Goal: Task Accomplishment & Management: Manage account settings

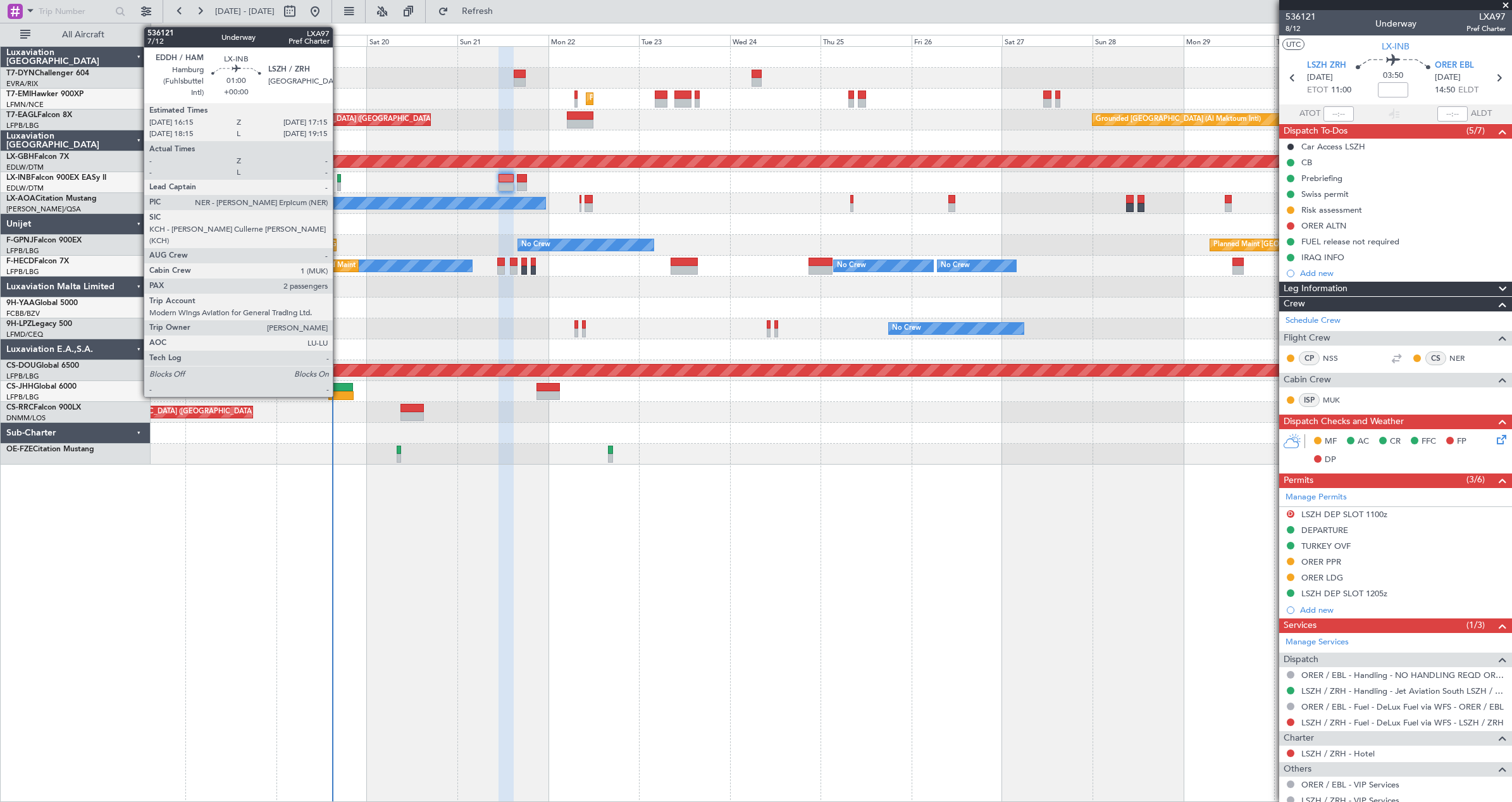
click at [339, 177] on div at bounding box center [339, 179] width 4 height 9
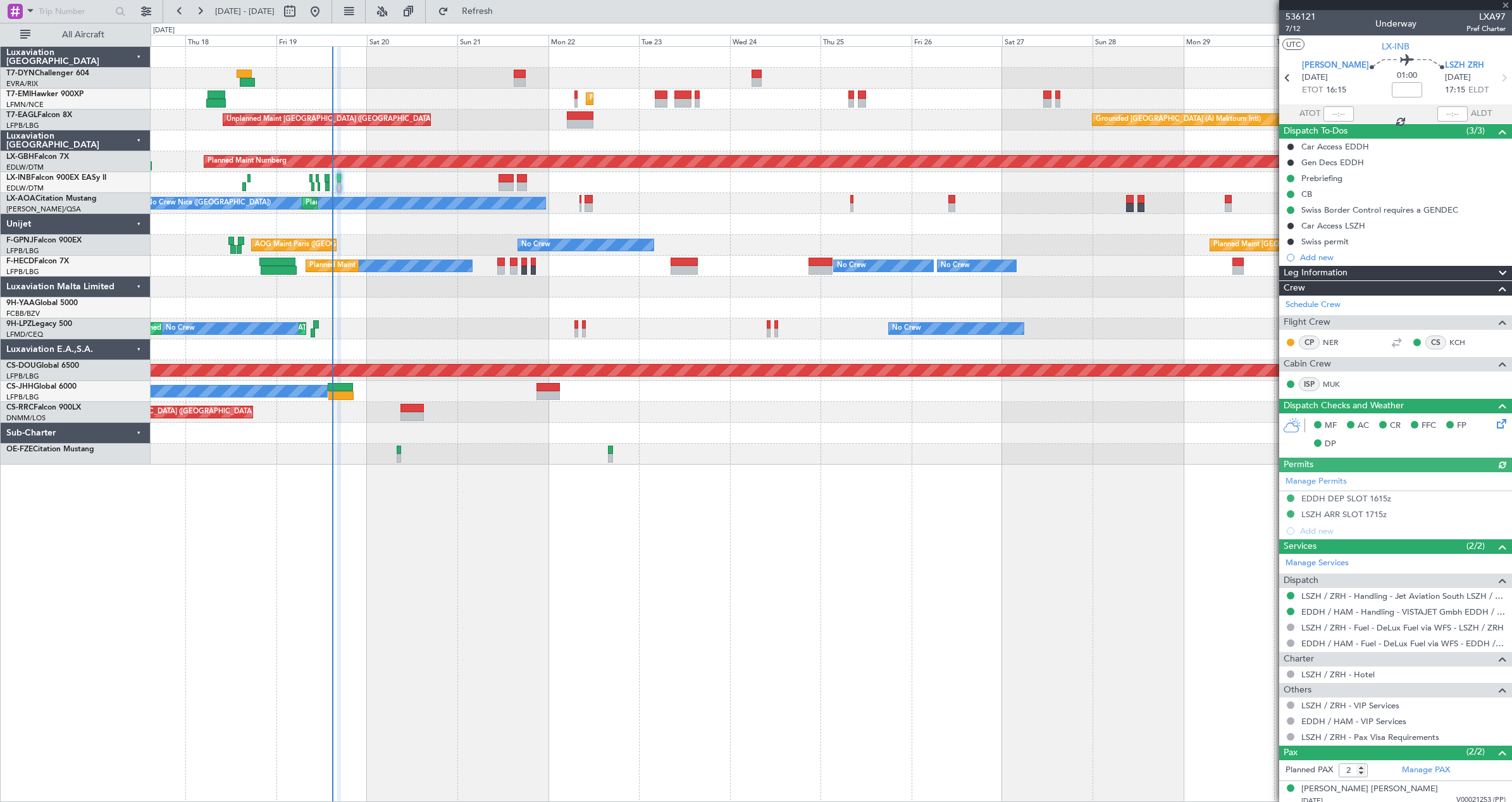
scroll to position [35, 0]
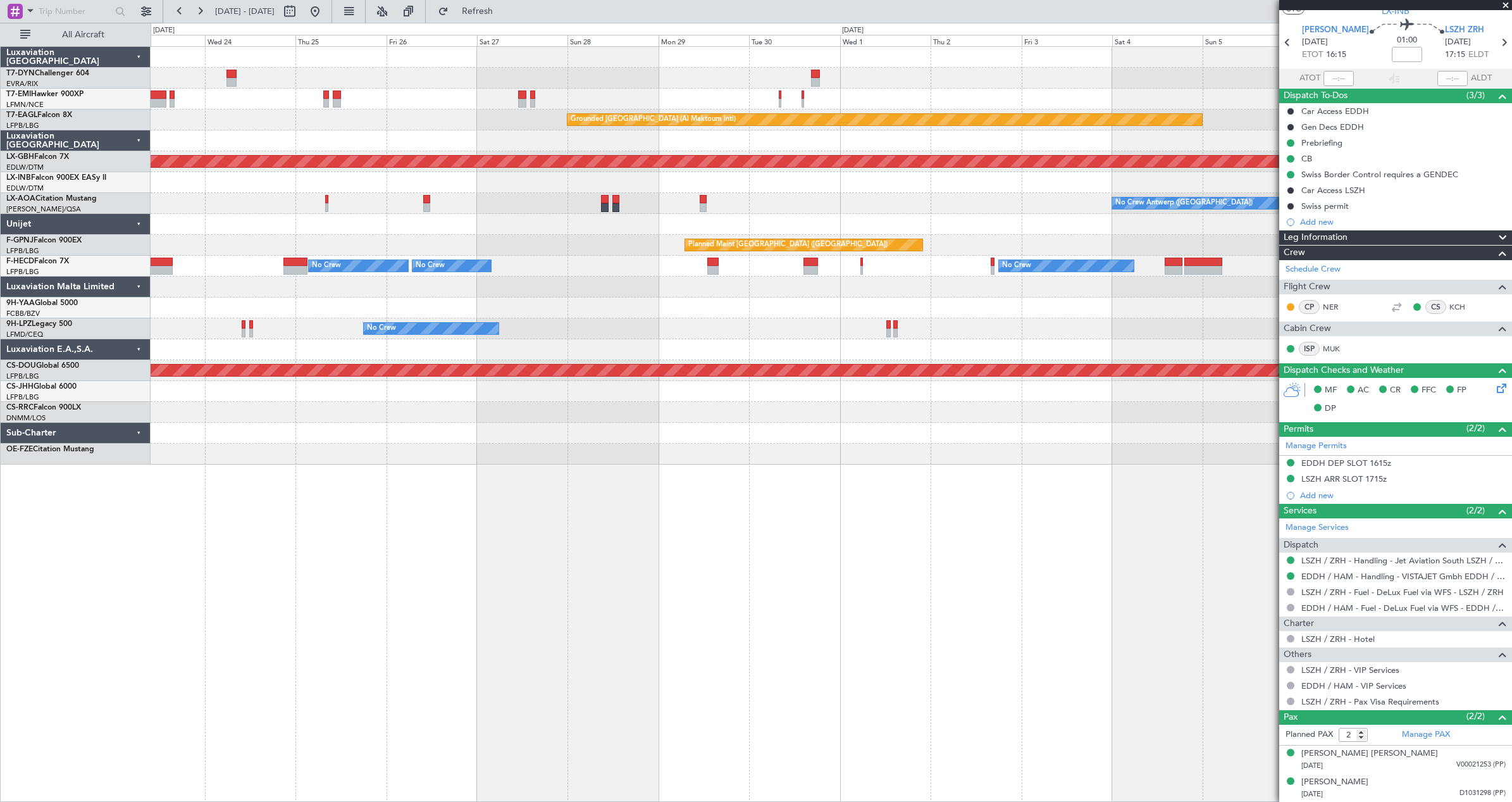
click at [537, 124] on div "Planned Maint [GEOGRAPHIC_DATA] Grounded [GEOGRAPHIC_DATA] (Al Maktoum Intl) Un…" at bounding box center [831, 255] width 1361 height 418
click at [779, 96] on div "Planned Maint [GEOGRAPHIC_DATA]" at bounding box center [831, 99] width 1361 height 21
click at [779, 96] on div at bounding box center [780, 95] width 3 height 9
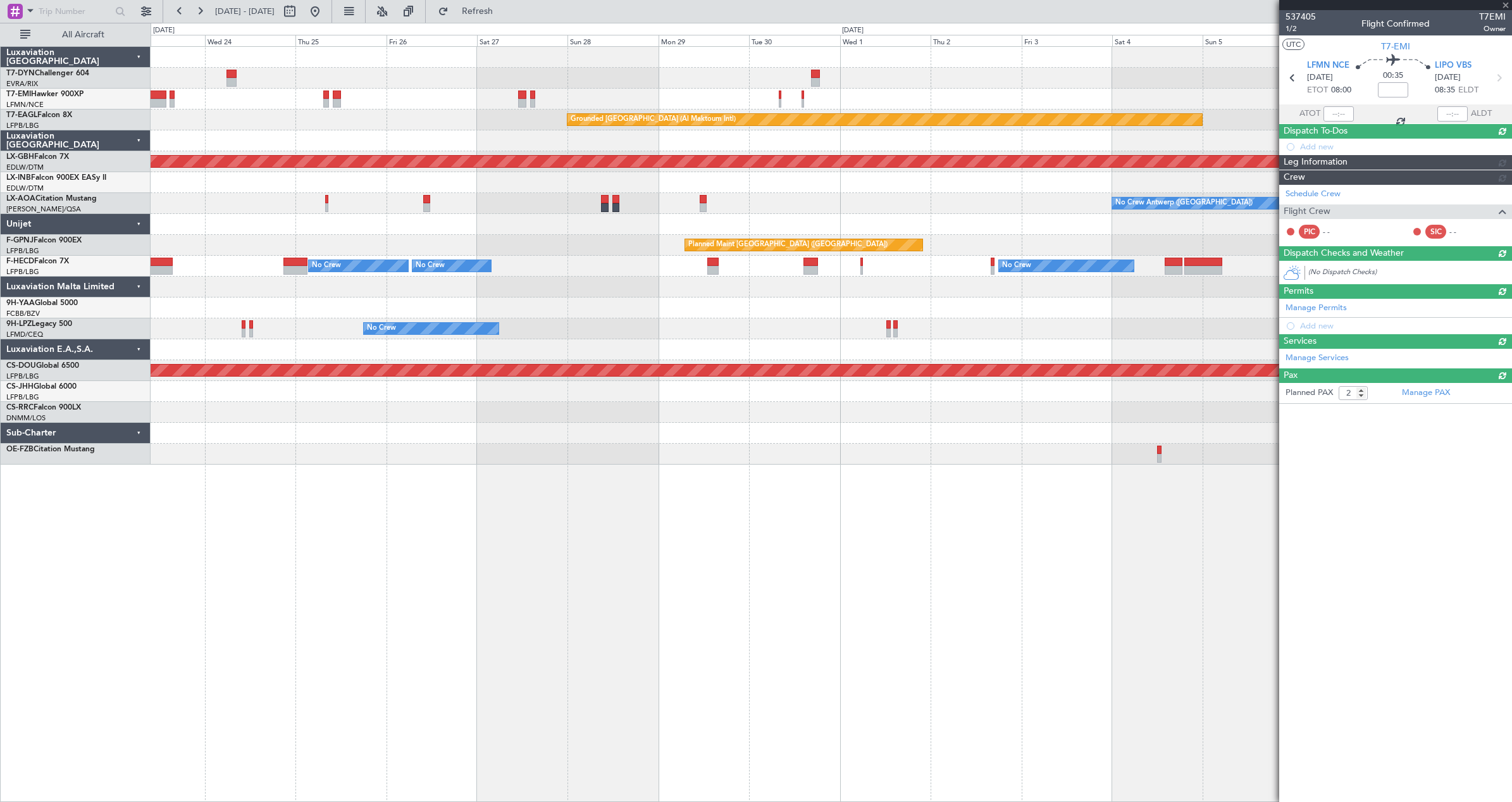
type input "0"
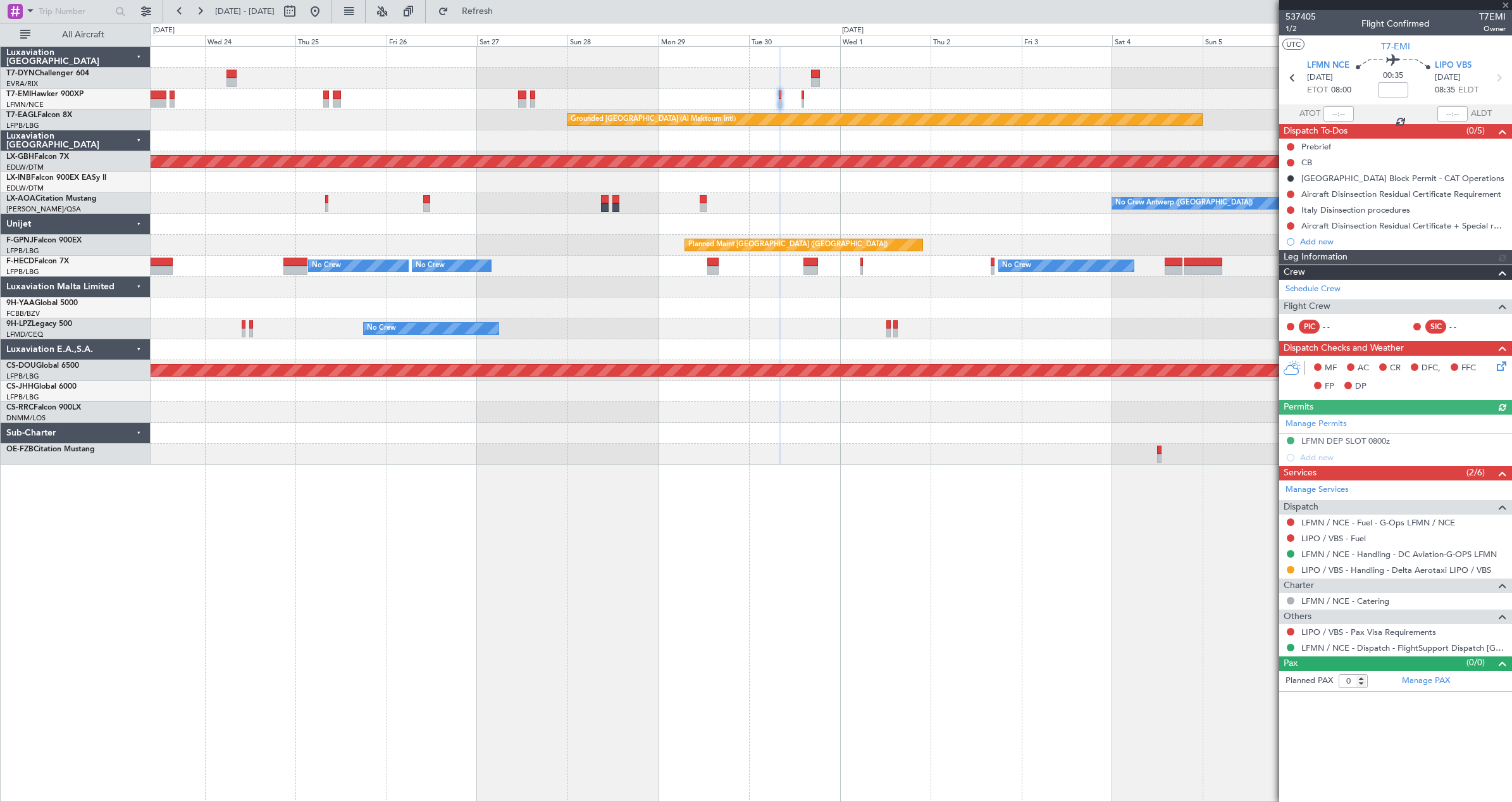
scroll to position [0, 0]
click at [1289, 196] on button at bounding box center [1291, 194] width 8 height 8
click at [1289, 195] on button at bounding box center [1291, 194] width 8 height 8
click at [1285, 251] on span "Completed" at bounding box center [1296, 250] width 42 height 12
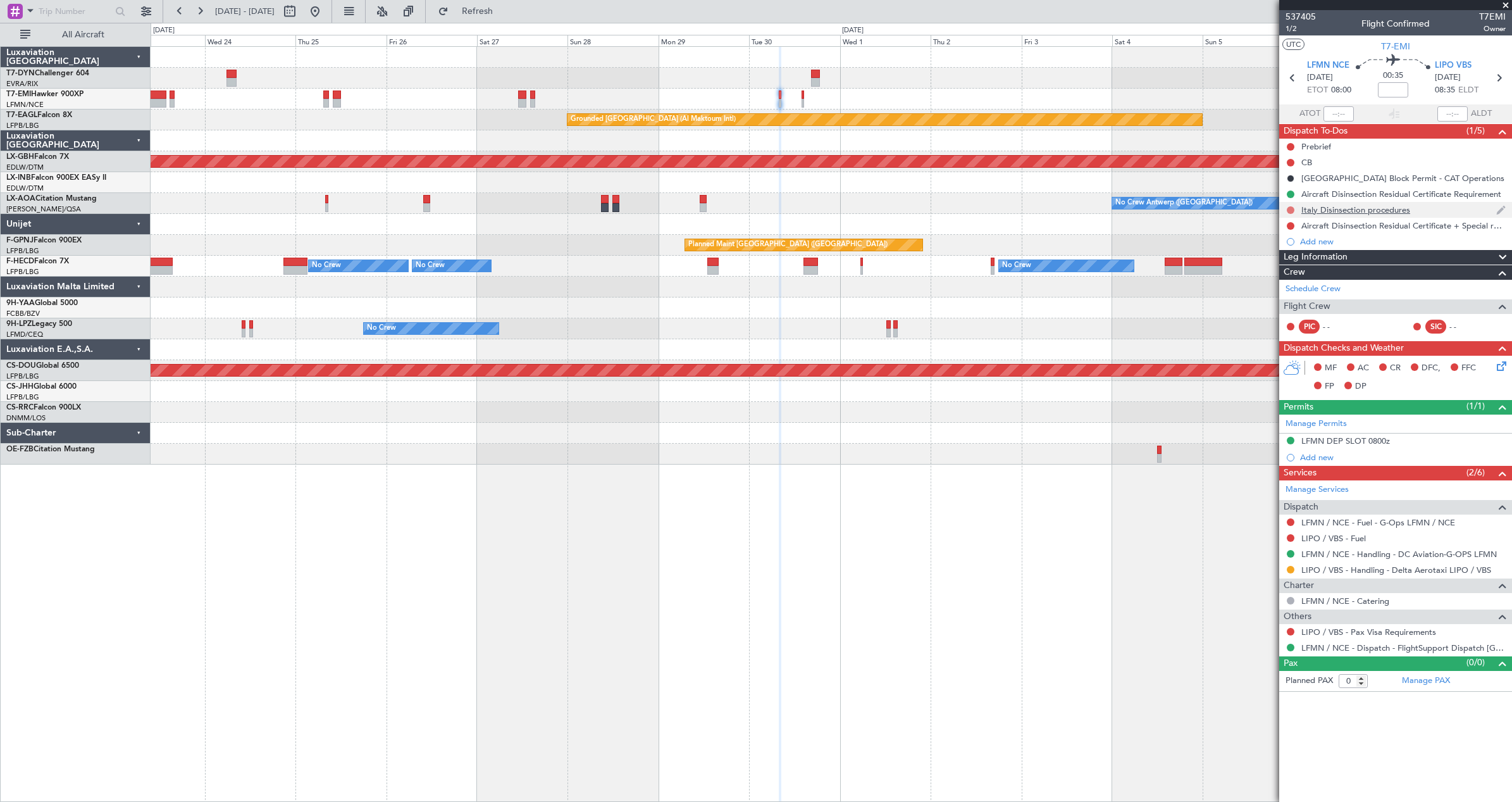
click at [1289, 213] on mat-tooltip-component "Not Started" at bounding box center [1290, 229] width 61 height 33
click at [1291, 211] on button at bounding box center [1291, 210] width 8 height 8
click at [1291, 261] on span "Completed" at bounding box center [1296, 265] width 42 height 12
click at [1294, 229] on div at bounding box center [1291, 226] width 10 height 10
click at [1290, 227] on button at bounding box center [1291, 226] width 8 height 8
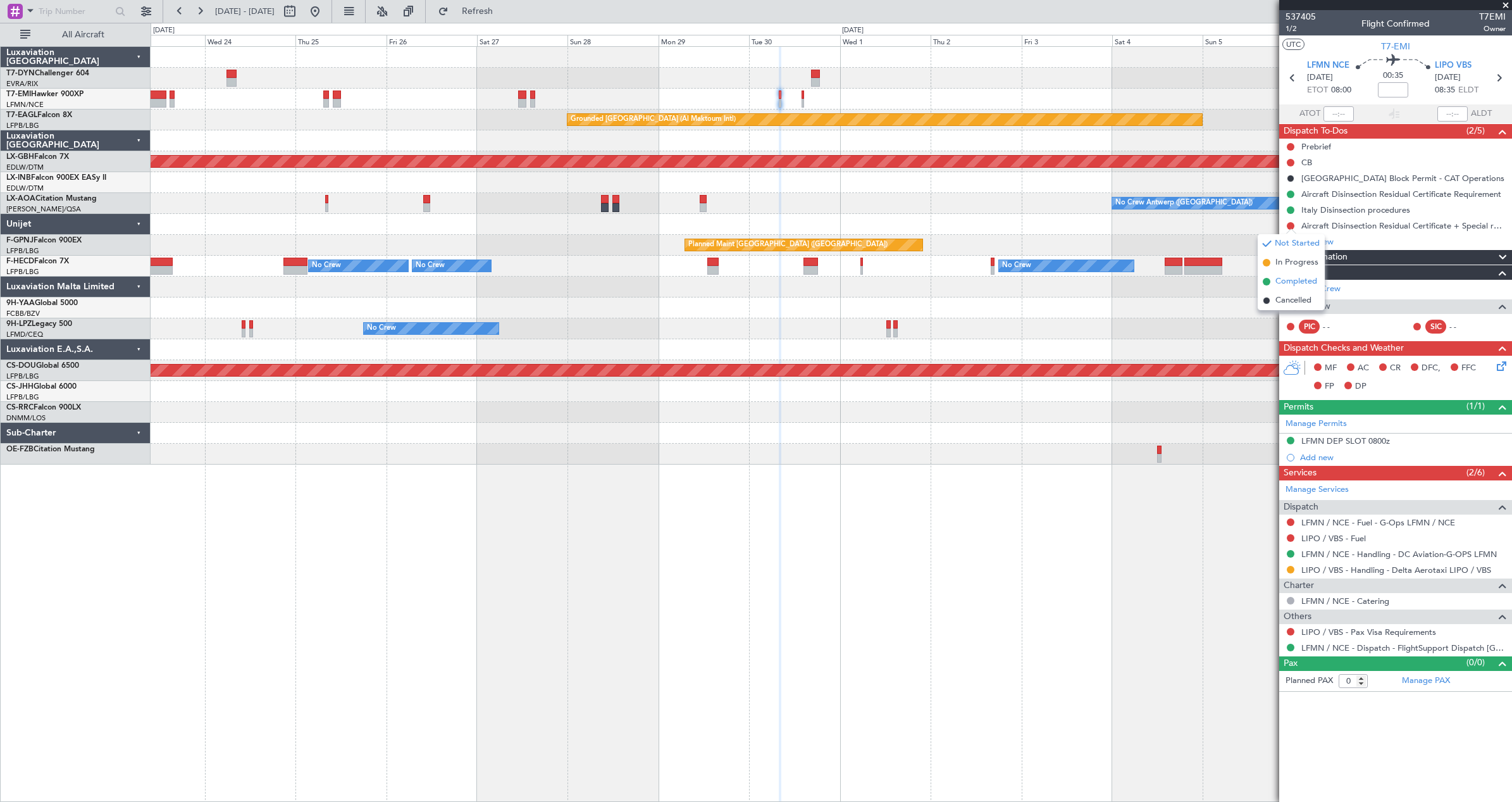
click at [1287, 282] on span "Completed" at bounding box center [1296, 281] width 42 height 12
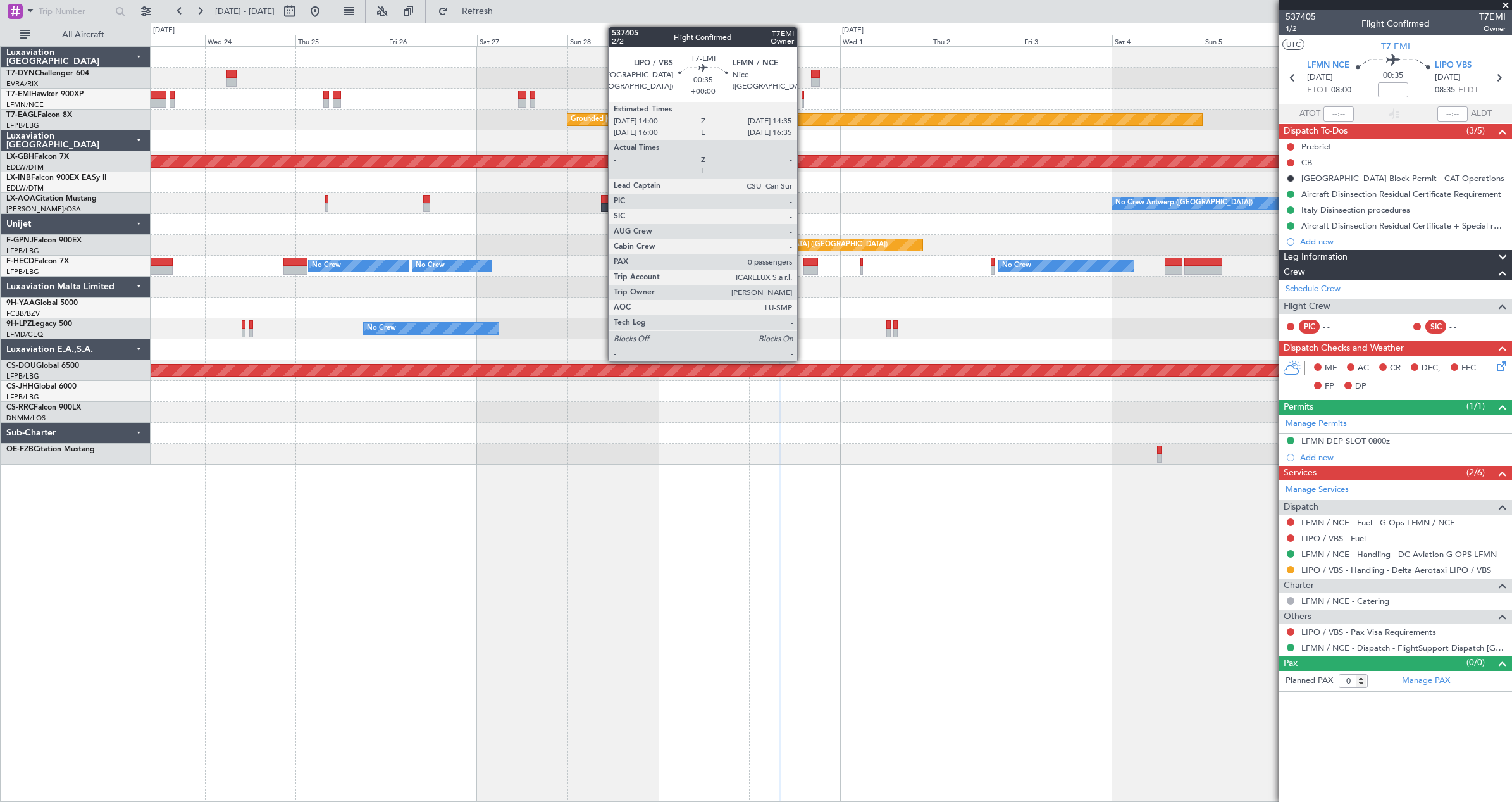
click at [803, 96] on div at bounding box center [803, 95] width 3 height 9
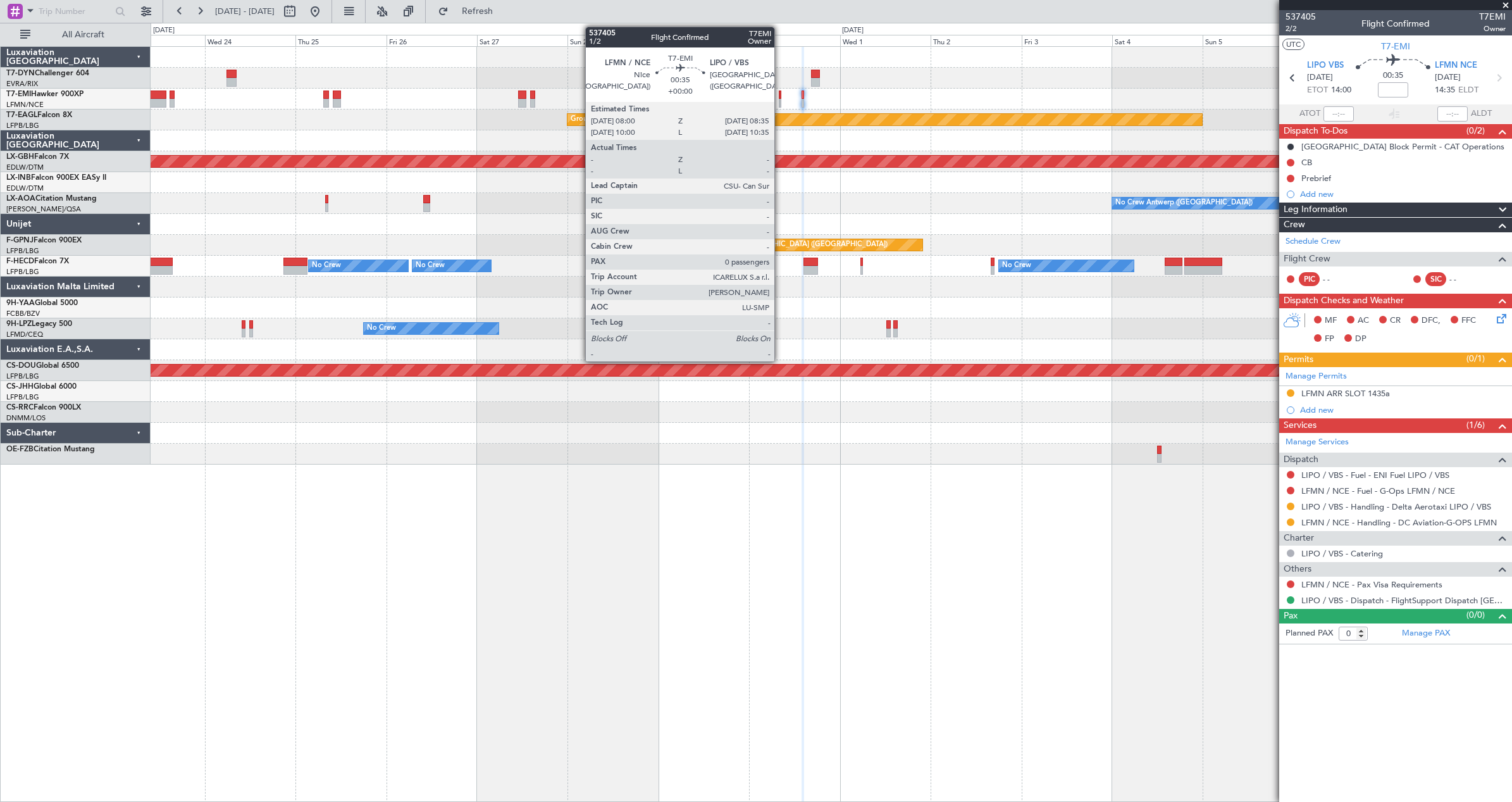
click at [780, 97] on div at bounding box center [780, 95] width 3 height 9
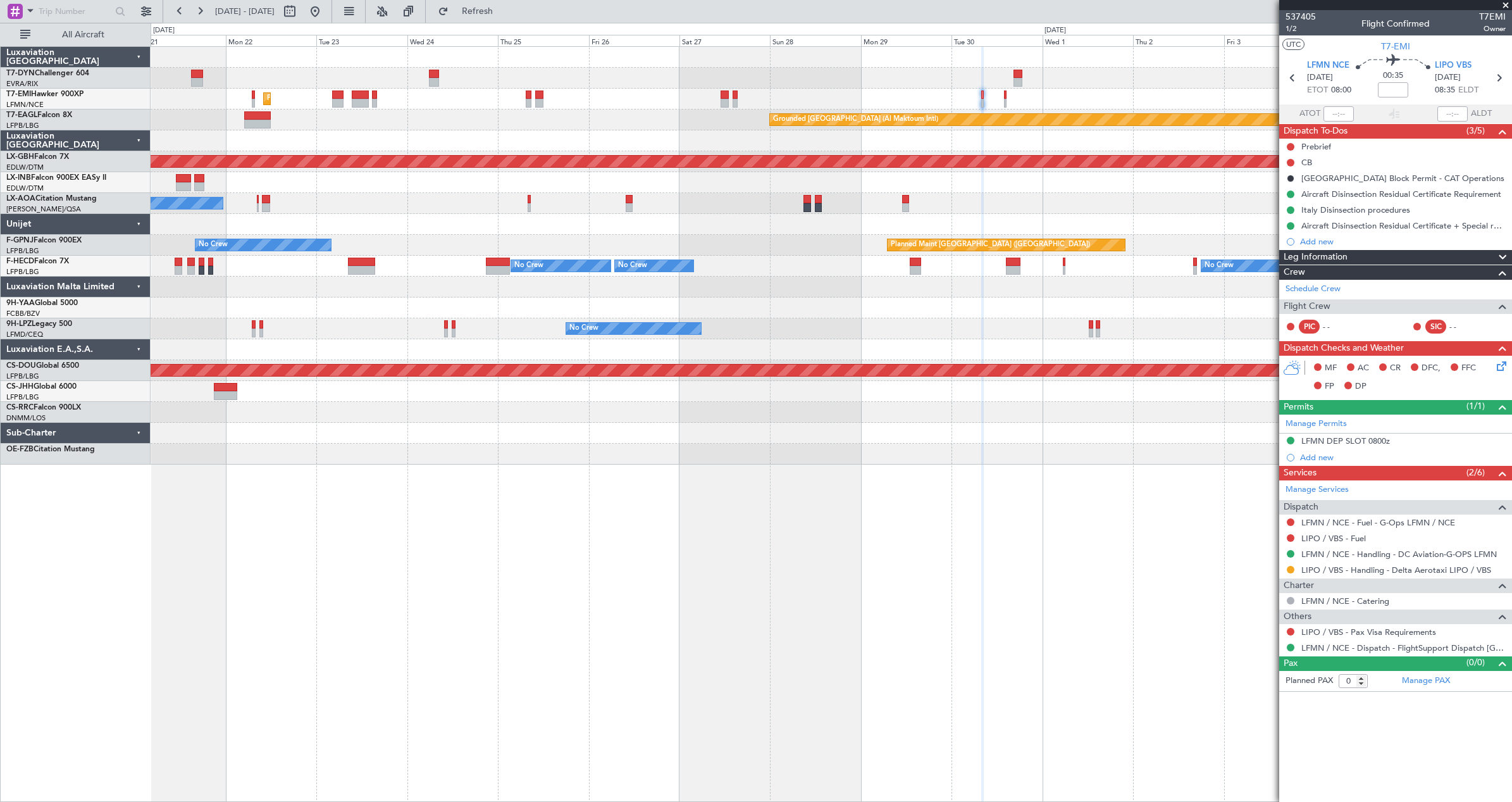
click at [1092, 215] on div "Planned Maint [GEOGRAPHIC_DATA] Grounded [GEOGRAPHIC_DATA] (Al Maktoum Intl) Un…" at bounding box center [831, 255] width 1361 height 418
click at [1095, 214] on div at bounding box center [831, 224] width 1361 height 21
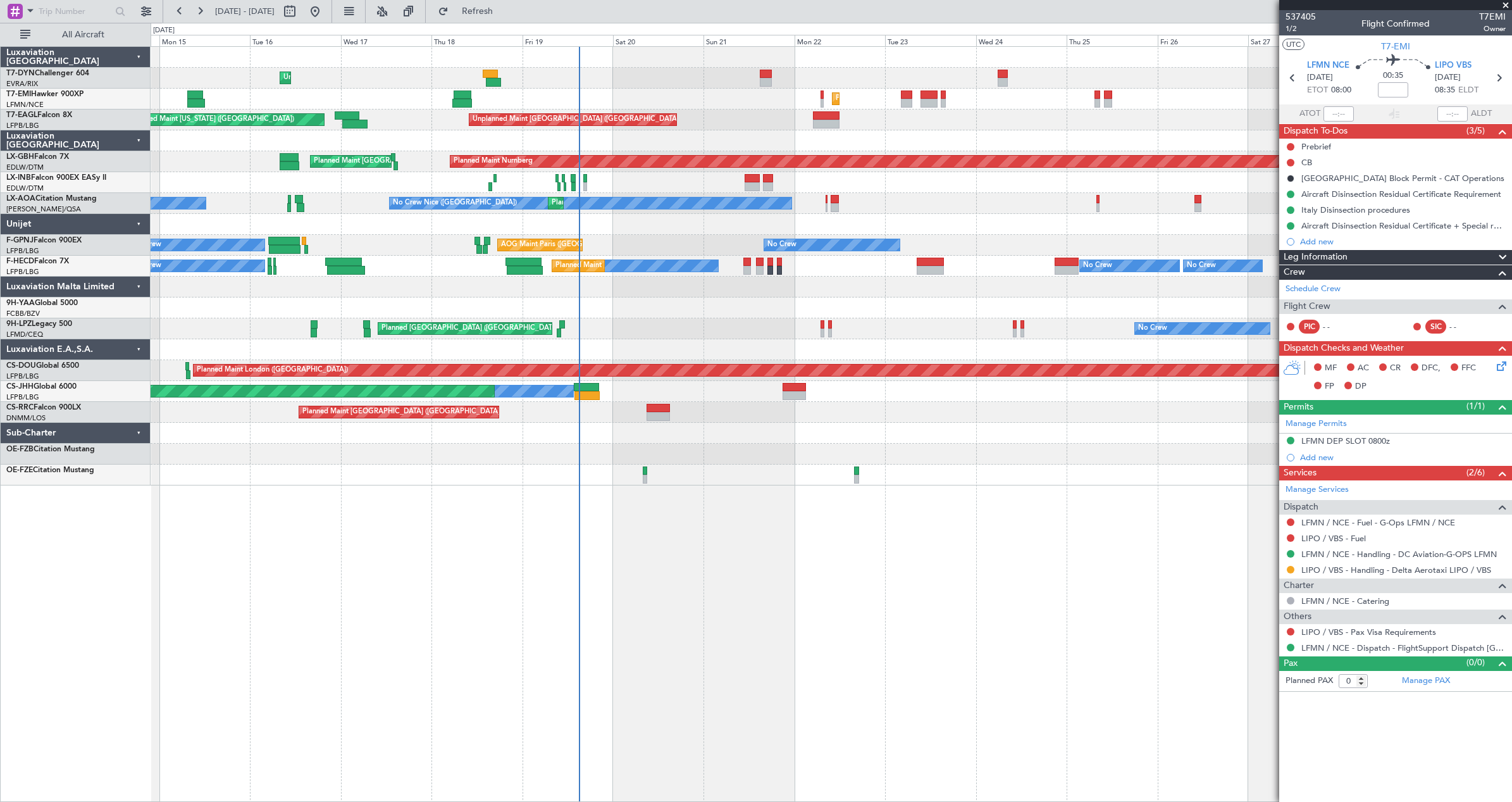
click at [1092, 216] on div "Unplanned Maint [GEOGRAPHIC_DATA] (Riga Intl) Planned Maint [GEOGRAPHIC_DATA] G…" at bounding box center [831, 266] width 1361 height 438
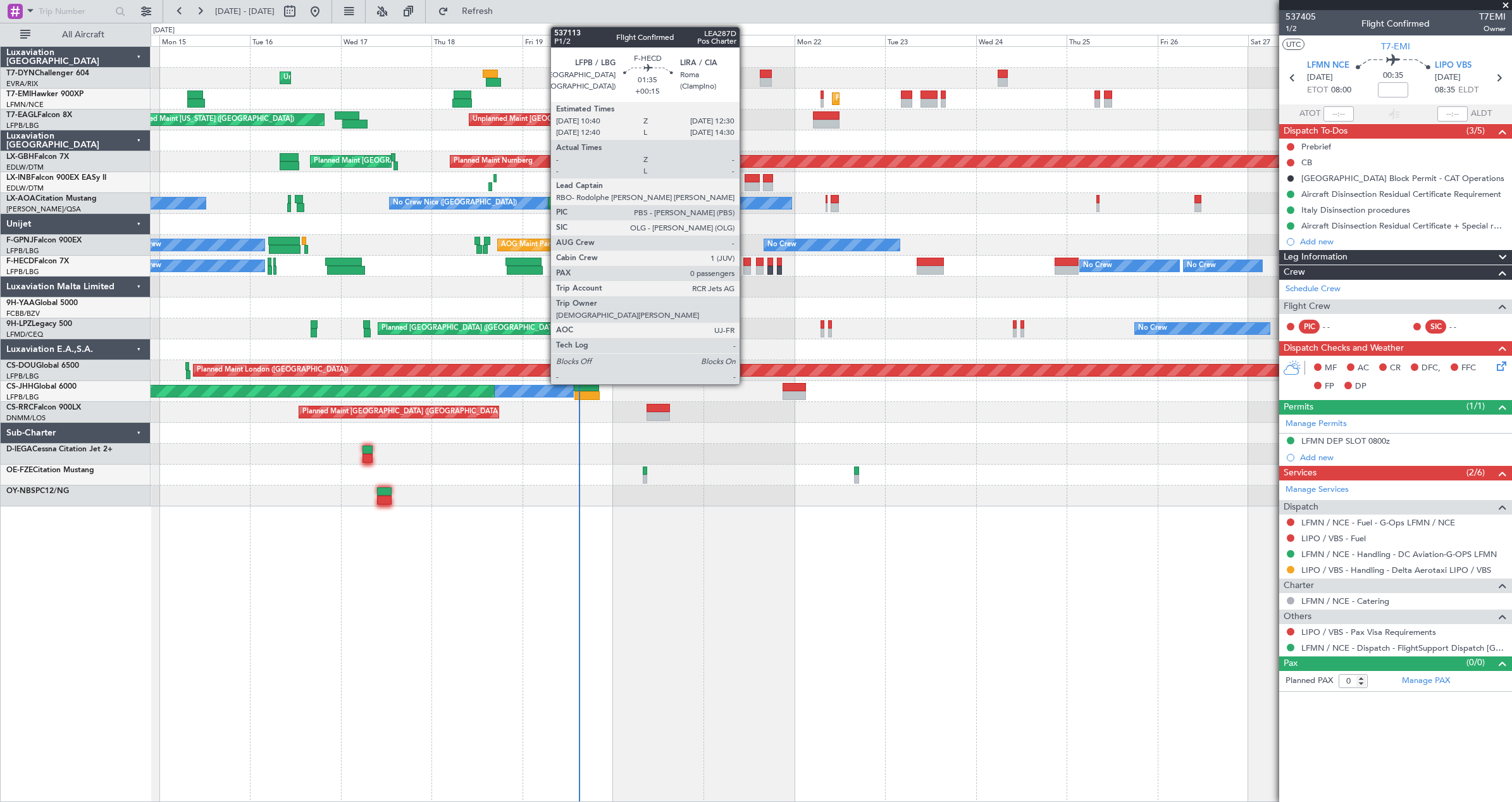
click at [745, 266] on div at bounding box center [747, 270] width 7 height 9
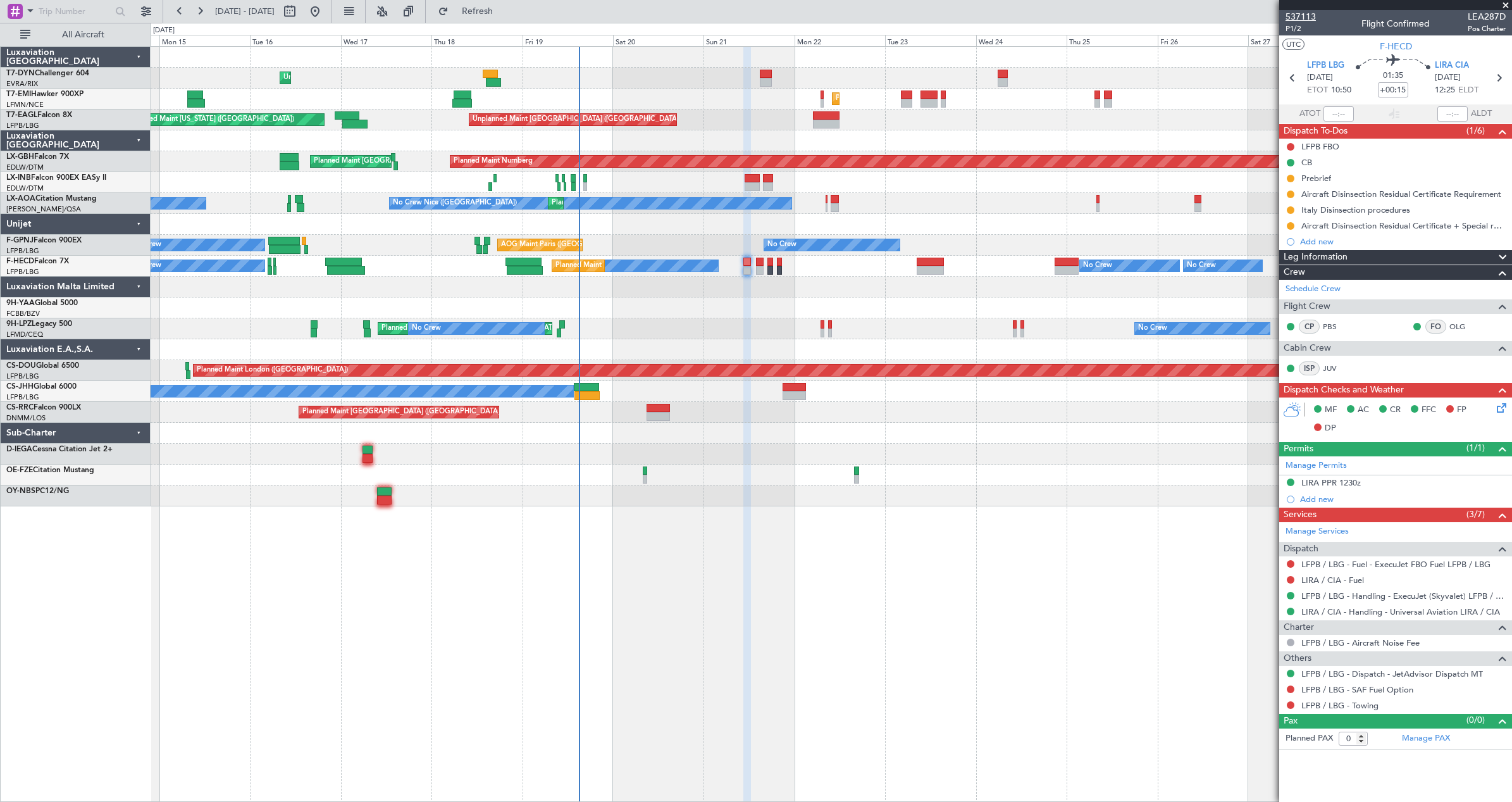
click at [1296, 15] on span "537113" at bounding box center [1300, 17] width 31 height 13
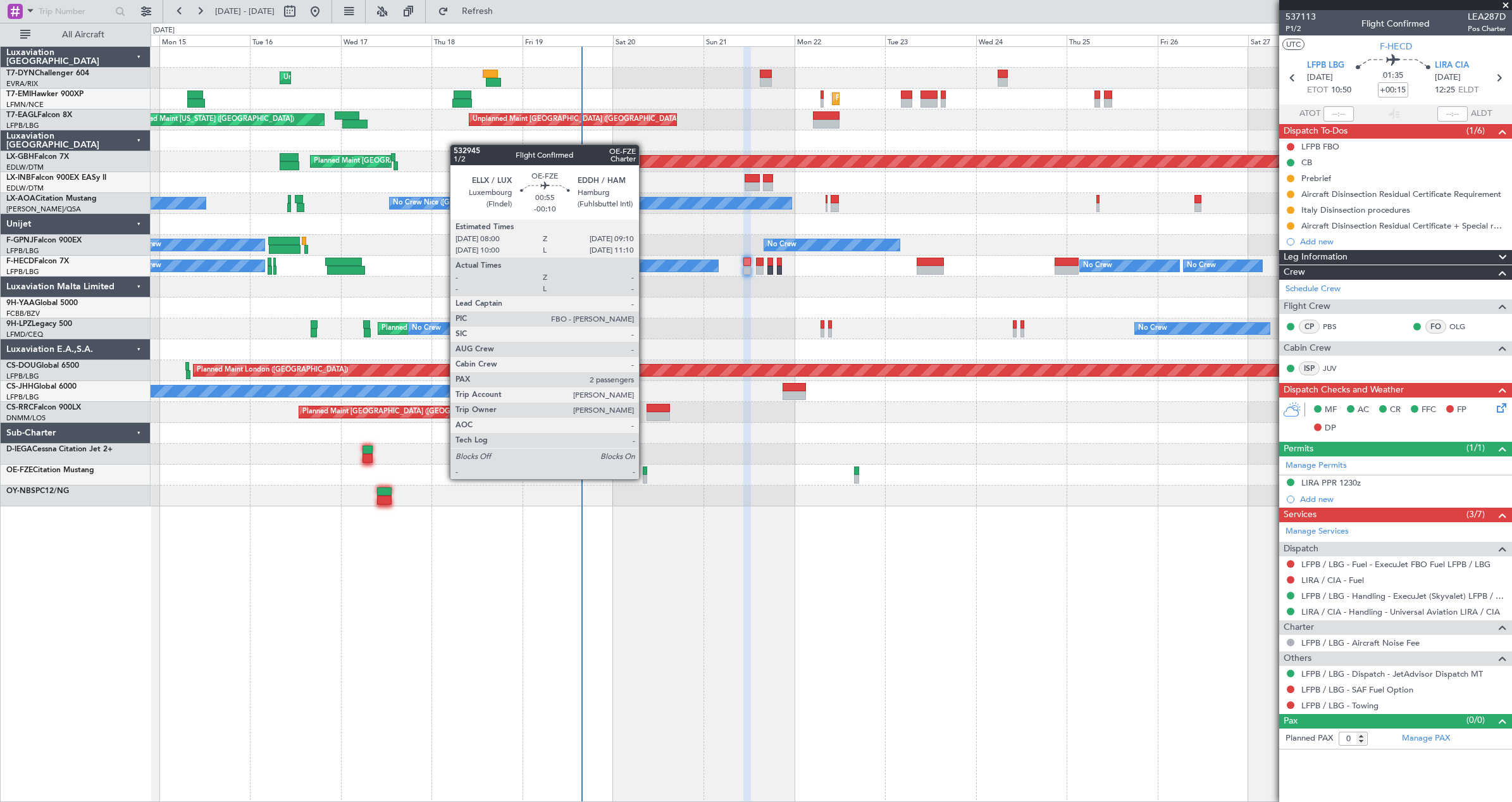
click at [645, 478] on div at bounding box center [645, 480] width 5 height 9
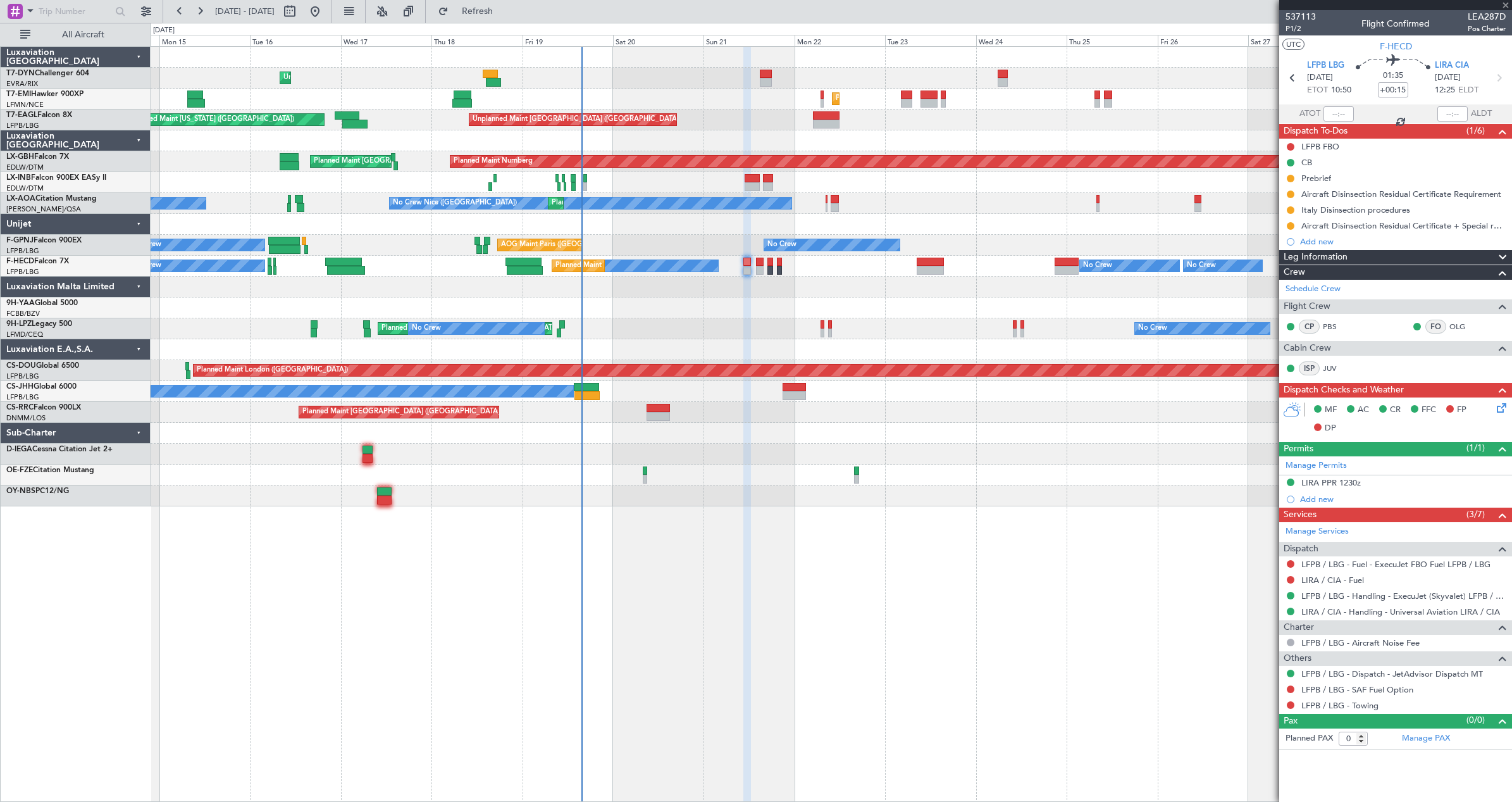
type input "-00:10"
type input "2"
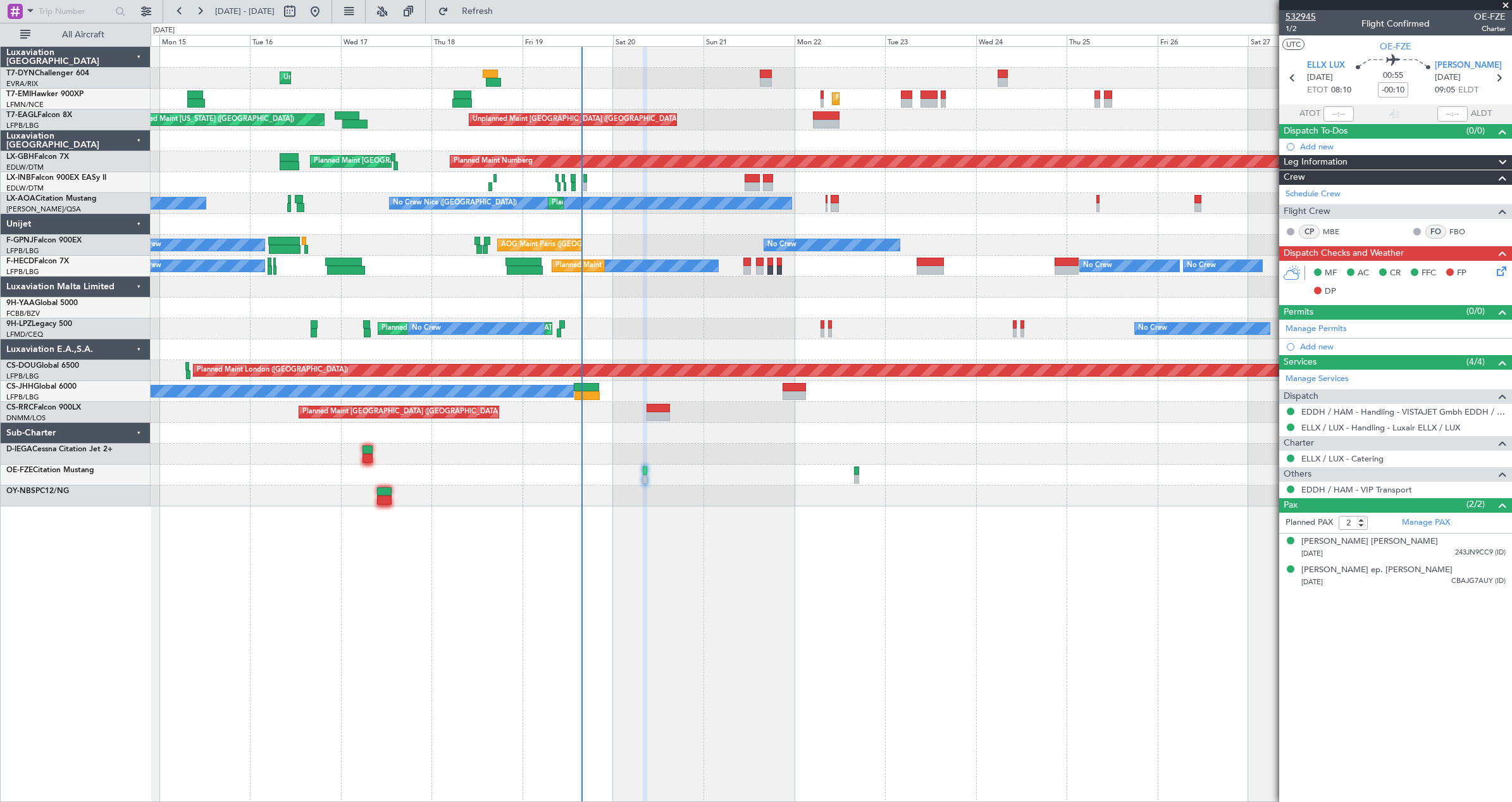
click at [1299, 10] on section "532945 1/2 Flight Confirmed OE-FZE Charter UTC OE-FZE ELLX LUX [DATE] ETOT 08:1…" at bounding box center [1395, 401] width 233 height 802
drag, startPoint x: 1299, startPoint y: 10, endPoint x: 1296, endPoint y: 16, distance: 6.7
click at [1296, 16] on span "532945" at bounding box center [1300, 17] width 31 height 13
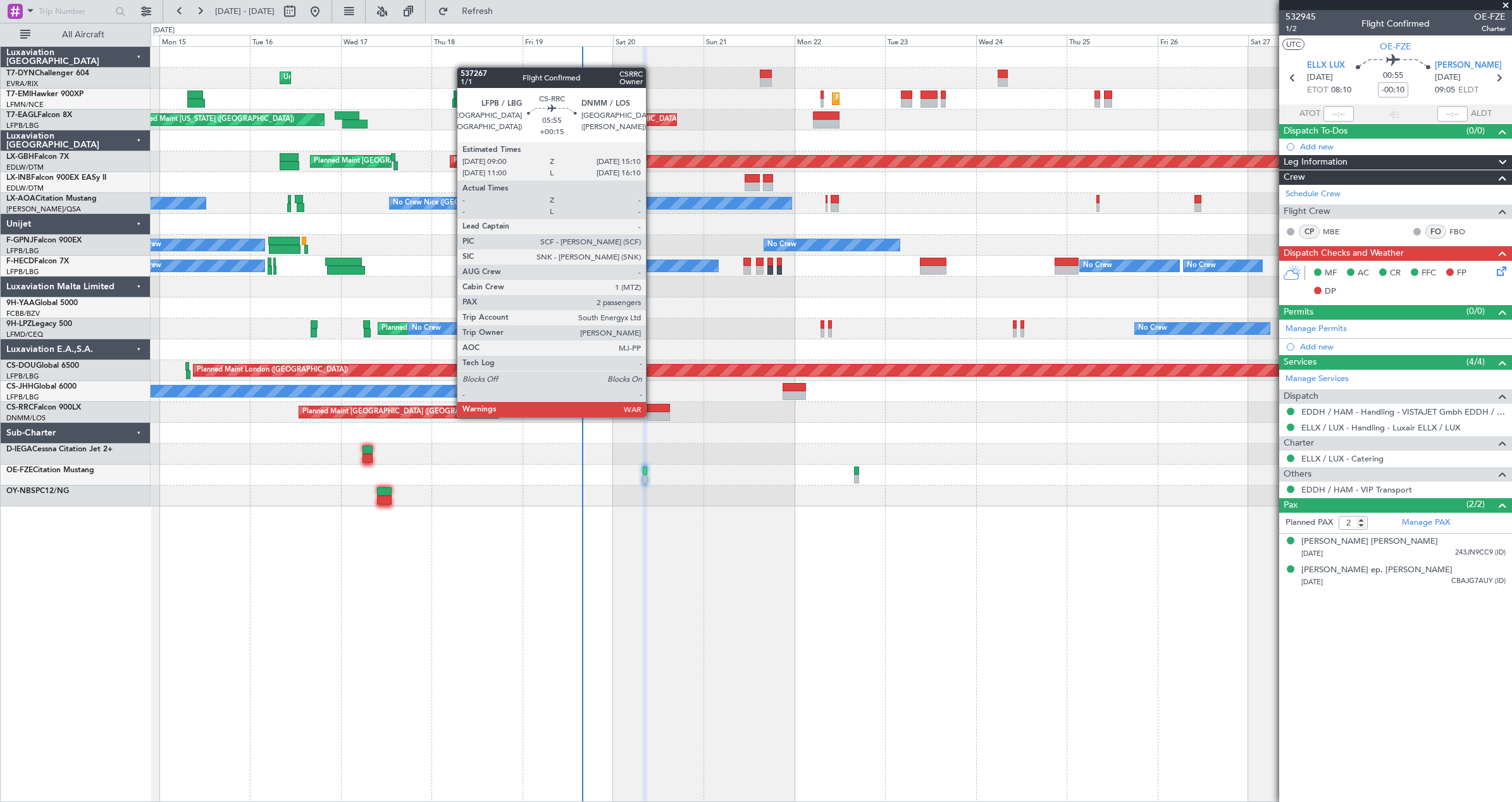
click at [652, 416] on div at bounding box center [658, 416] width 23 height 9
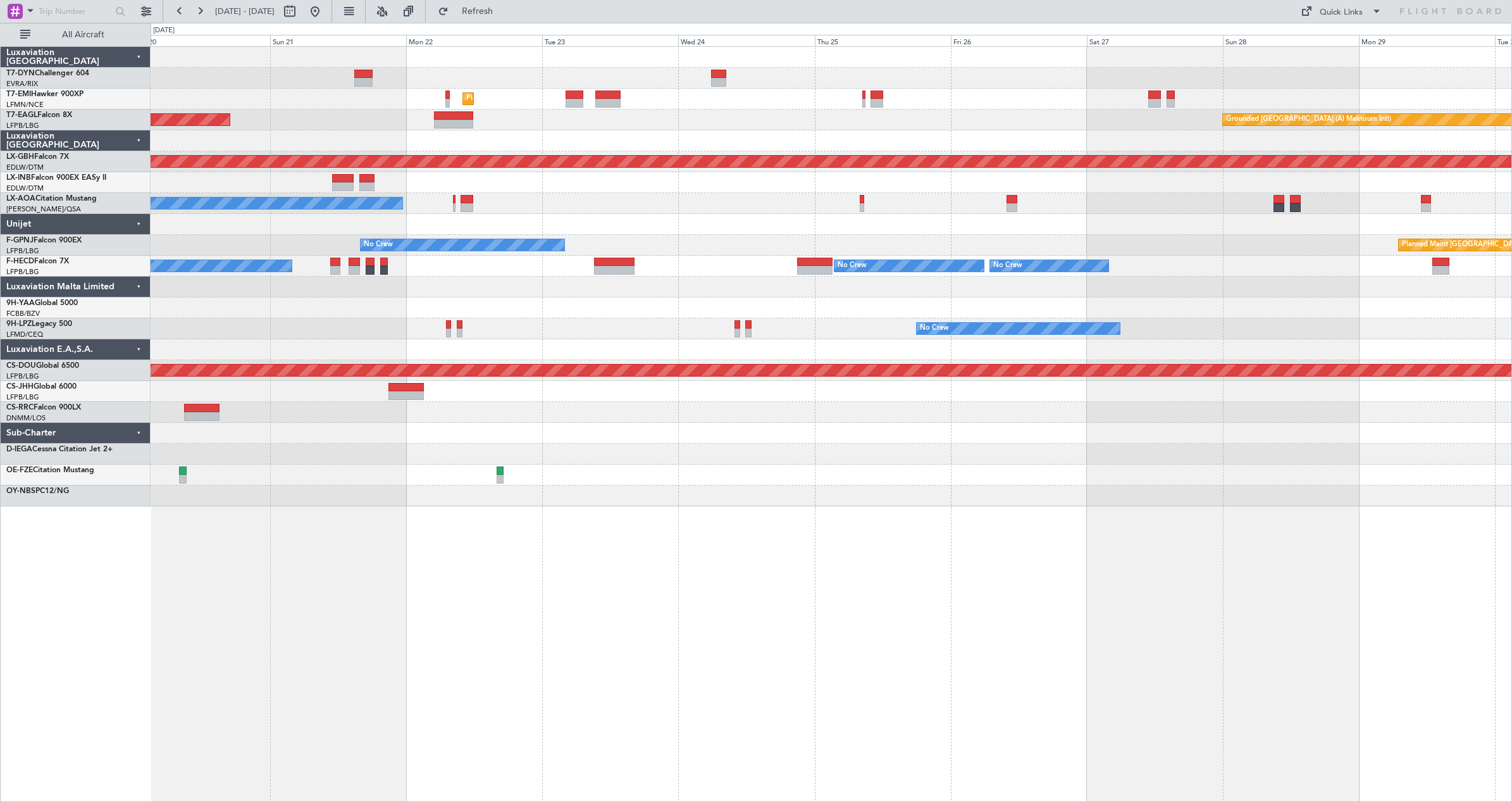
click at [589, 345] on div "Planned Maint Zurich Unplanned Maint Paris (Le Bourget) Grounded Dubai (Al Makt…" at bounding box center [831, 276] width 1361 height 459
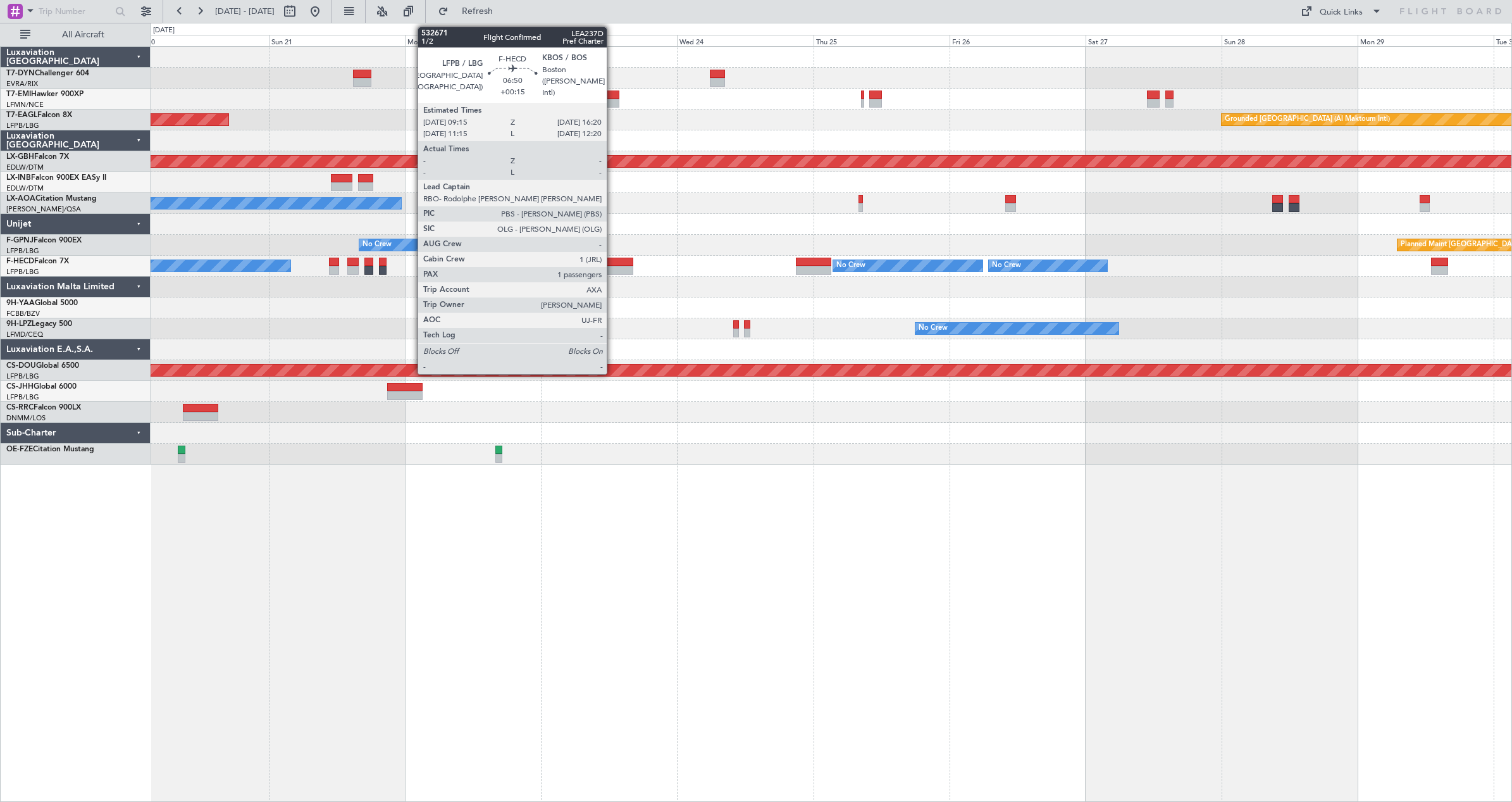
click at [612, 264] on div at bounding box center [613, 262] width 40 height 9
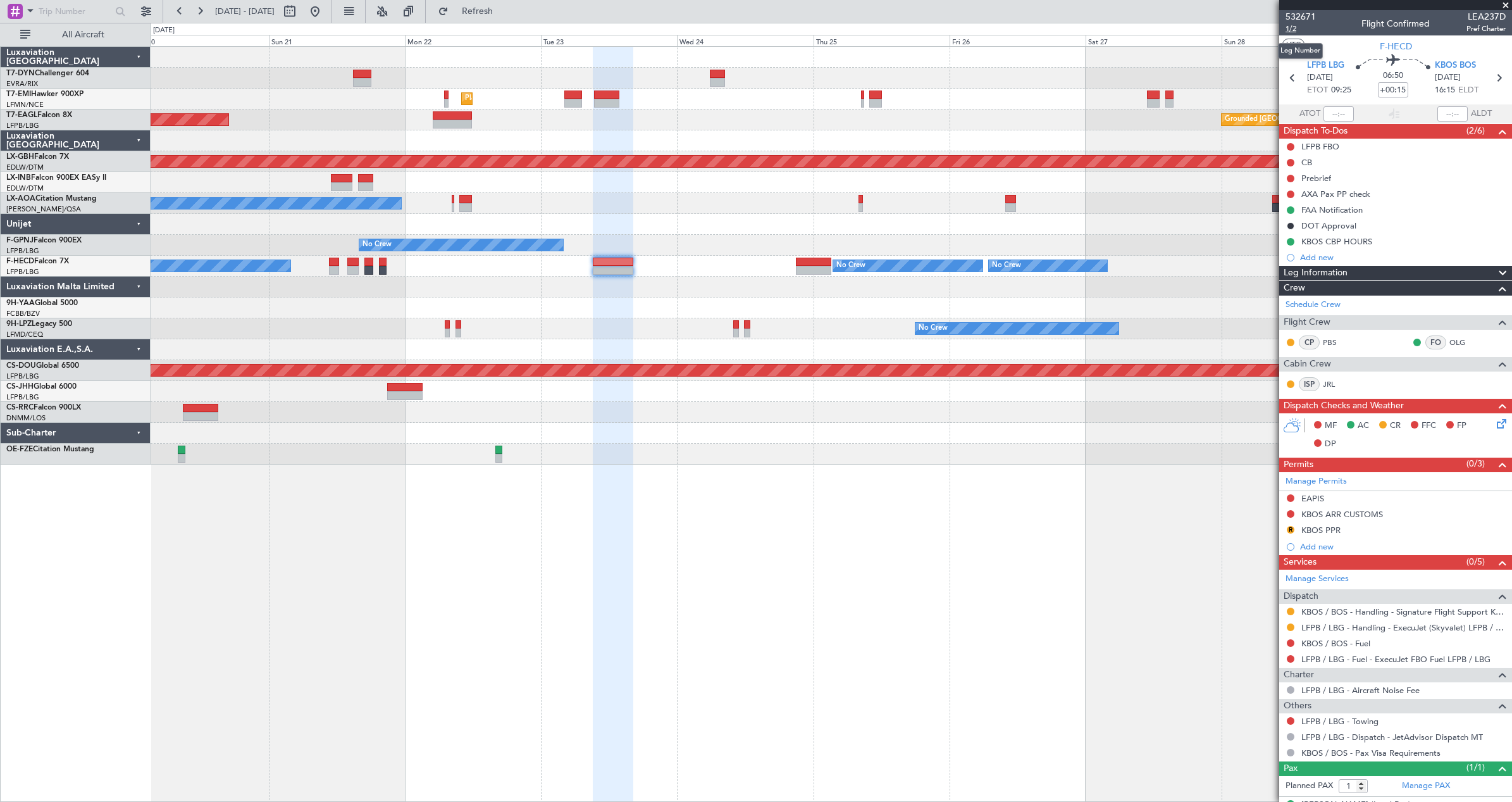
click at [1292, 29] on span "1/2" at bounding box center [1300, 29] width 31 height 11
click at [1304, 17] on span "532671" at bounding box center [1300, 17] width 31 height 13
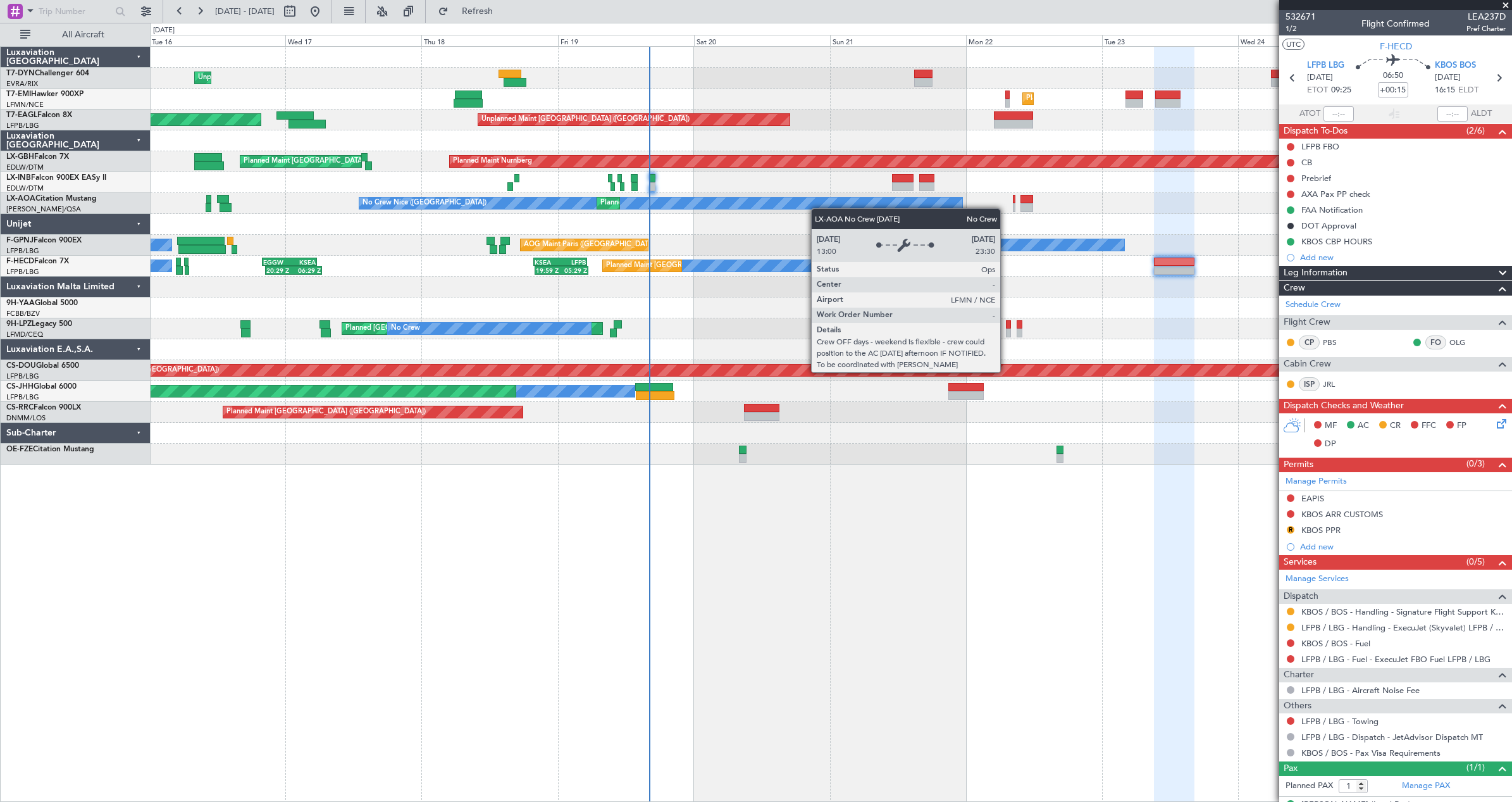
click at [817, 208] on div "Unplanned Maint Riga (Riga Intl) Planned Maint Zurich Unplanned Maint Paris (Le…" at bounding box center [831, 255] width 1361 height 418
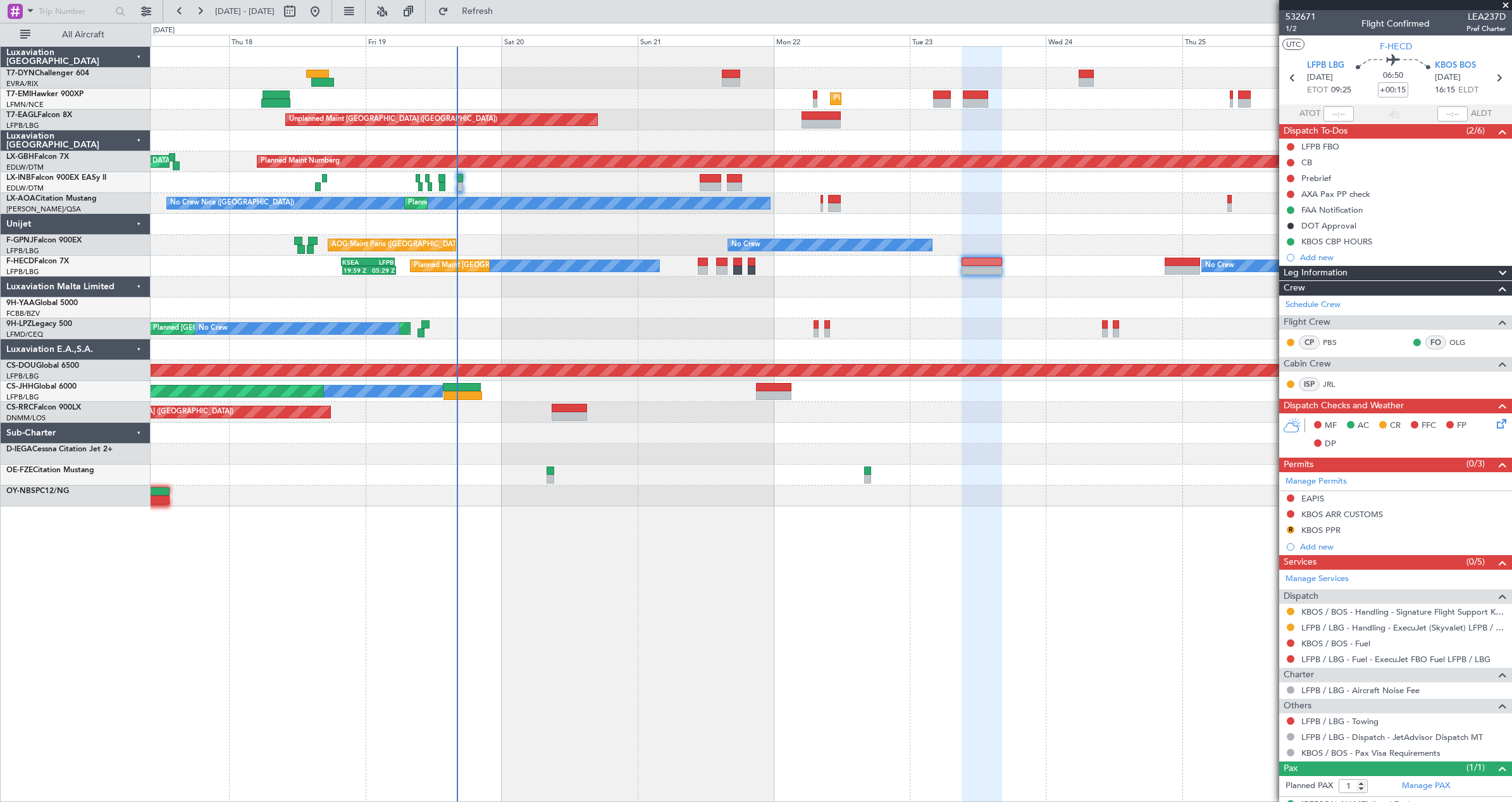
click at [781, 119] on div "Unplanned Maint Riga (Riga Intl) Planned Maint Zurich Unplanned Maint Paris (Le…" at bounding box center [831, 276] width 1361 height 459
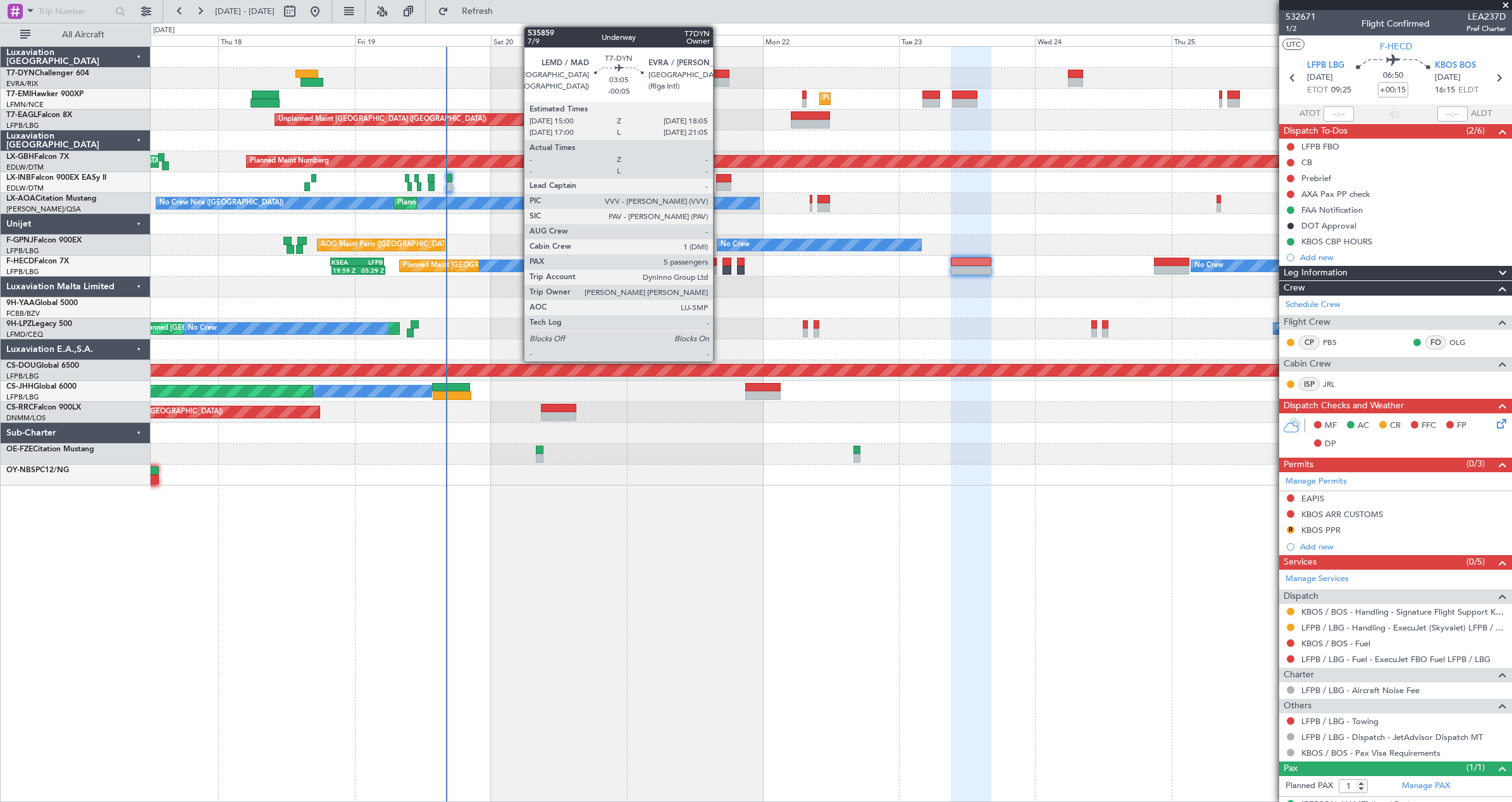
click at [719, 78] on div at bounding box center [720, 74] width 18 height 9
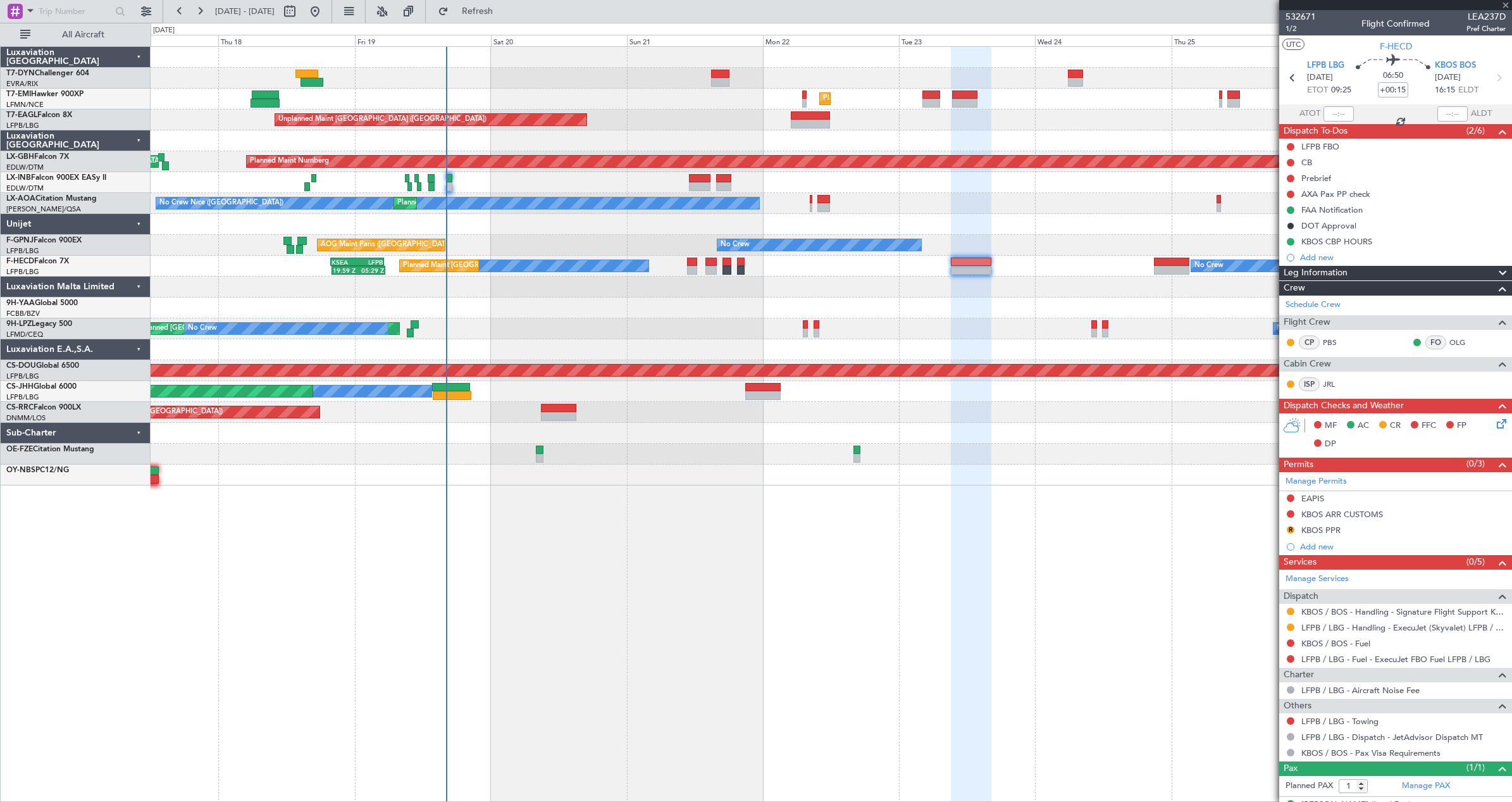
type input "-00:05"
type input "5"
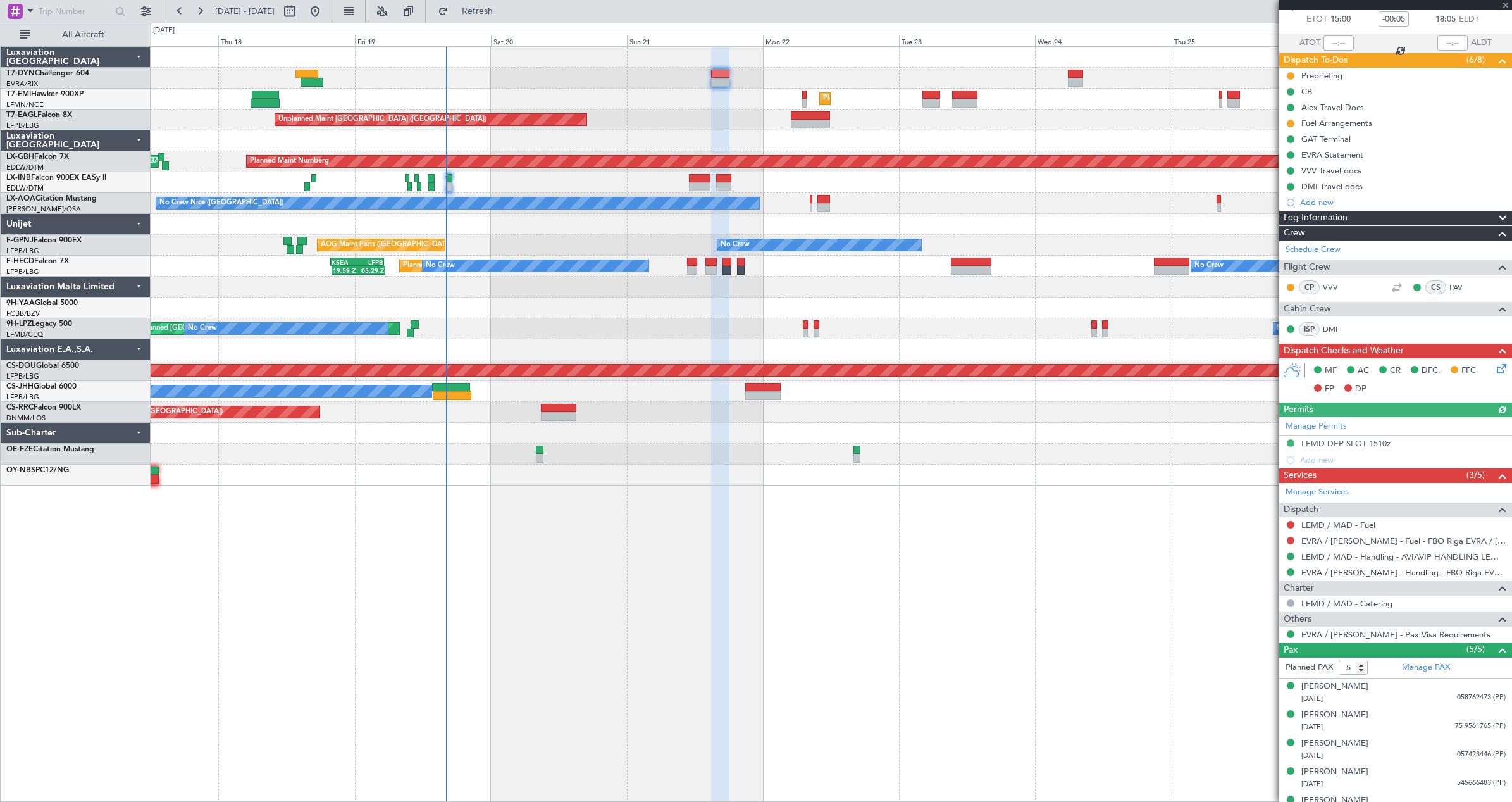
scroll to position [89, 0]
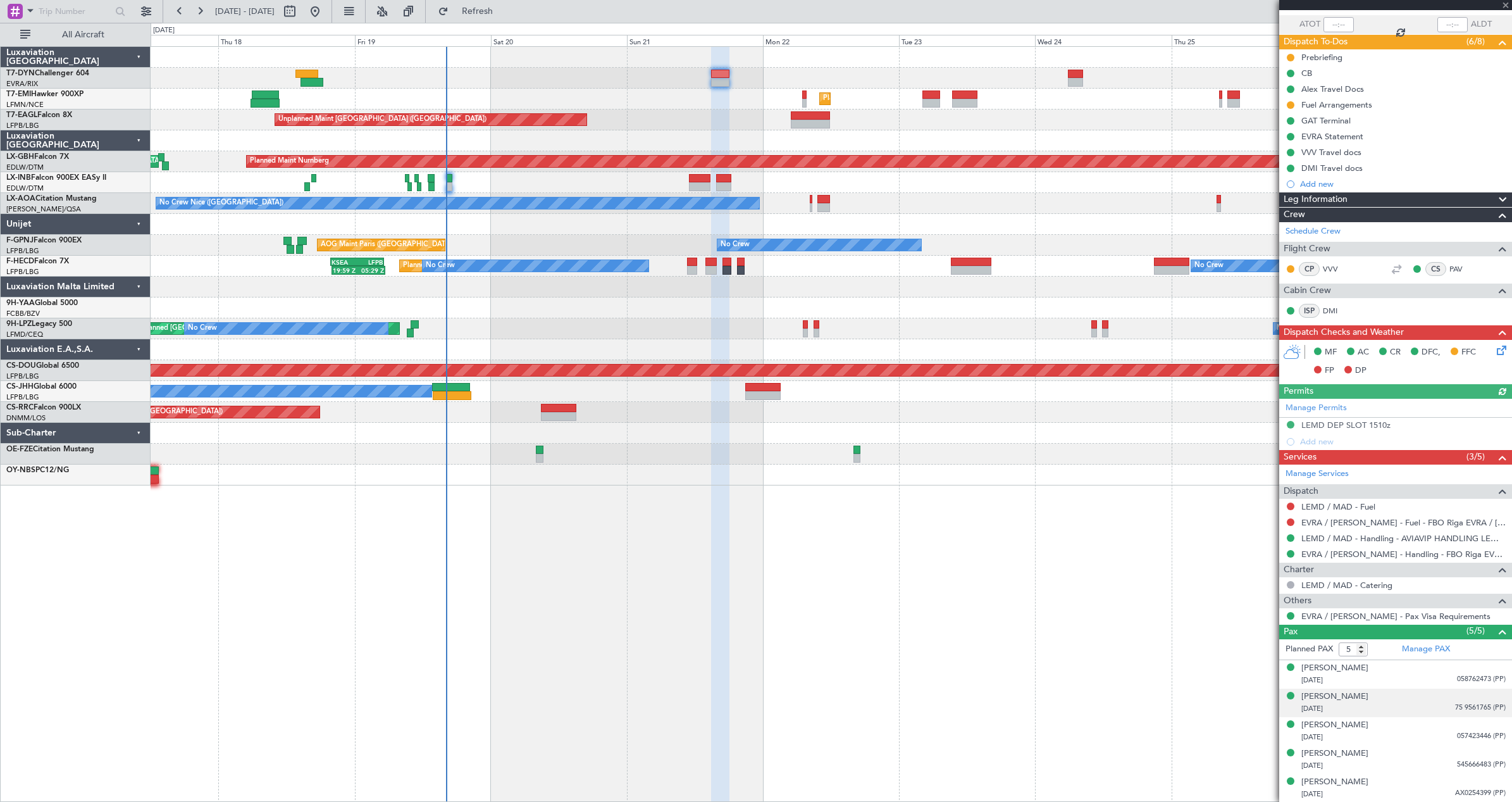
click at [1378, 700] on div "Anna KOVALCHUK 01/12/1985 75 9561765 (PP)" at bounding box center [1403, 703] width 204 height 25
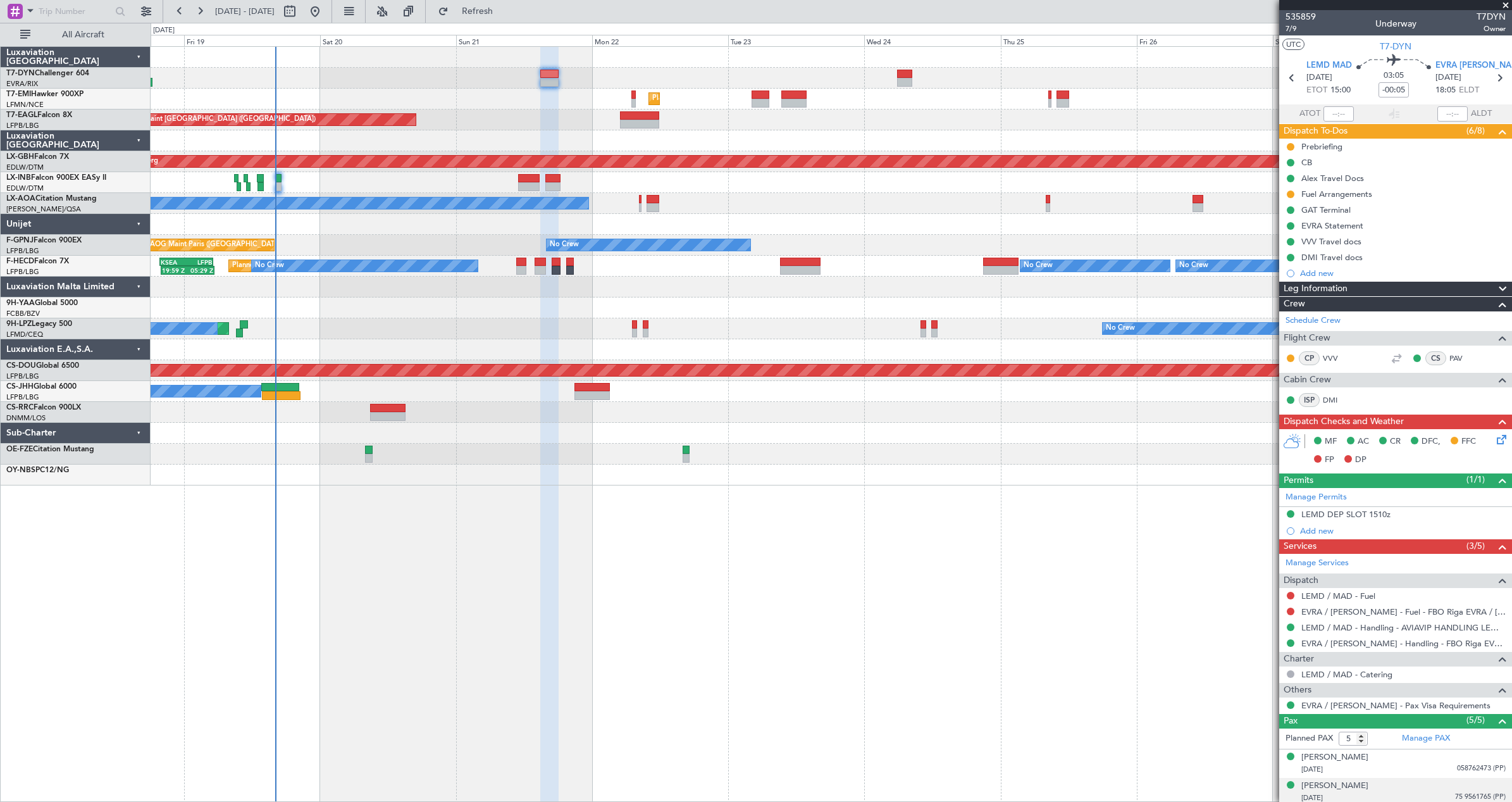
click at [922, 122] on div "Unplanned Maint Paris (Le Bourget) Grounded Dubai (Al Maktoum Intl) Planned Mai…" at bounding box center [831, 120] width 1361 height 21
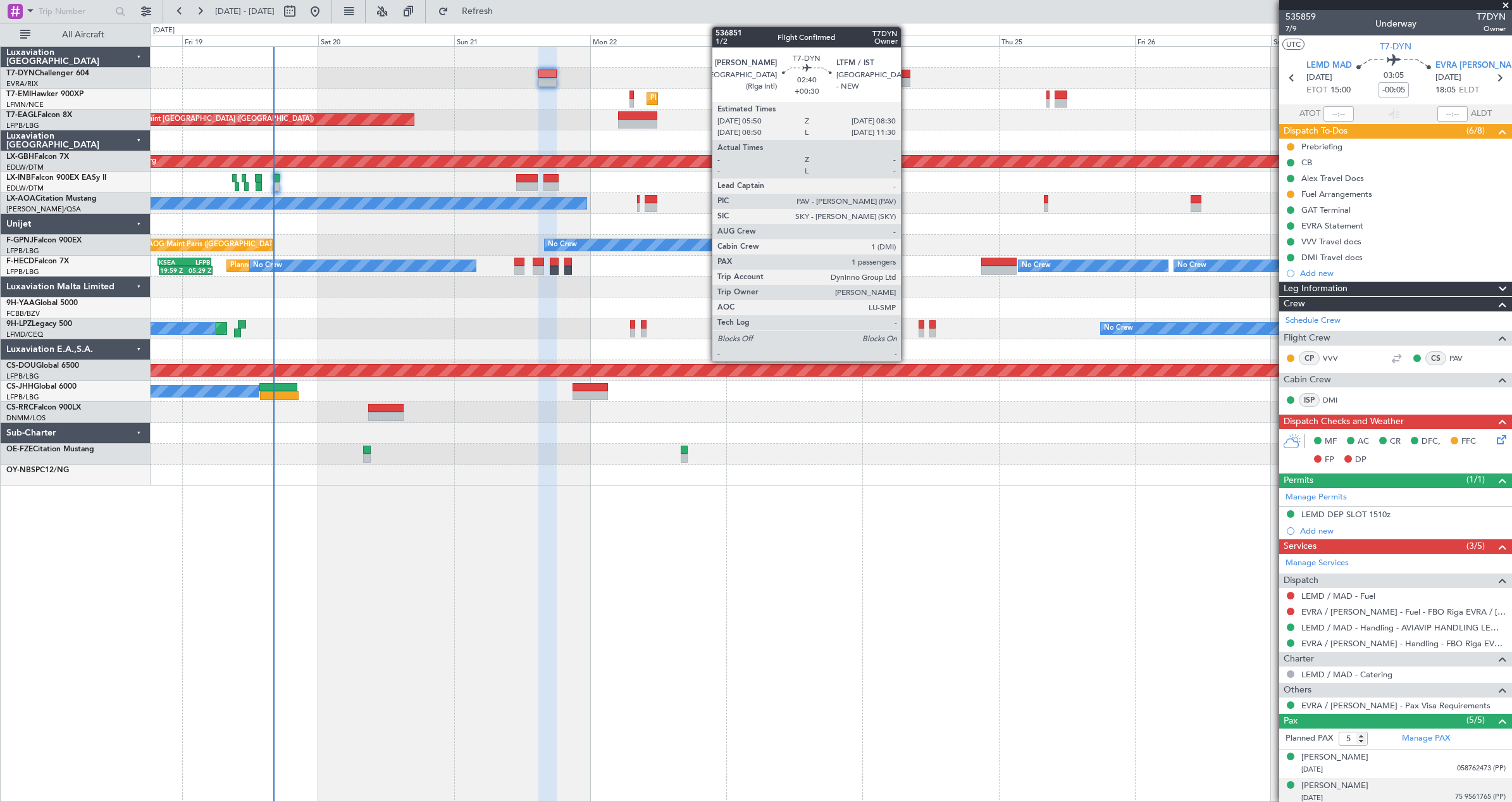
click at [906, 79] on div at bounding box center [903, 82] width 15 height 9
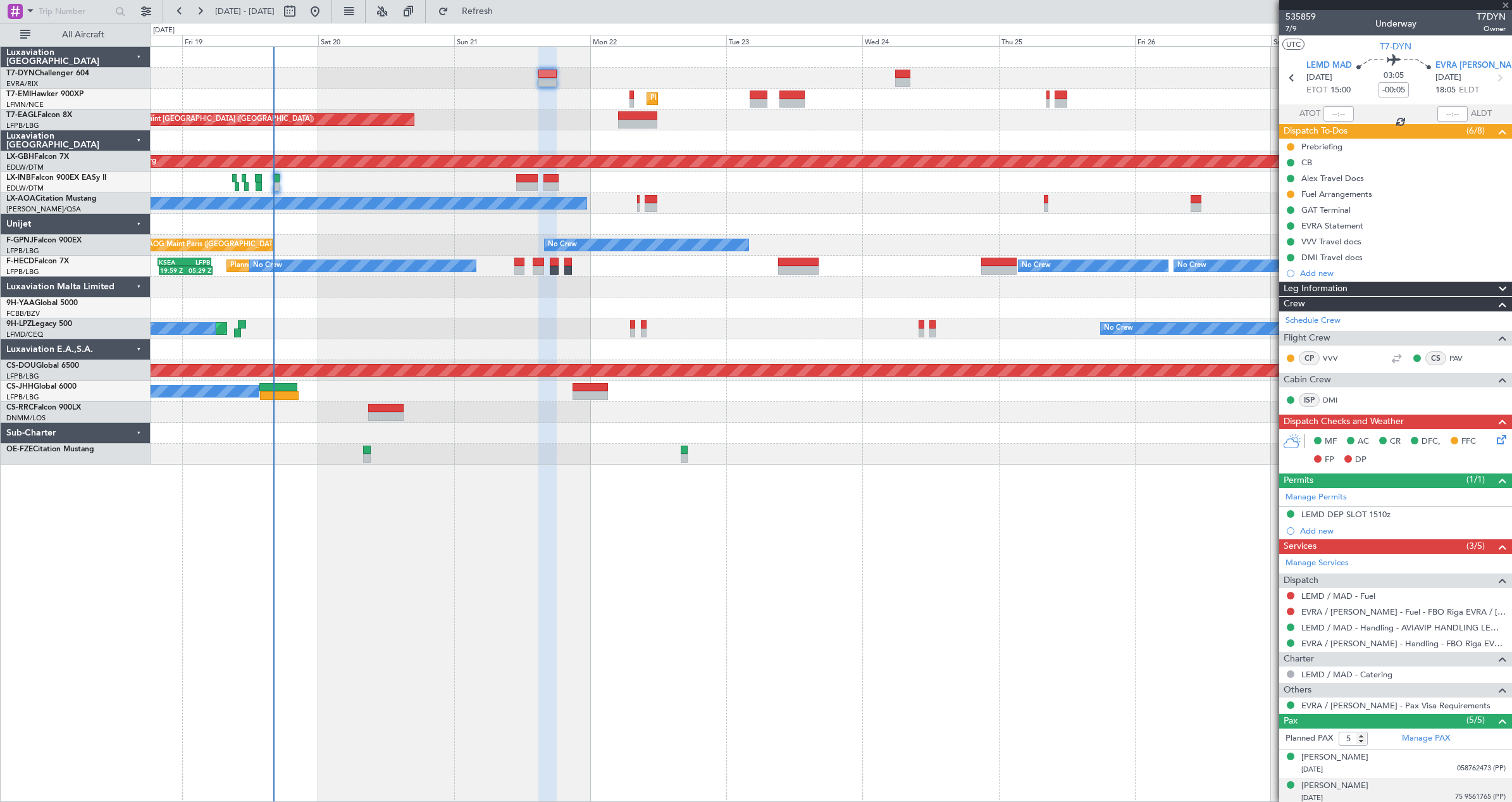
type input "+00:30"
type input "1"
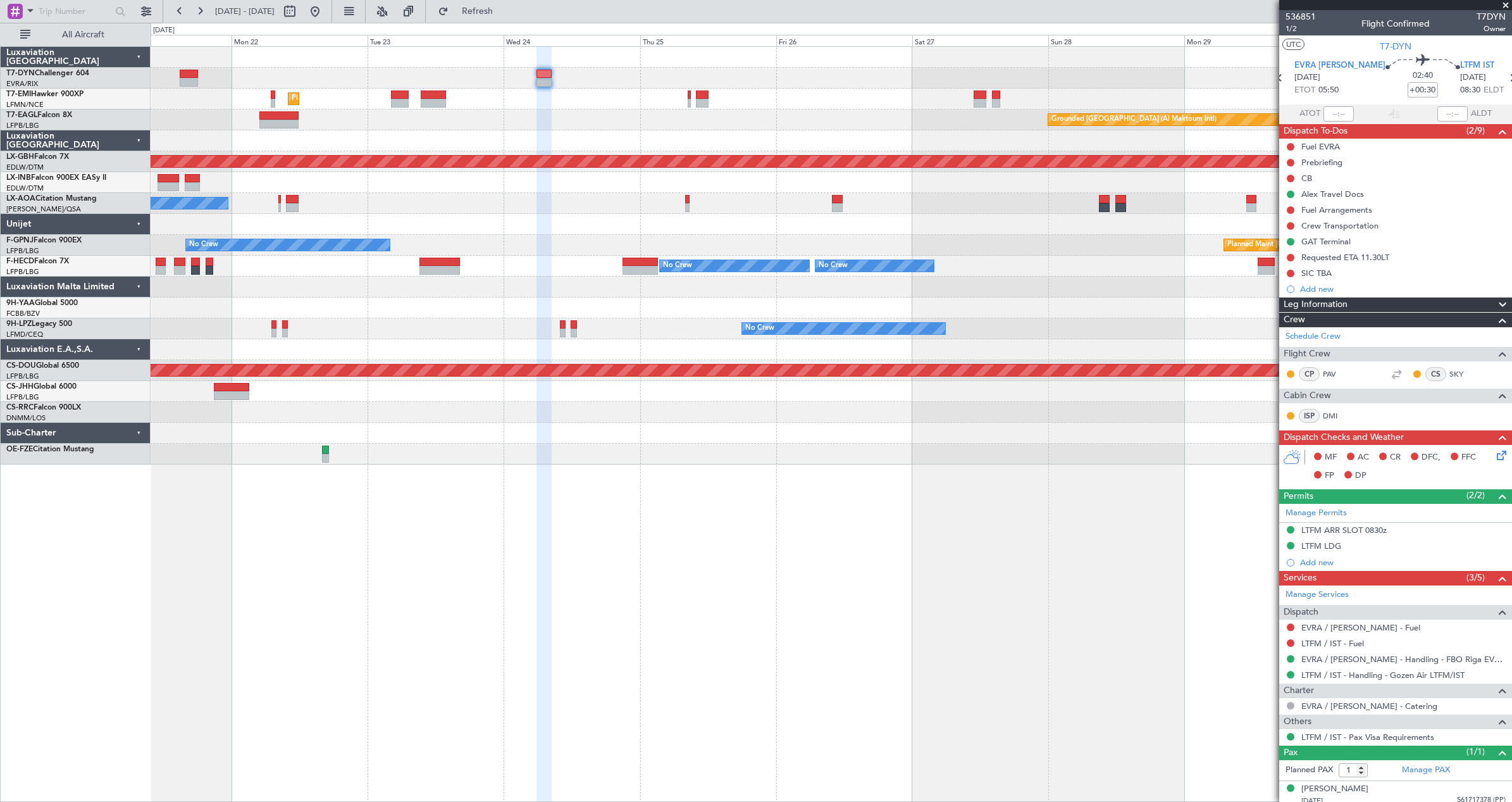
click at [666, 71] on div at bounding box center [831, 78] width 1361 height 21
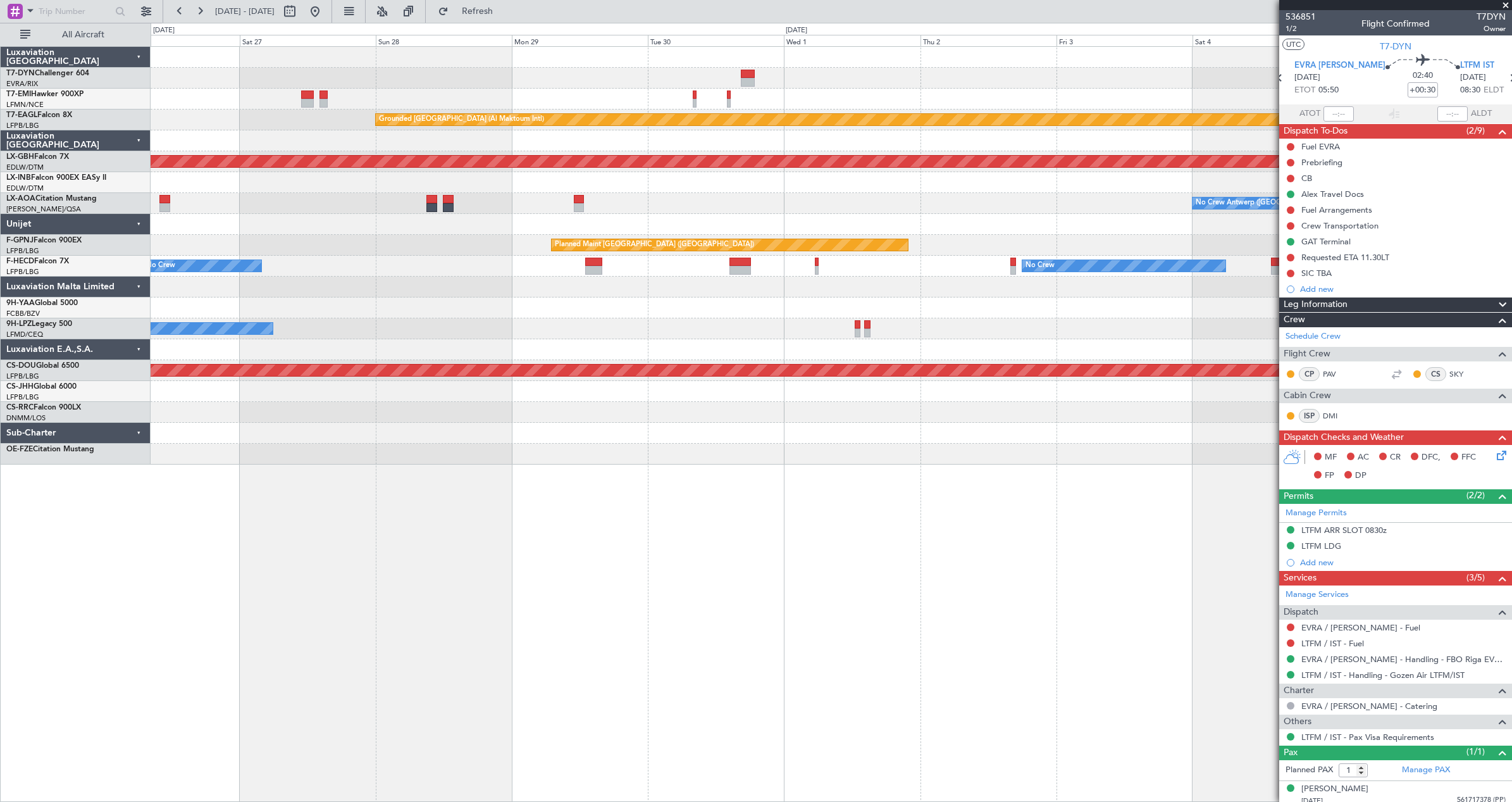
click at [337, 42] on div "Grounded Dubai (Al Maktoum Intl) Planned Maint Nurnberg No Crew Antwerp (Deurne…" at bounding box center [756, 412] width 1512 height 779
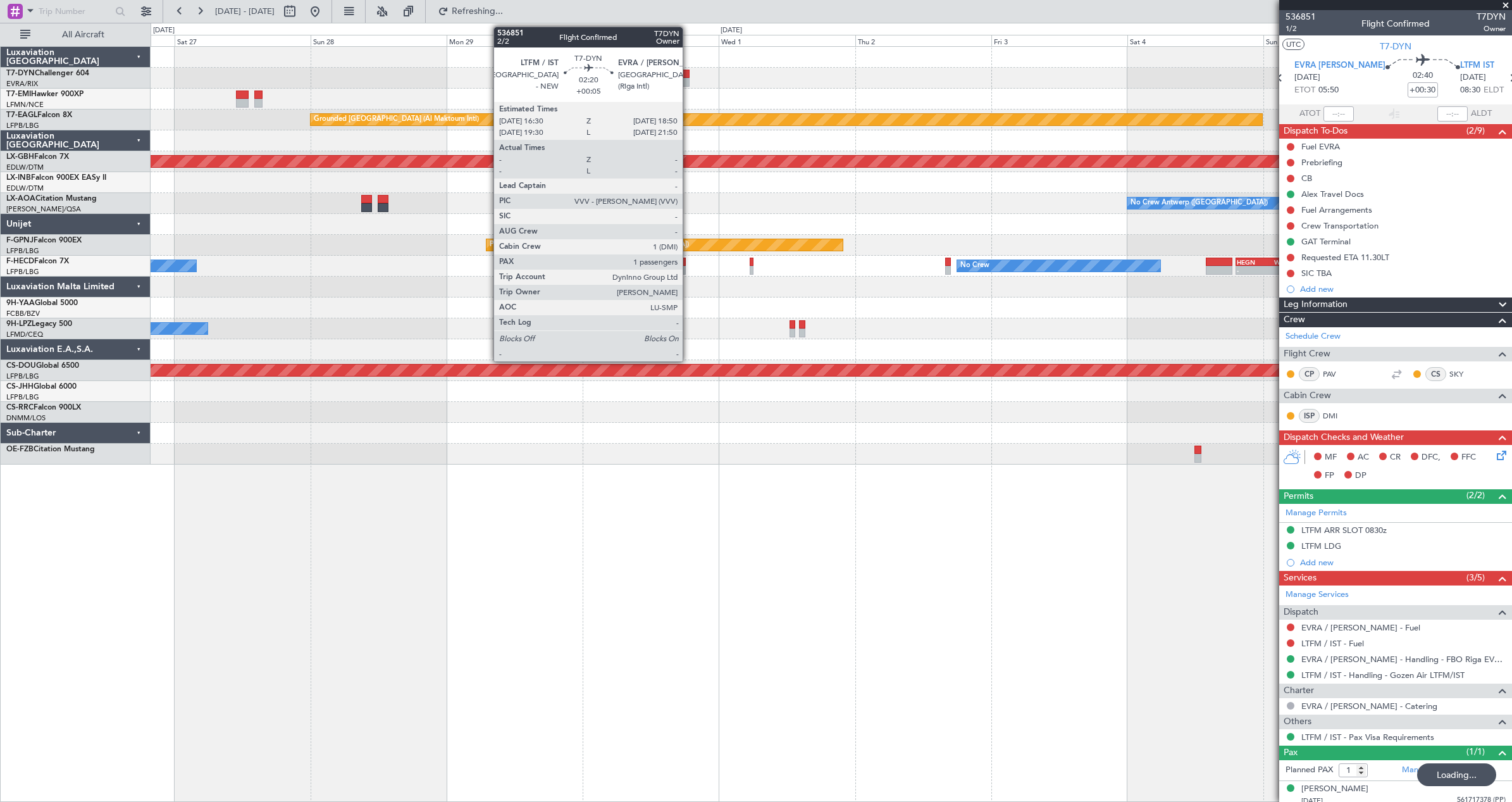
click at [688, 75] on div at bounding box center [682, 74] width 13 height 9
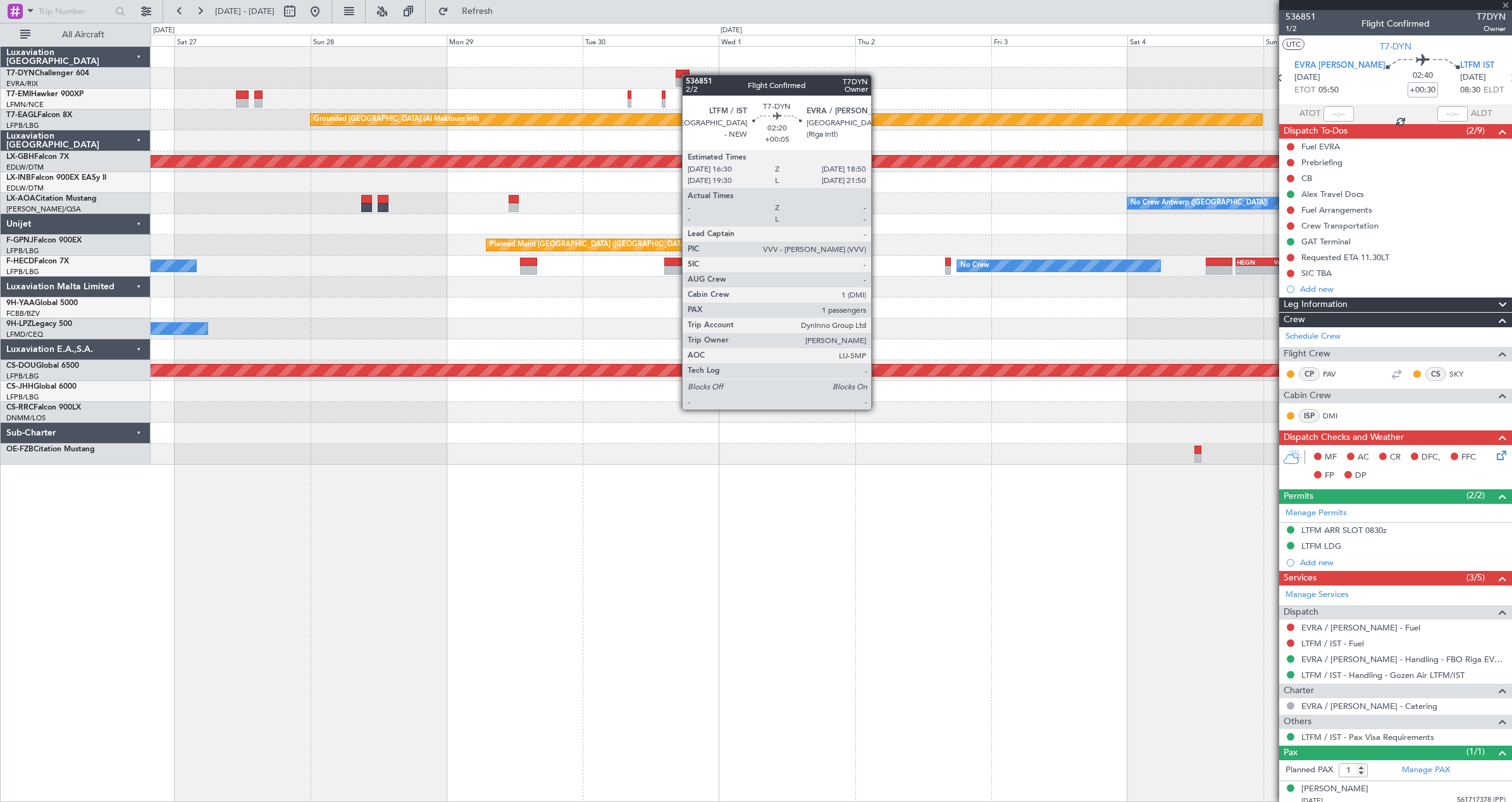
type input "+00:05"
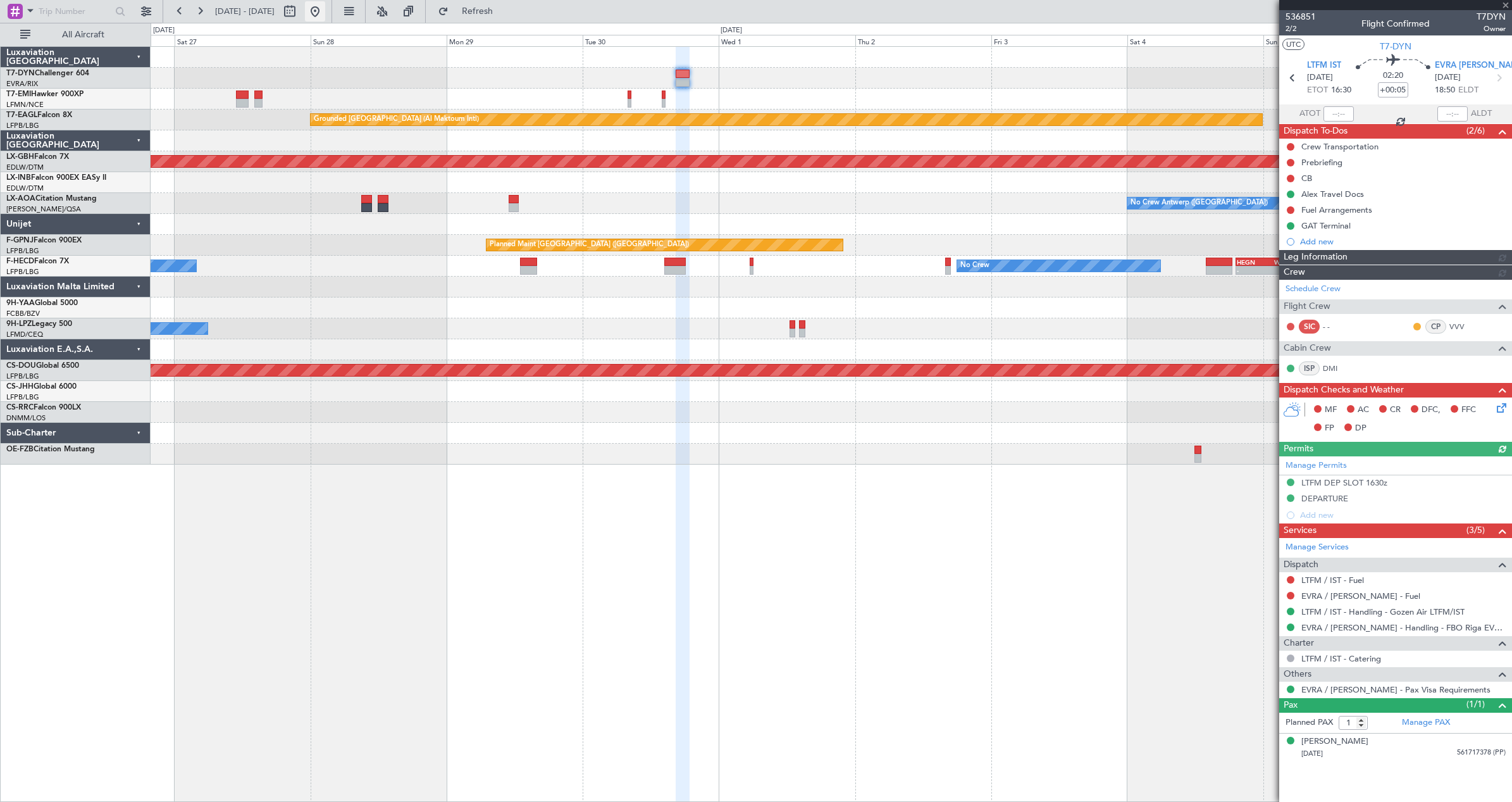
click at [325, 16] on button at bounding box center [315, 11] width 20 height 20
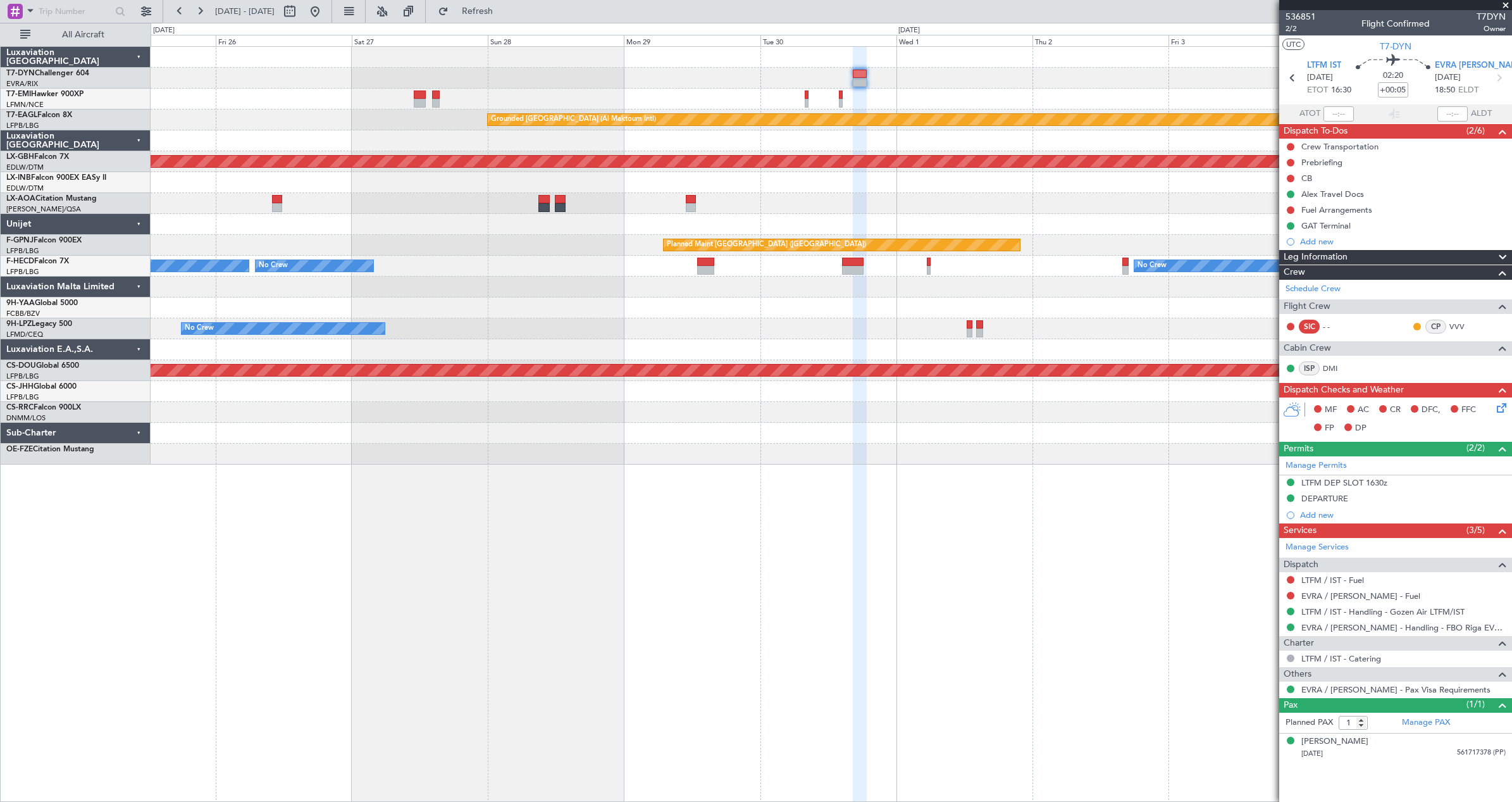
click at [524, 111] on div "Grounded [GEOGRAPHIC_DATA] (Al Maktoum Intl)" at bounding box center [831, 120] width 1361 height 21
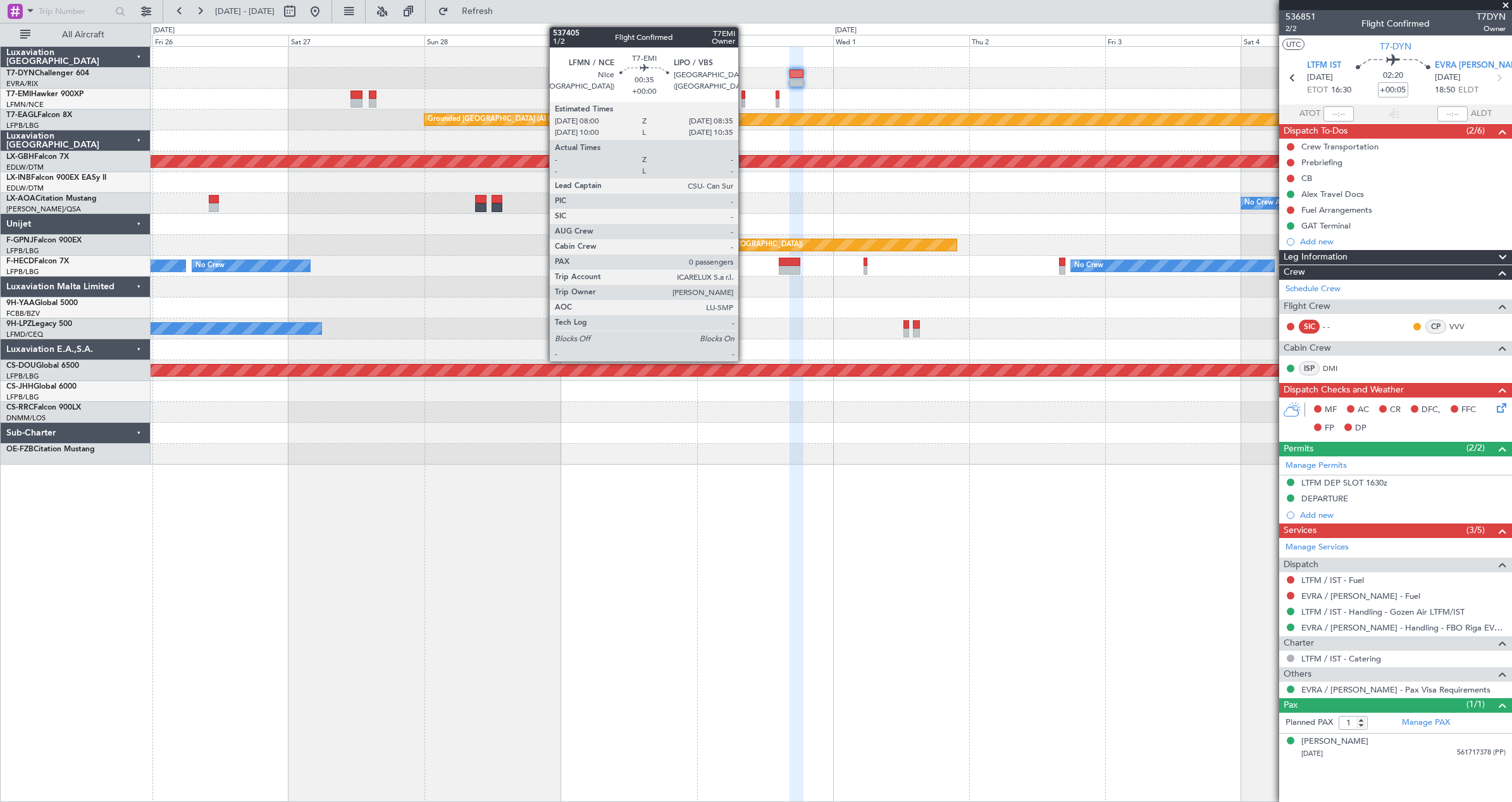
click at [744, 102] on div at bounding box center [744, 104] width 4 height 9
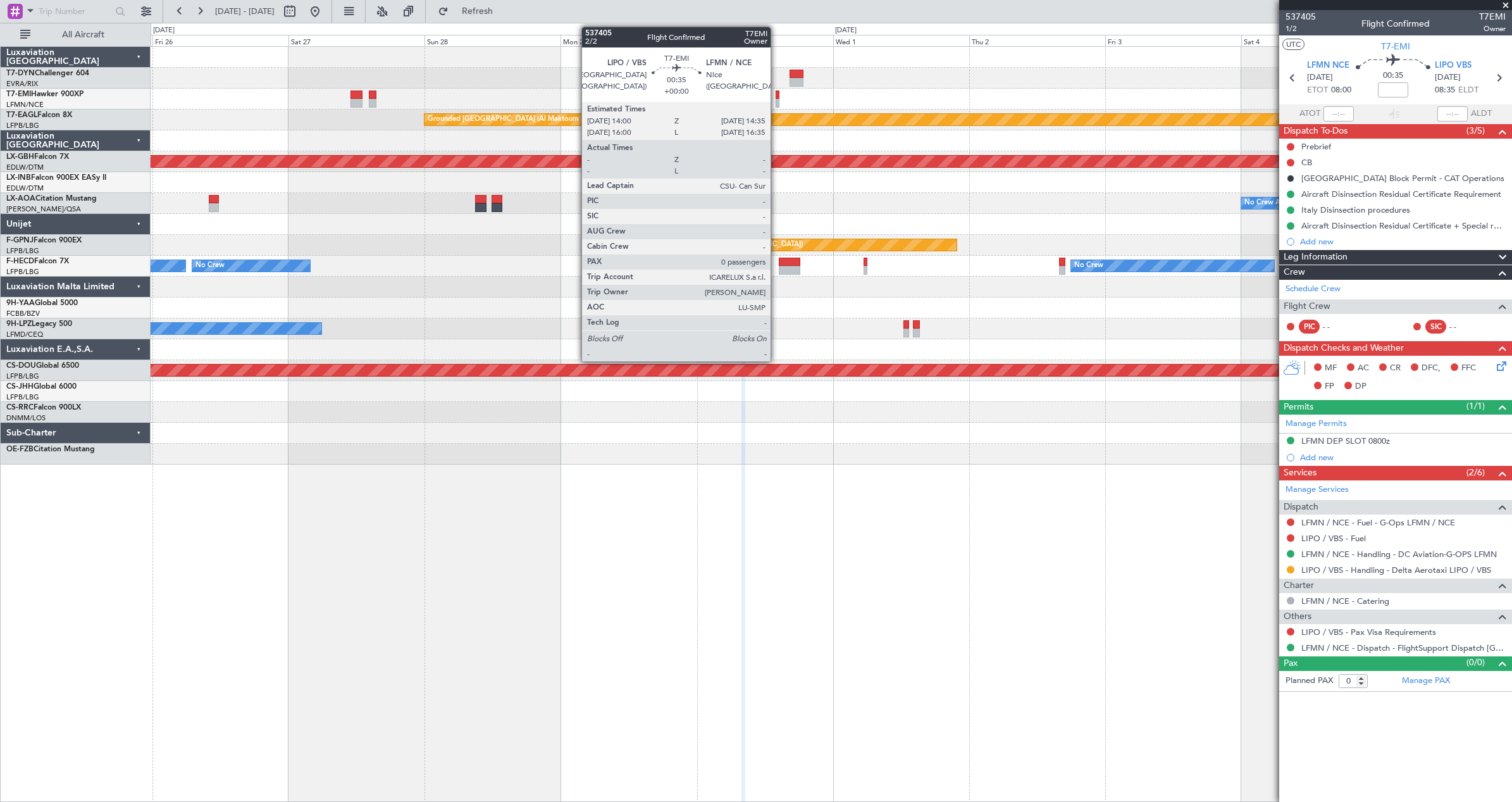
click at [776, 100] on div at bounding box center [777, 104] width 4 height 9
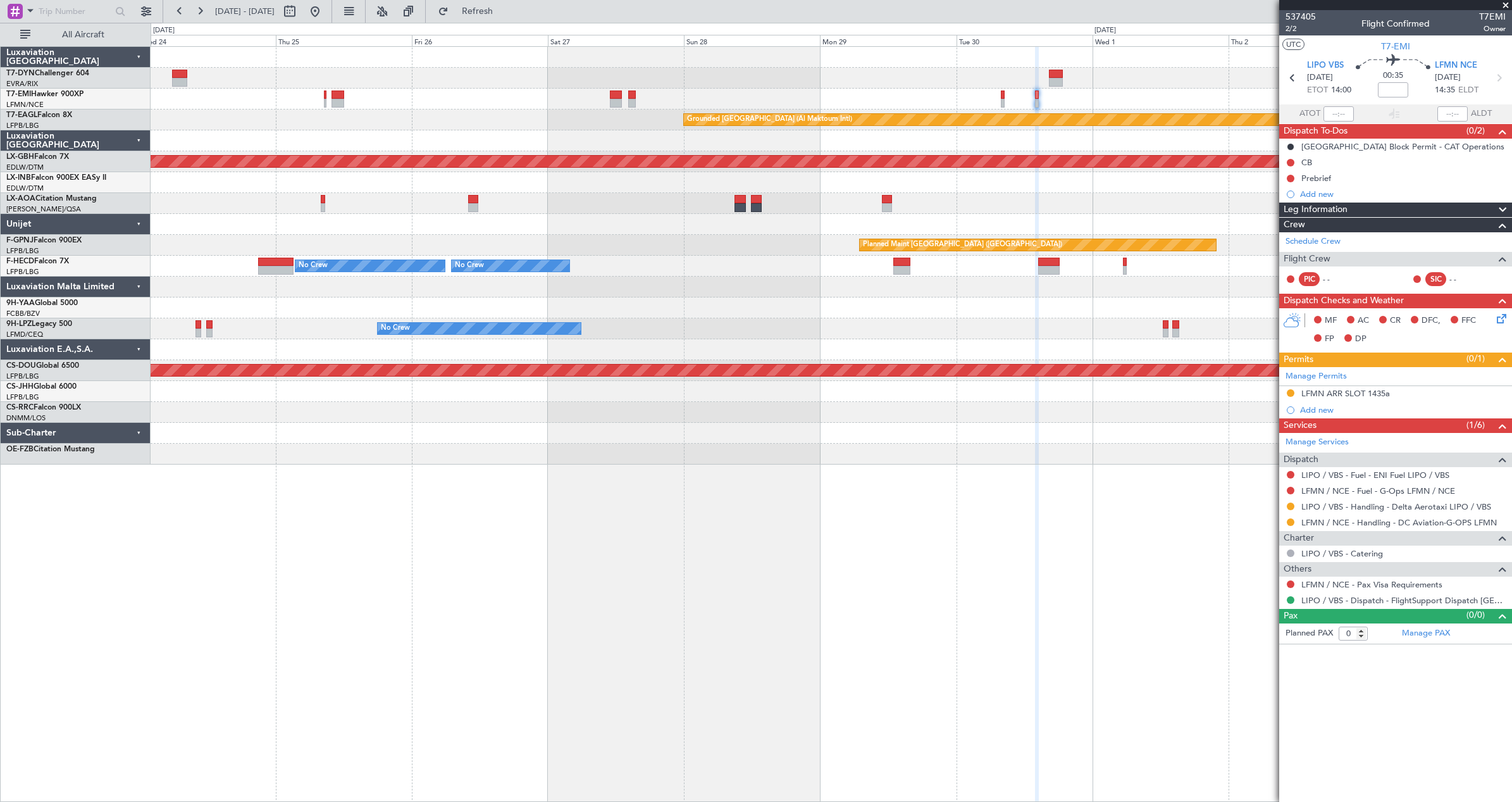
click at [840, 216] on div "Planned Maint Zurich Grounded Dubai (Al Maktoum Intl) Planned Maint Nurnberg No…" at bounding box center [831, 255] width 1361 height 418
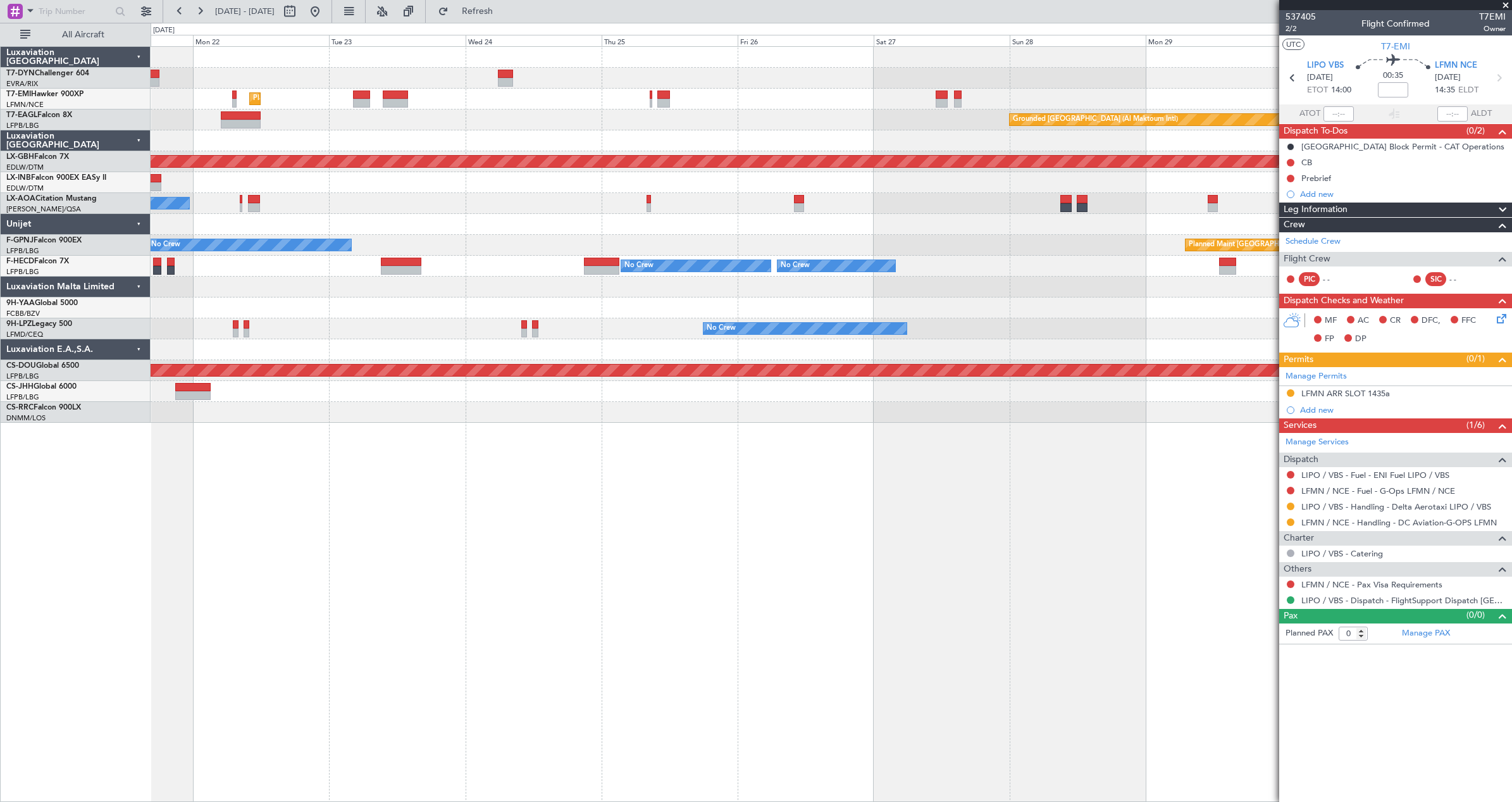
click at [619, 133] on div "Planned Maint Zurich Grounded Dubai (Al Maktoum Intl) Unplanned Maint Paris (Le…" at bounding box center [831, 235] width 1361 height 376
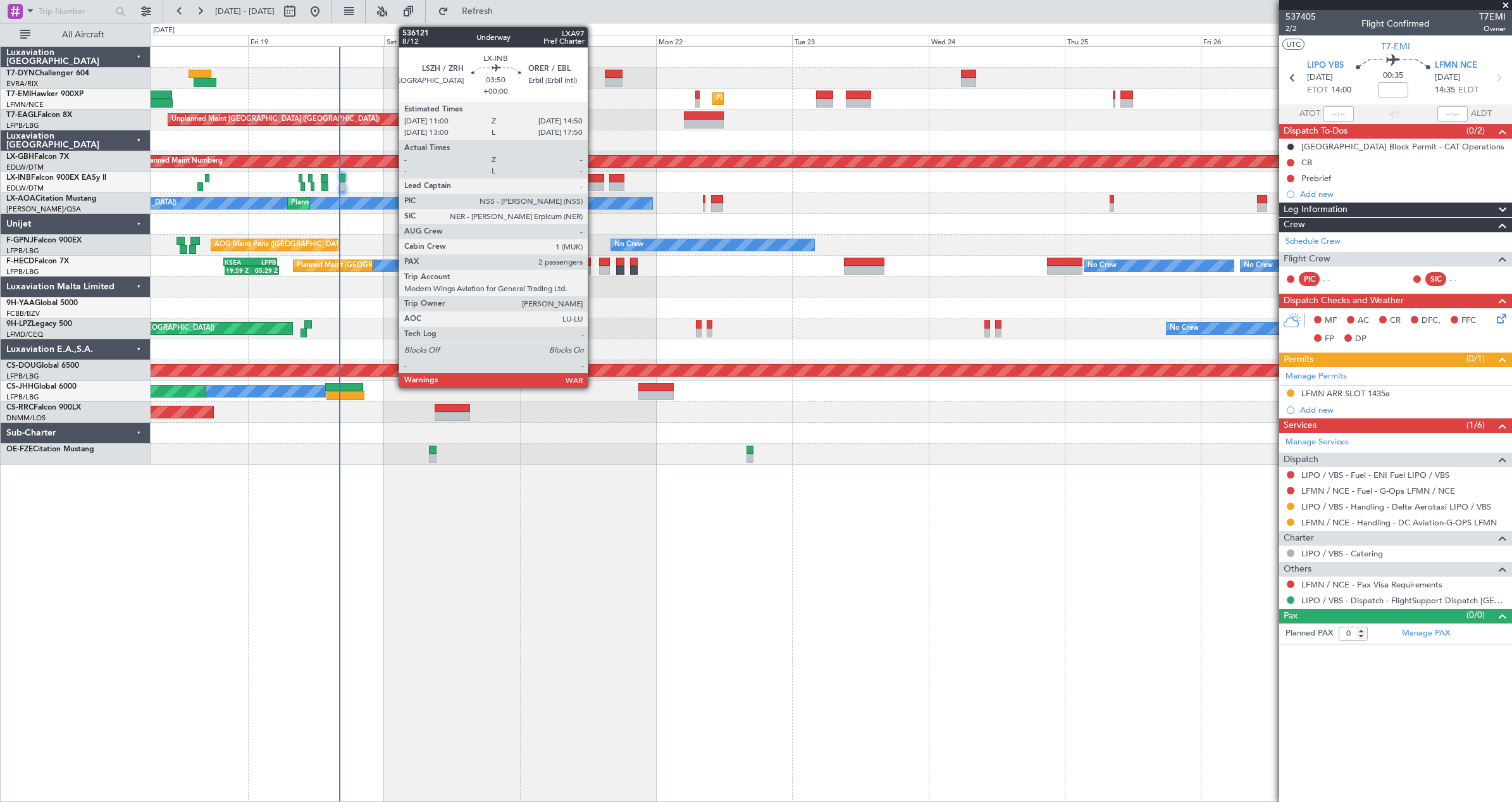
click at [593, 184] on div at bounding box center [593, 187] width 22 height 9
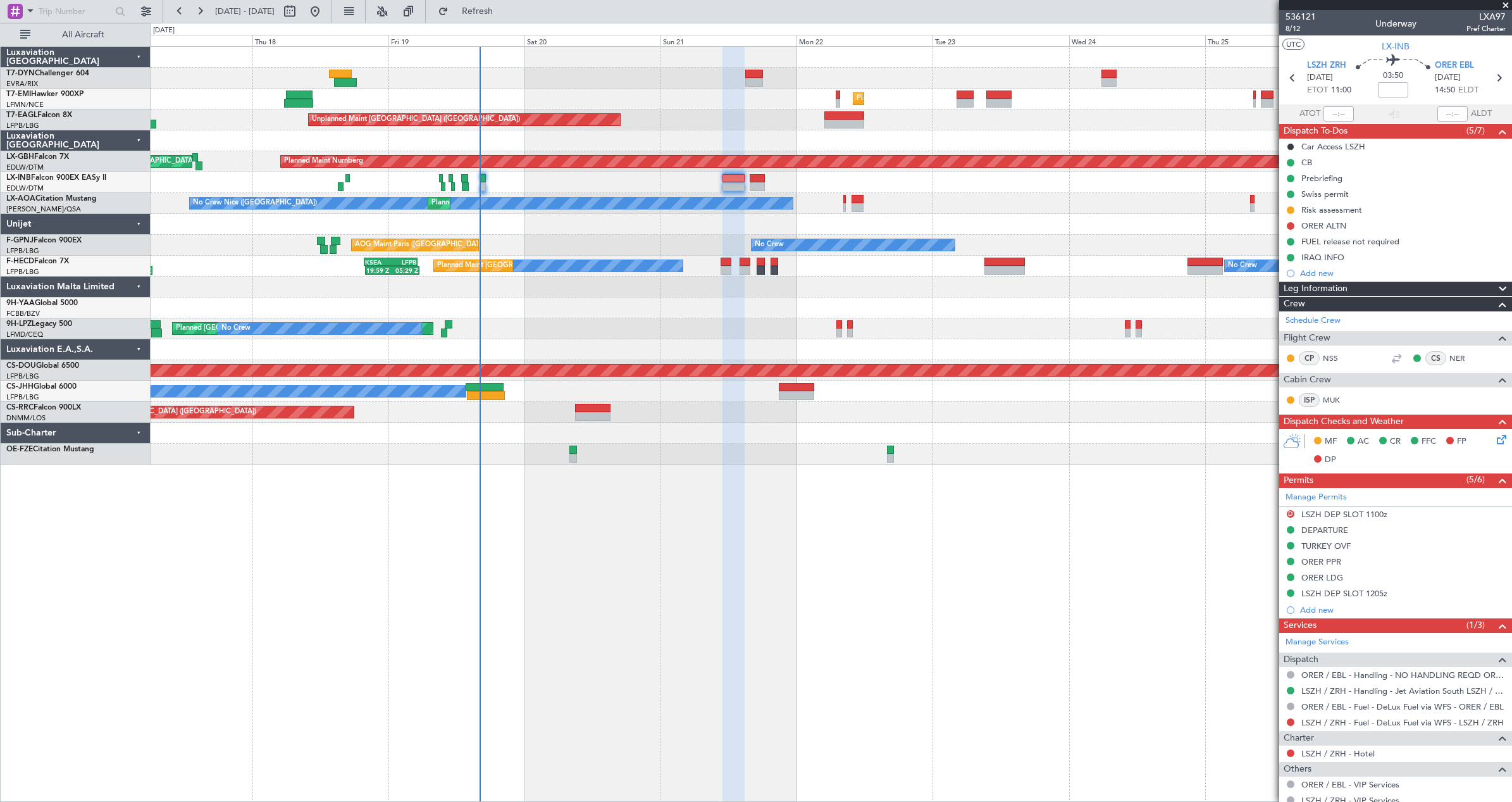
click at [557, 246] on div "No Crew AOG Maint Paris (Le Bourget) Planned Maint Paris (Le Bourget) No Crew" at bounding box center [831, 245] width 1361 height 21
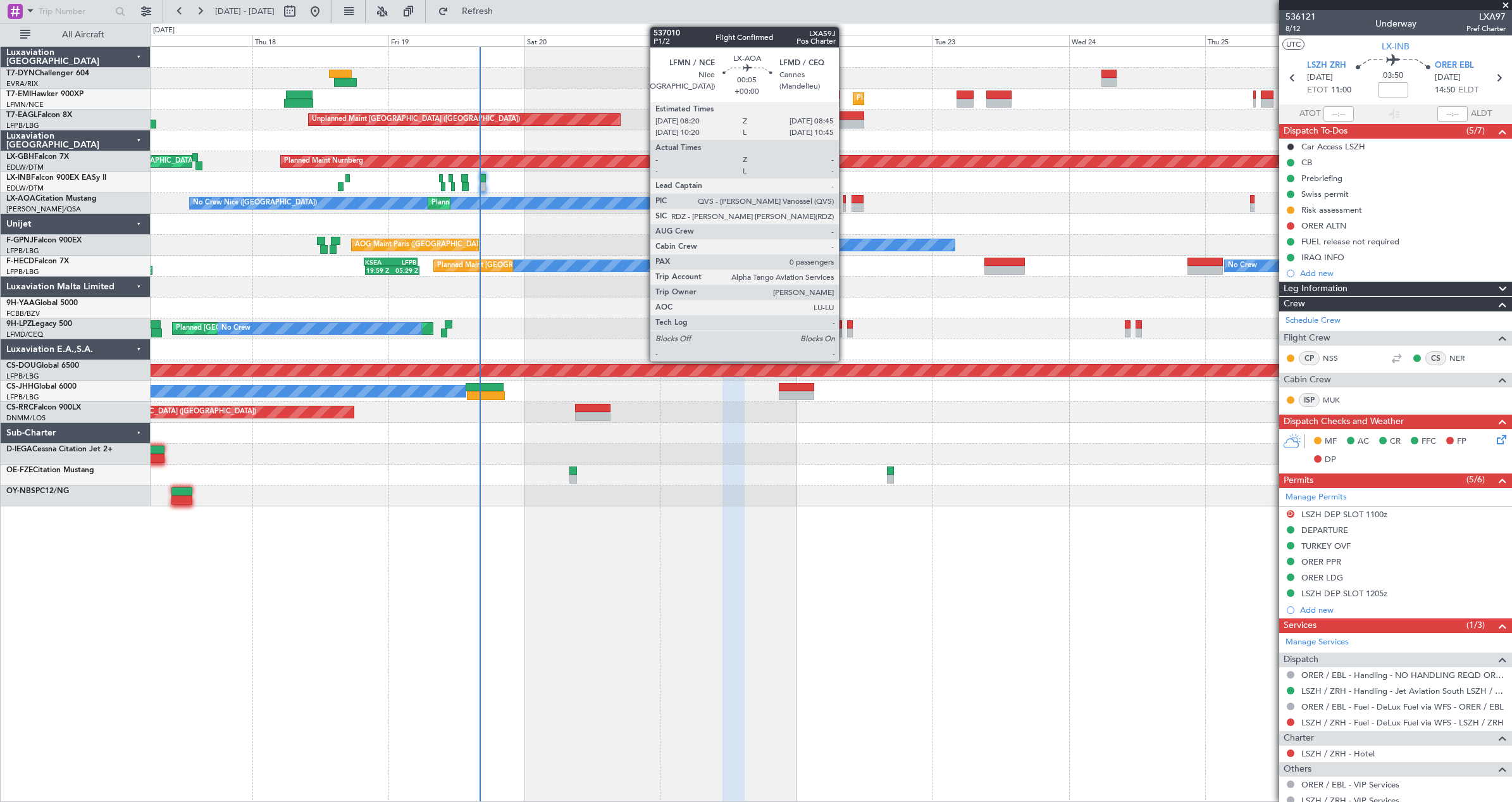
click at [845, 204] on div at bounding box center [845, 208] width 3 height 9
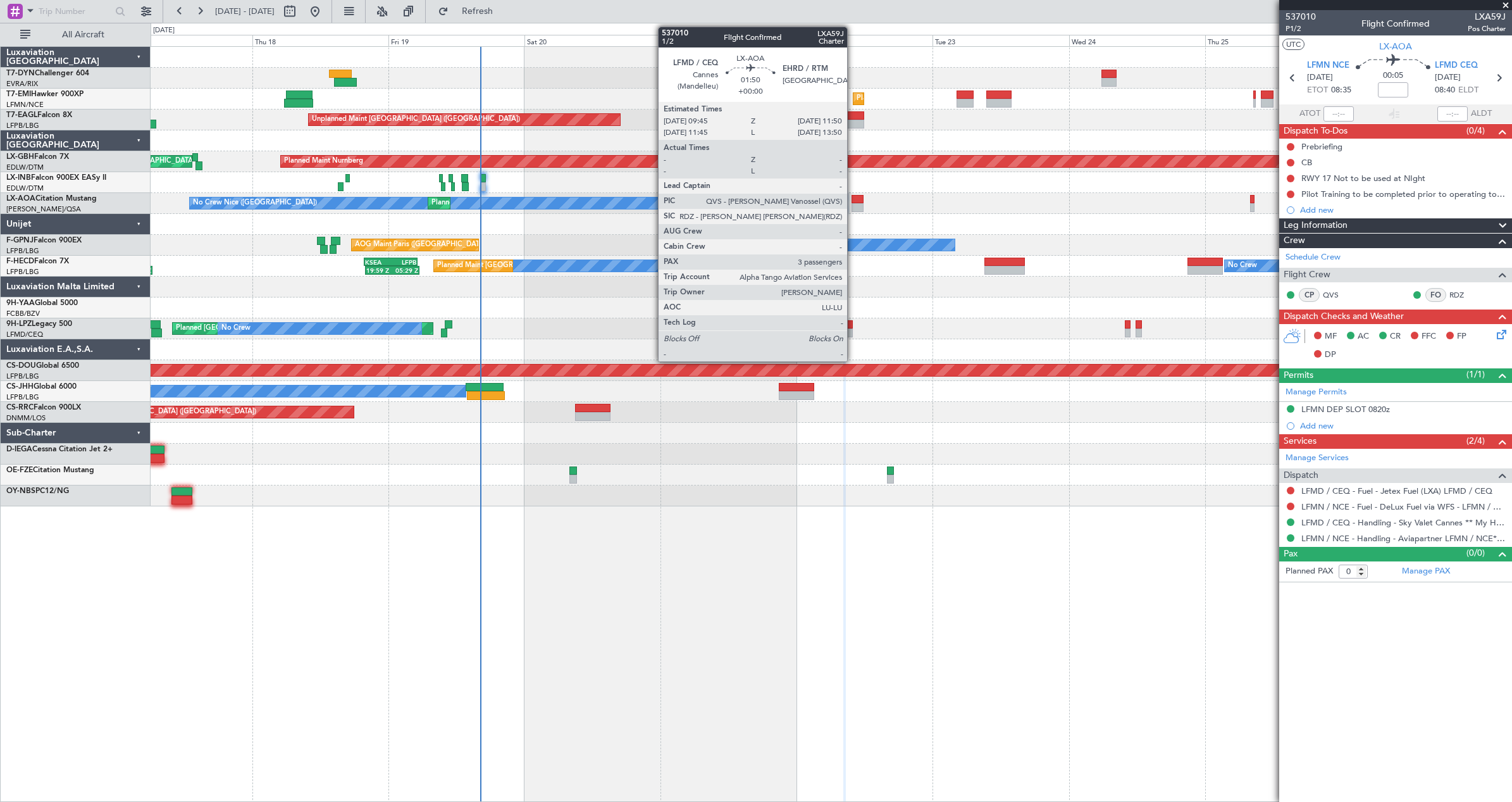
click at [854, 208] on div at bounding box center [858, 208] width 12 height 9
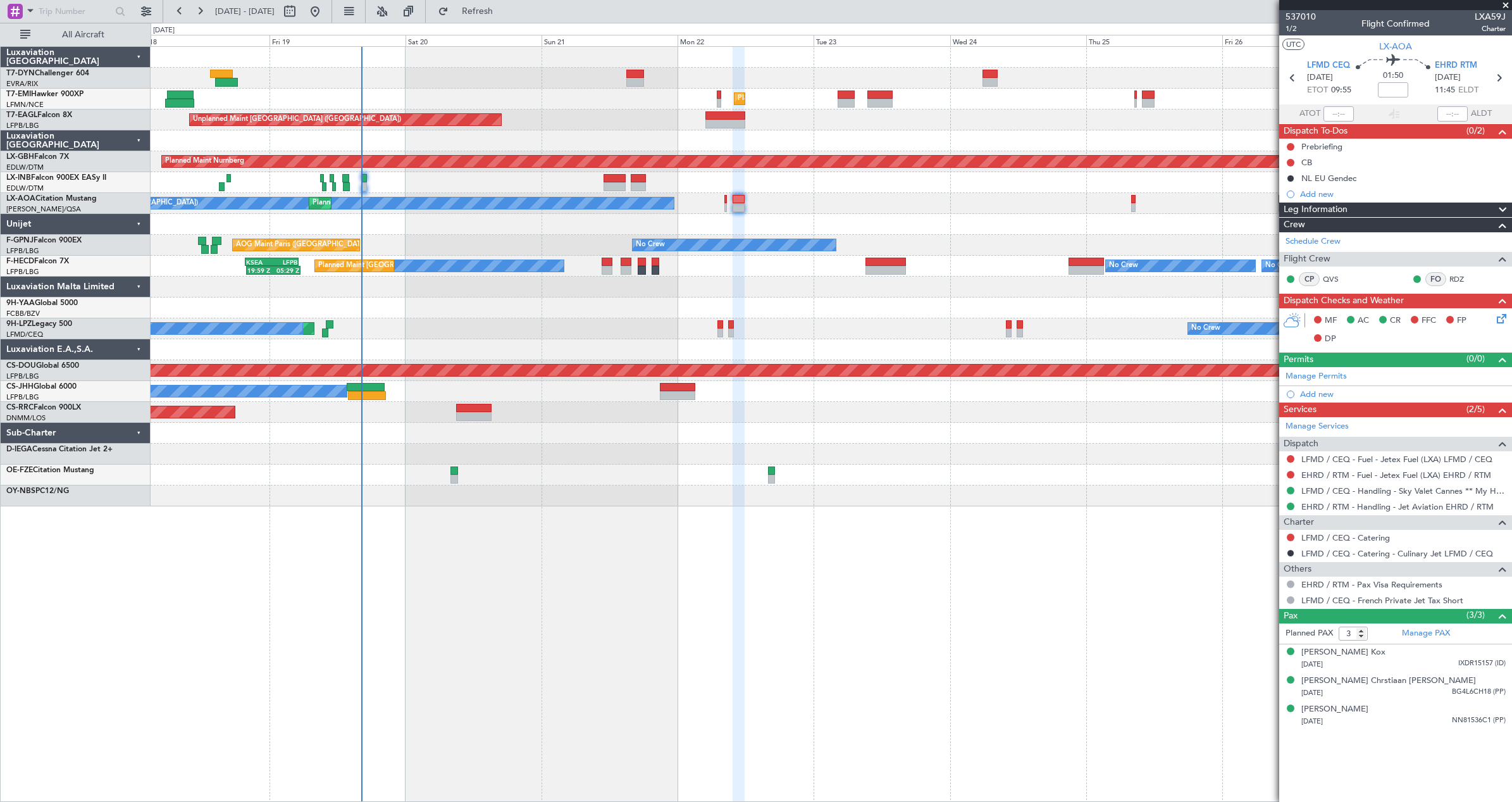
click at [919, 211] on div "No Crew Nice (Côte d'Azur Airport) Planned Maint Nice (Côte d'Azur Airport)" at bounding box center [831, 203] width 1361 height 21
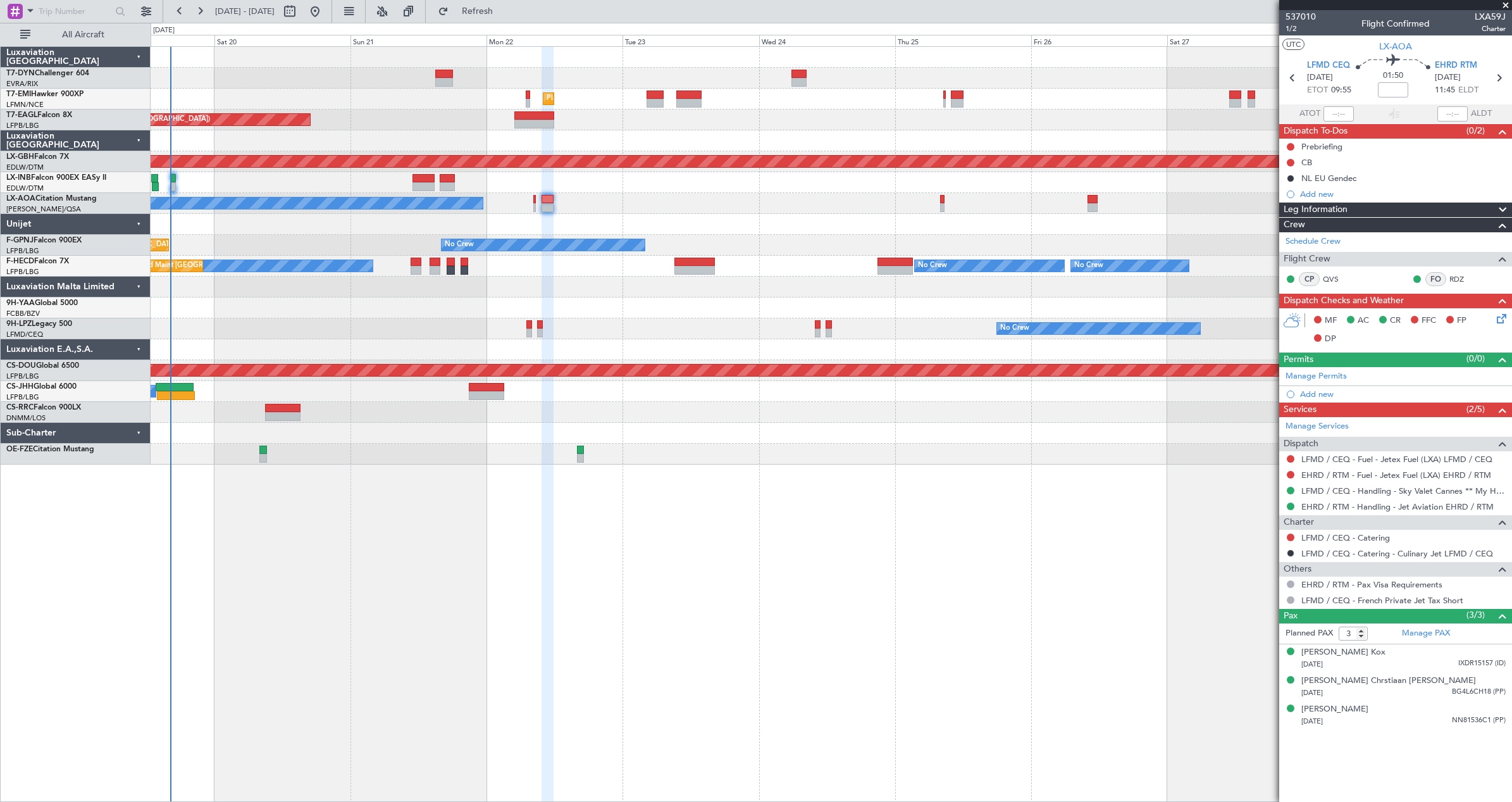
click at [887, 241] on div "Planned Maint Zurich Unplanned Maint Paris (Le Bourget) Grounded Dubai (Al Makt…" at bounding box center [831, 255] width 1361 height 418
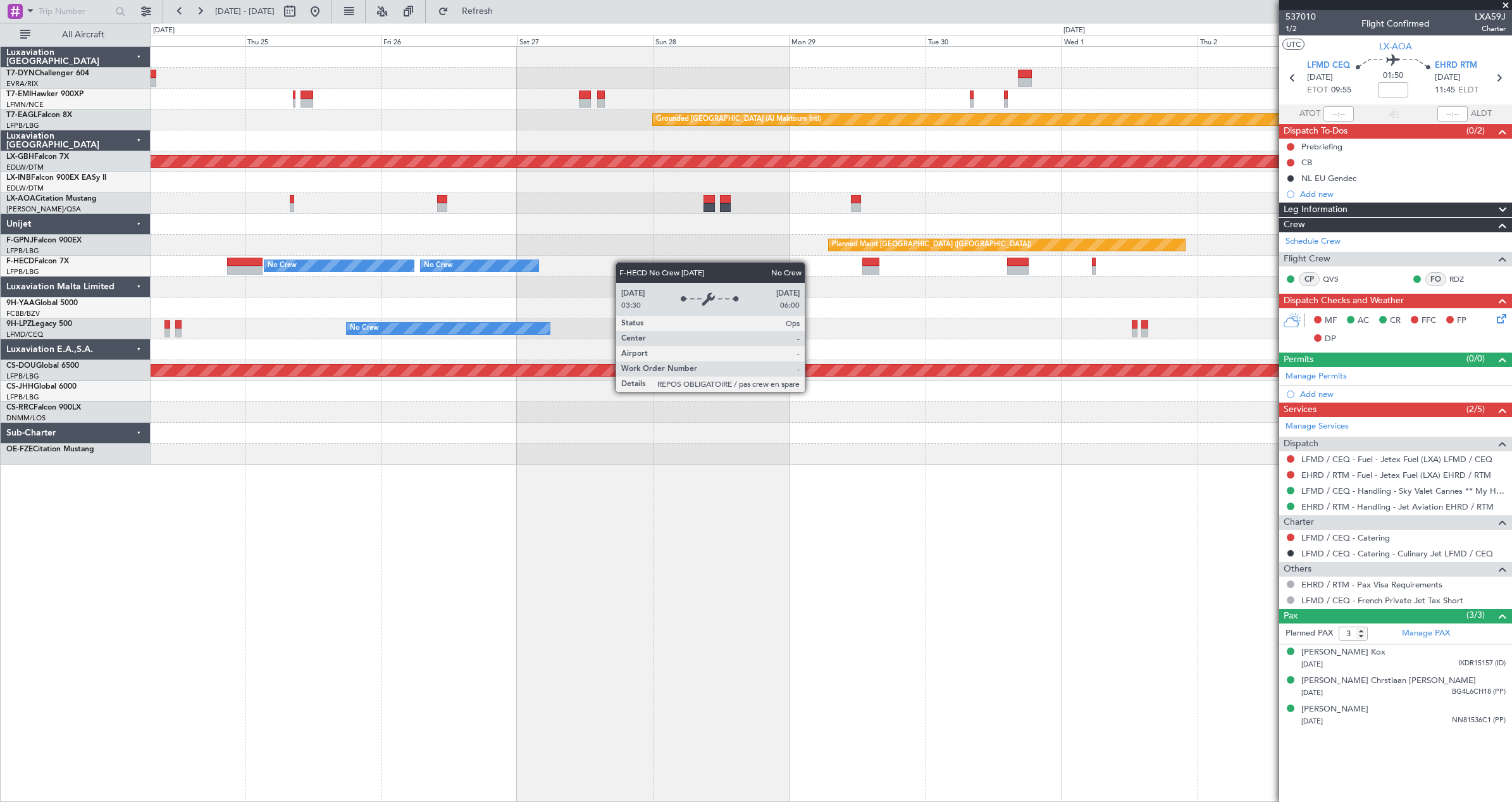
click at [367, 266] on div "No Crew" at bounding box center [339, 265] width 149 height 11
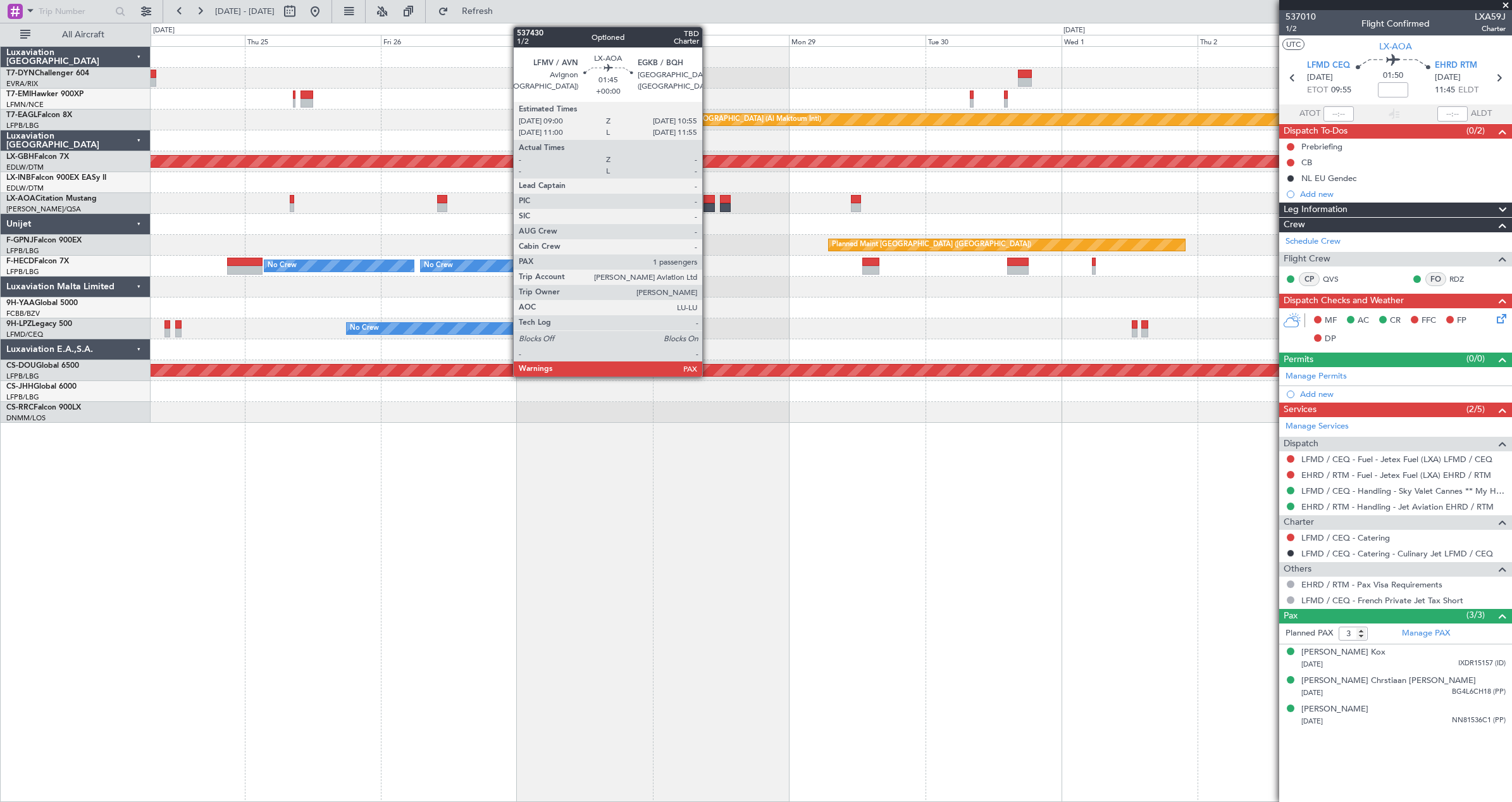
click at [708, 202] on div at bounding box center [708, 199] width 11 height 9
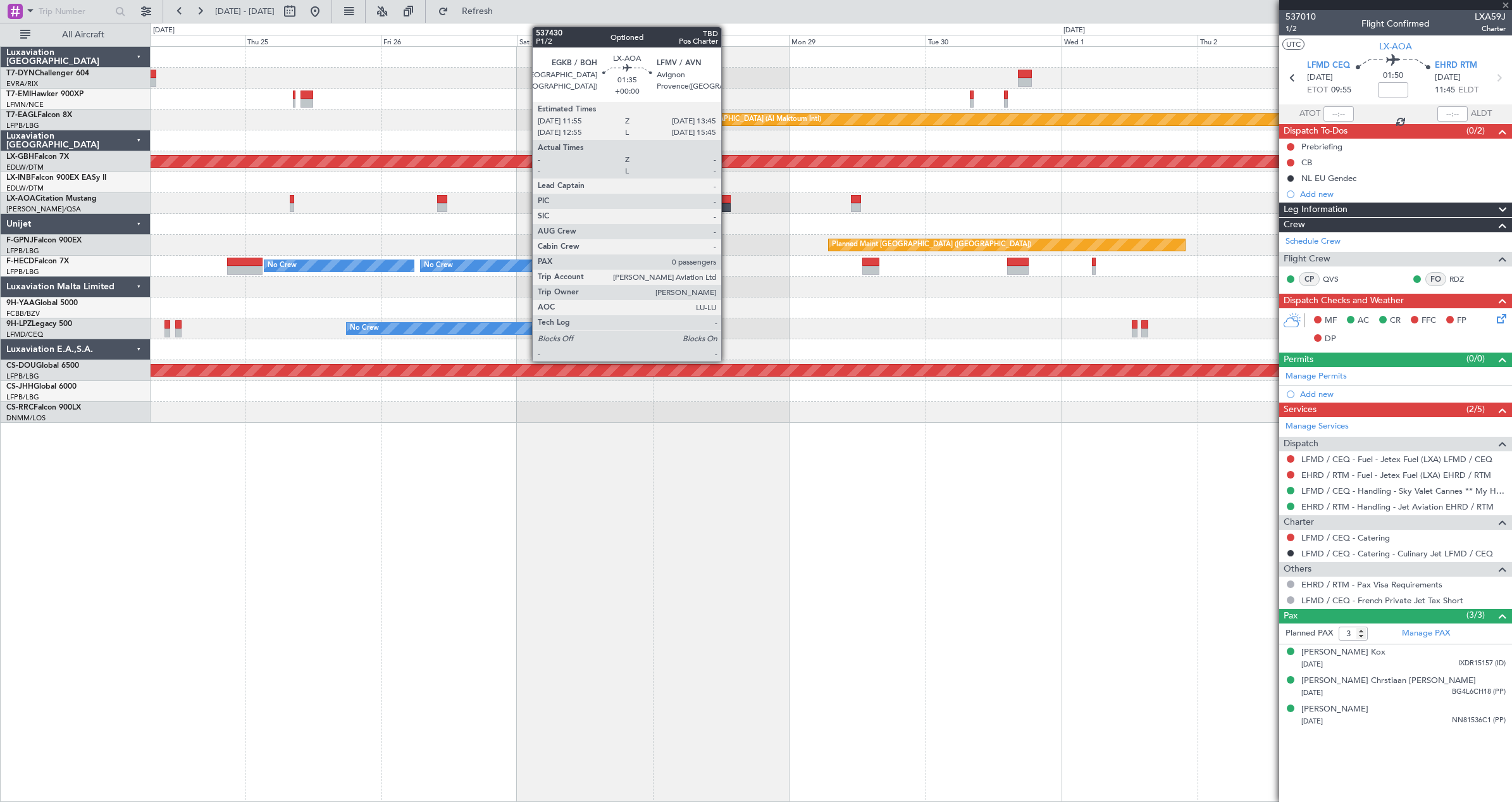
type input "1"
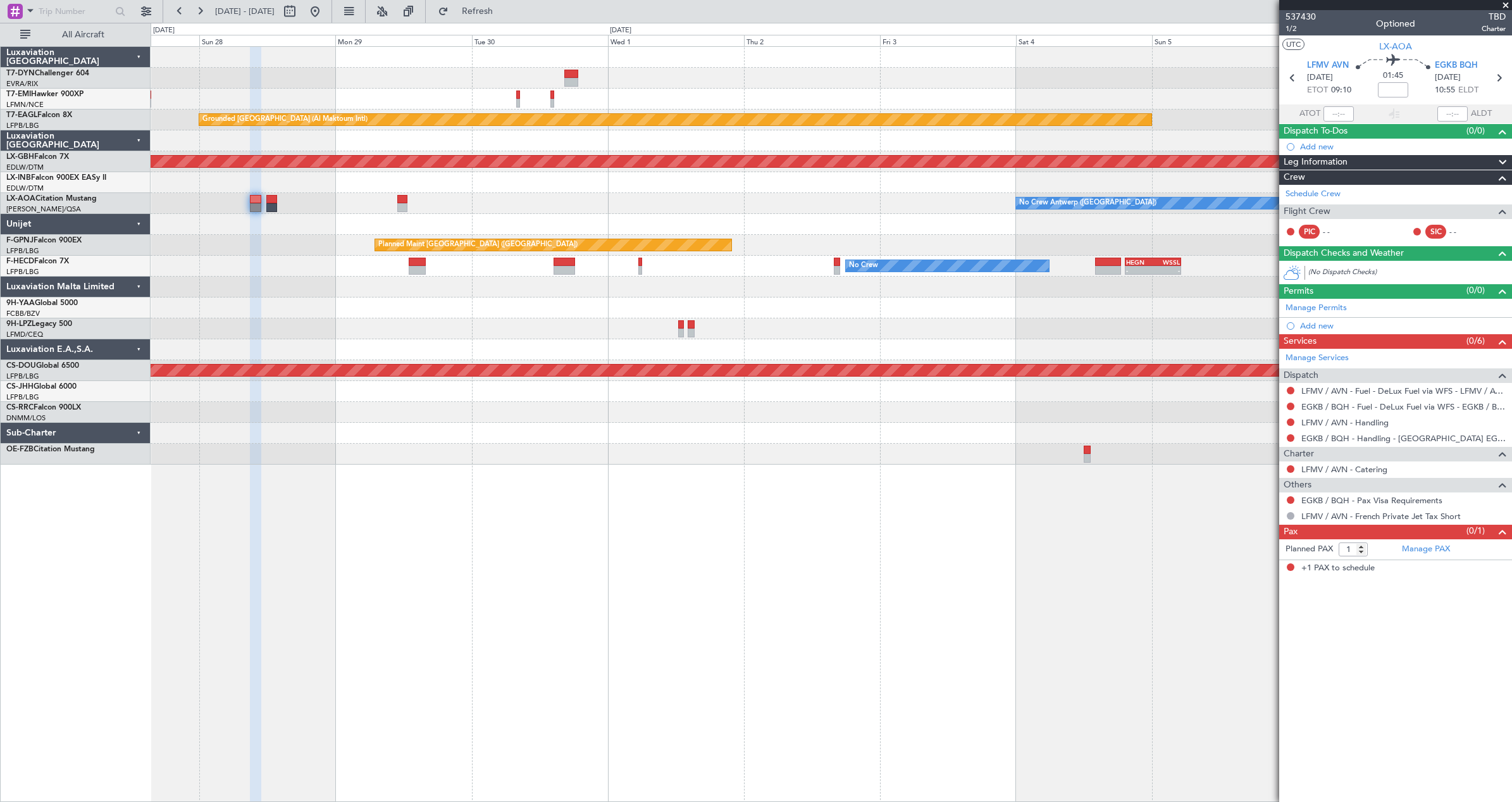
click at [1000, 210] on div "No Crew Antwerp ([GEOGRAPHIC_DATA])" at bounding box center [831, 203] width 1361 height 21
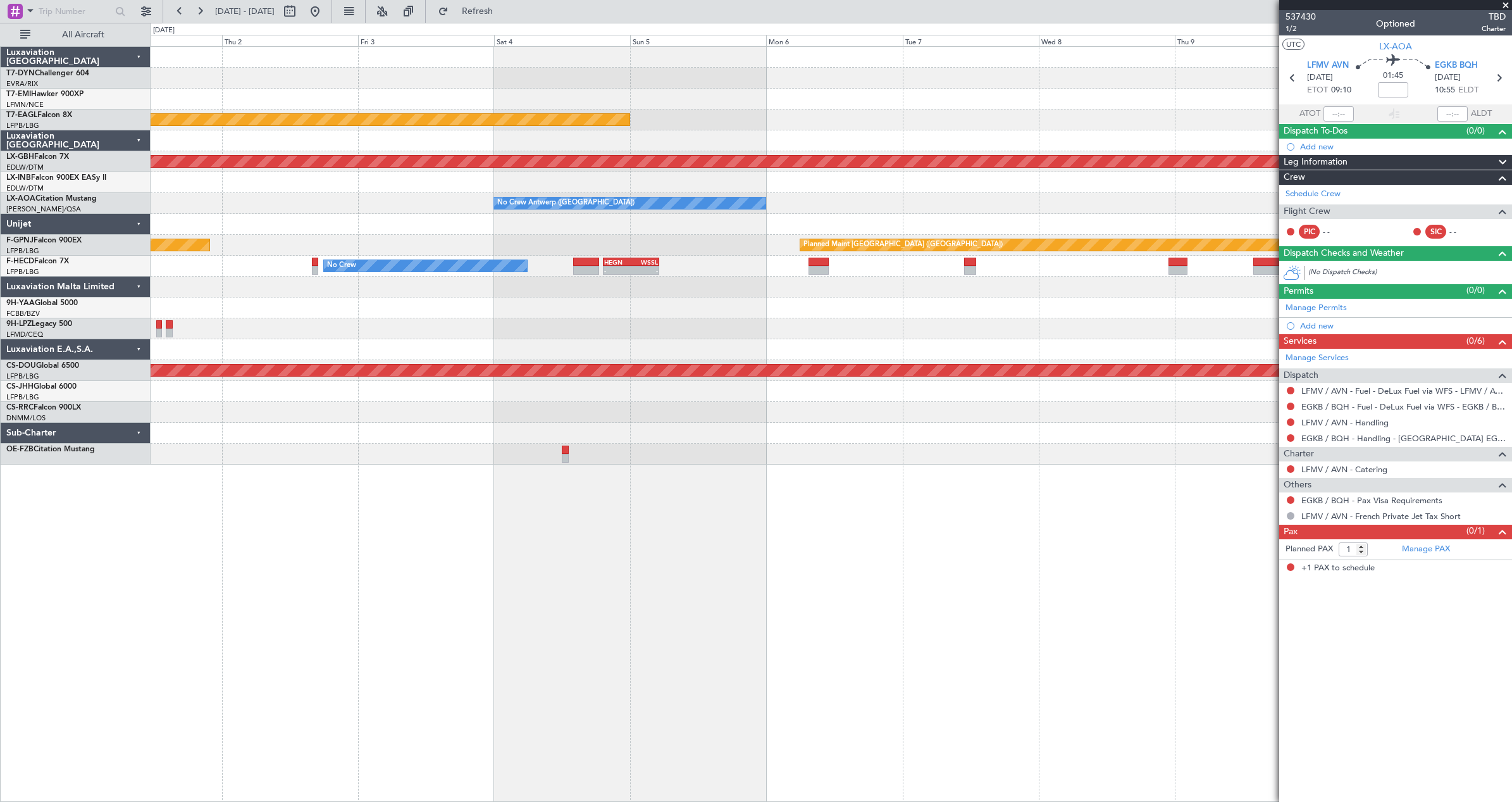
click at [463, 235] on div "Grounded Dubai (Al Maktoum Intl) Planned Maint Nurnberg No Crew Antwerp (Deurne…" at bounding box center [831, 255] width 1361 height 418
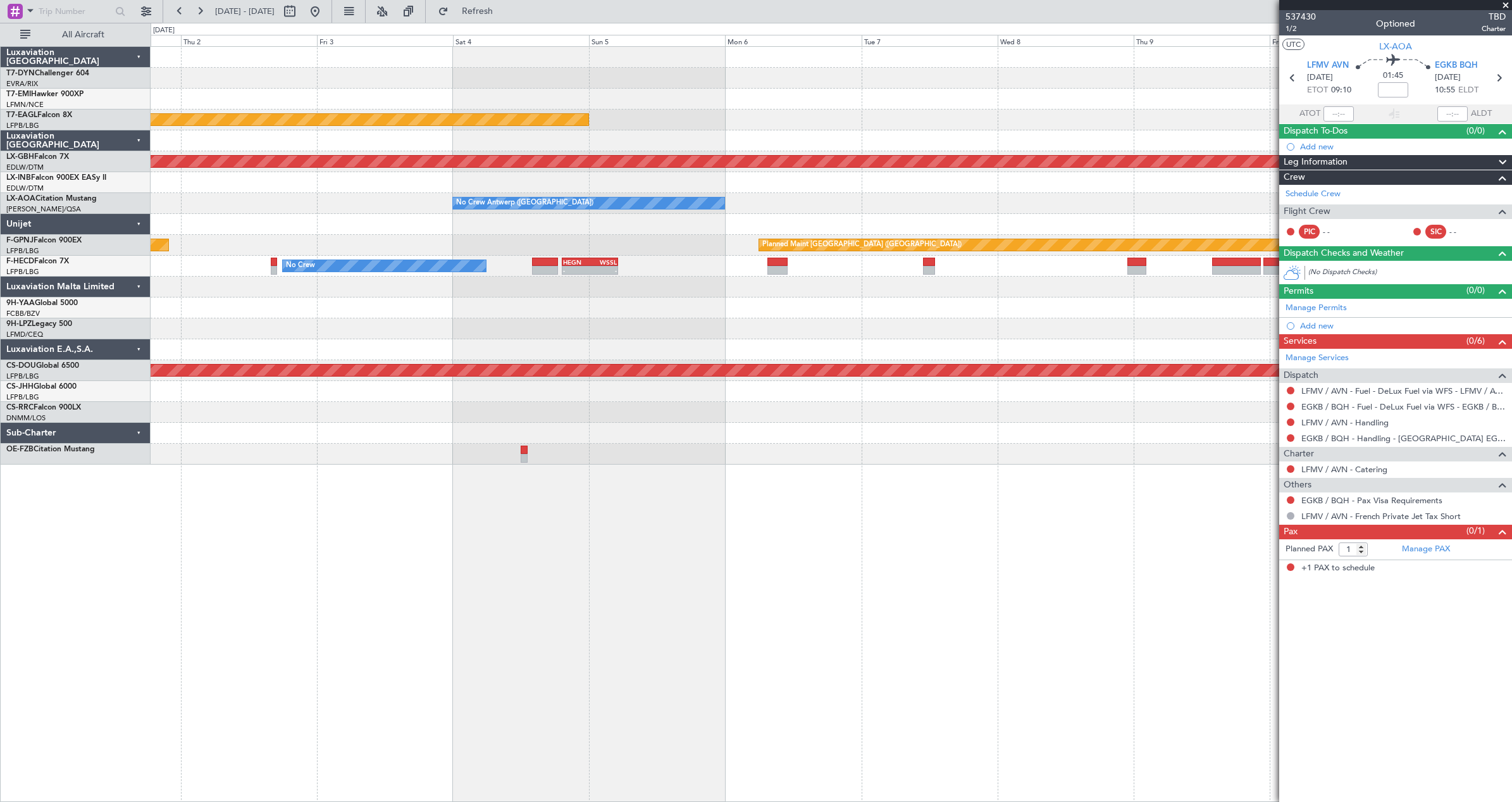
click at [420, 233] on div "Grounded Dubai (Al Maktoum Intl) Planned Maint Nurnberg No Crew Antwerp (Deurne…" at bounding box center [831, 255] width 1361 height 418
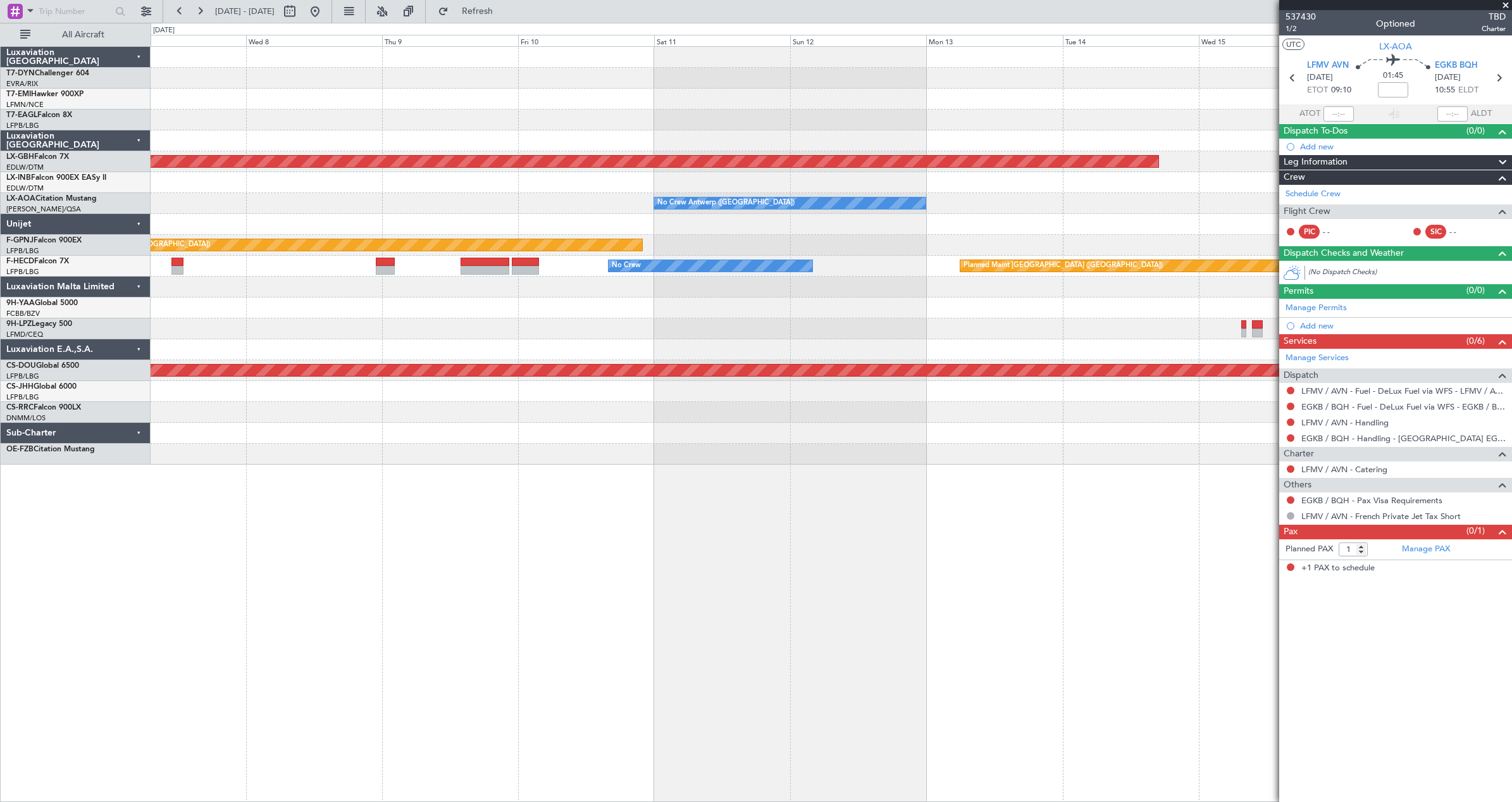
click at [581, 233] on div "Grounded Dubai (Al Maktoum Intl) Planned Maint Nurnberg No Crew Antwerp (Deurne…" at bounding box center [831, 255] width 1361 height 418
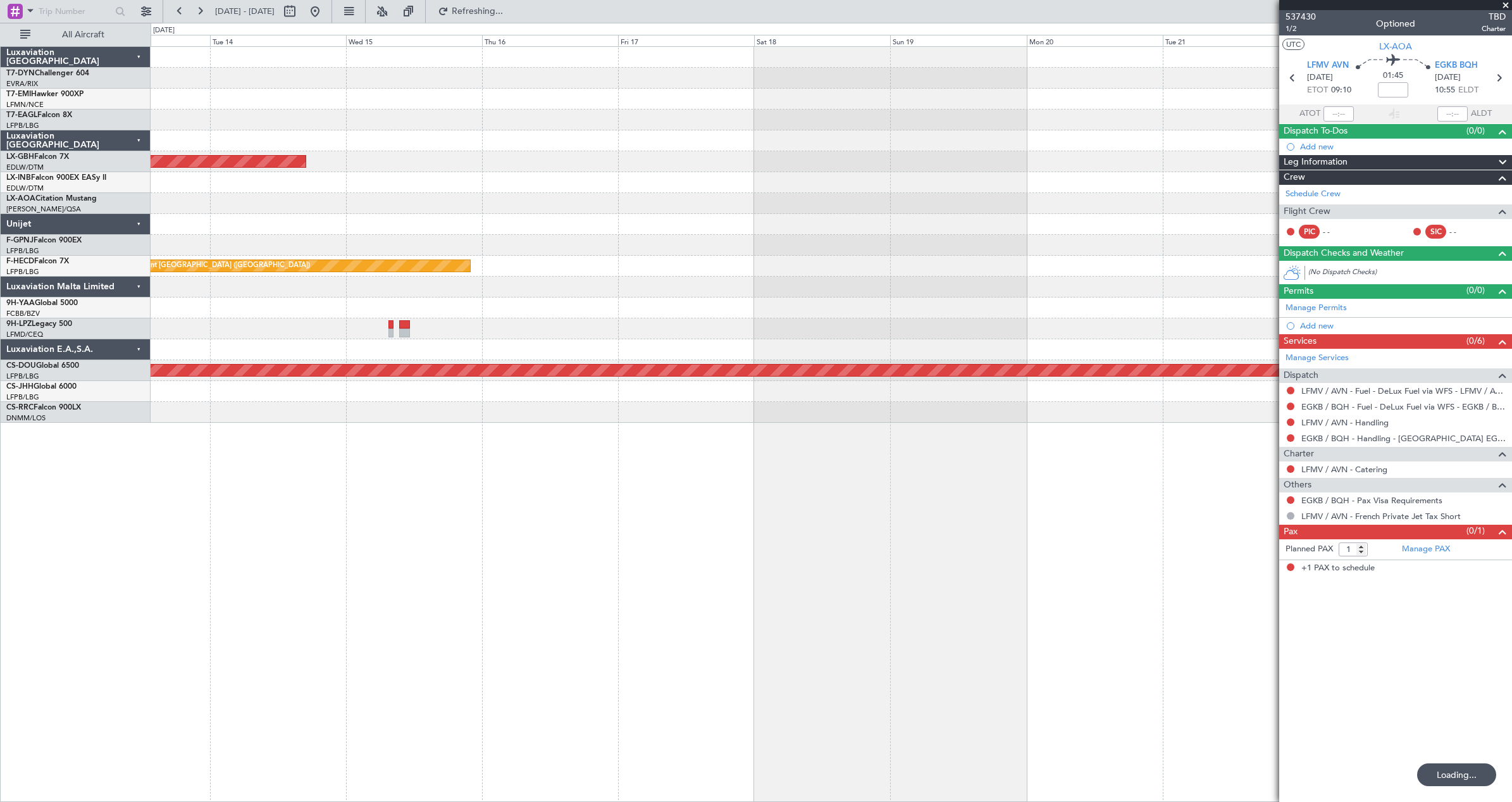
click at [179, 277] on div "Planned Maint Nurnberg No Crew Antwerp (Deurne) Planned Maint Paris (Le Bourget…" at bounding box center [831, 235] width 1361 height 376
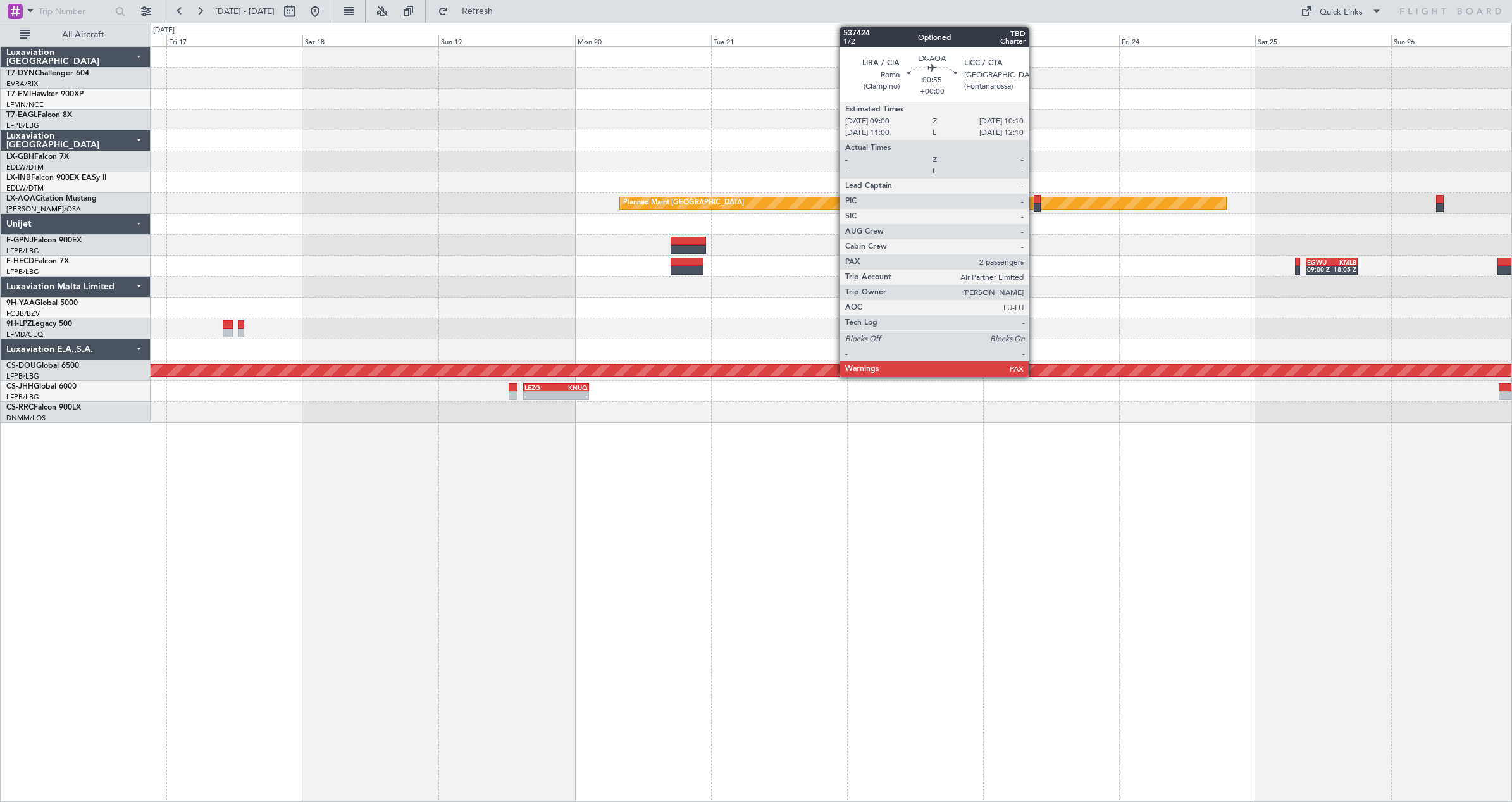
click at [1034, 205] on div at bounding box center [1037, 208] width 7 height 9
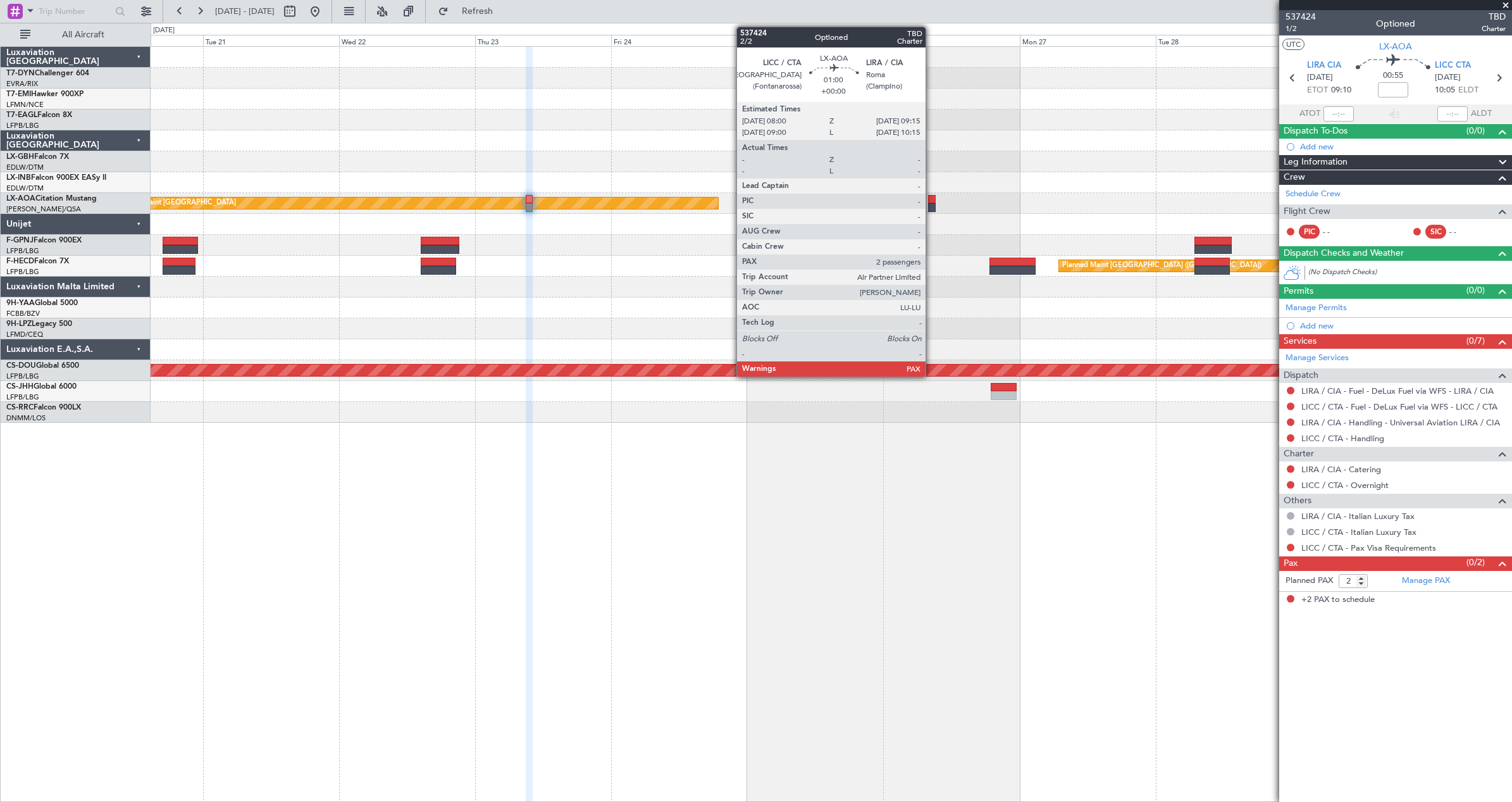
click at [931, 204] on div at bounding box center [932, 208] width 8 height 9
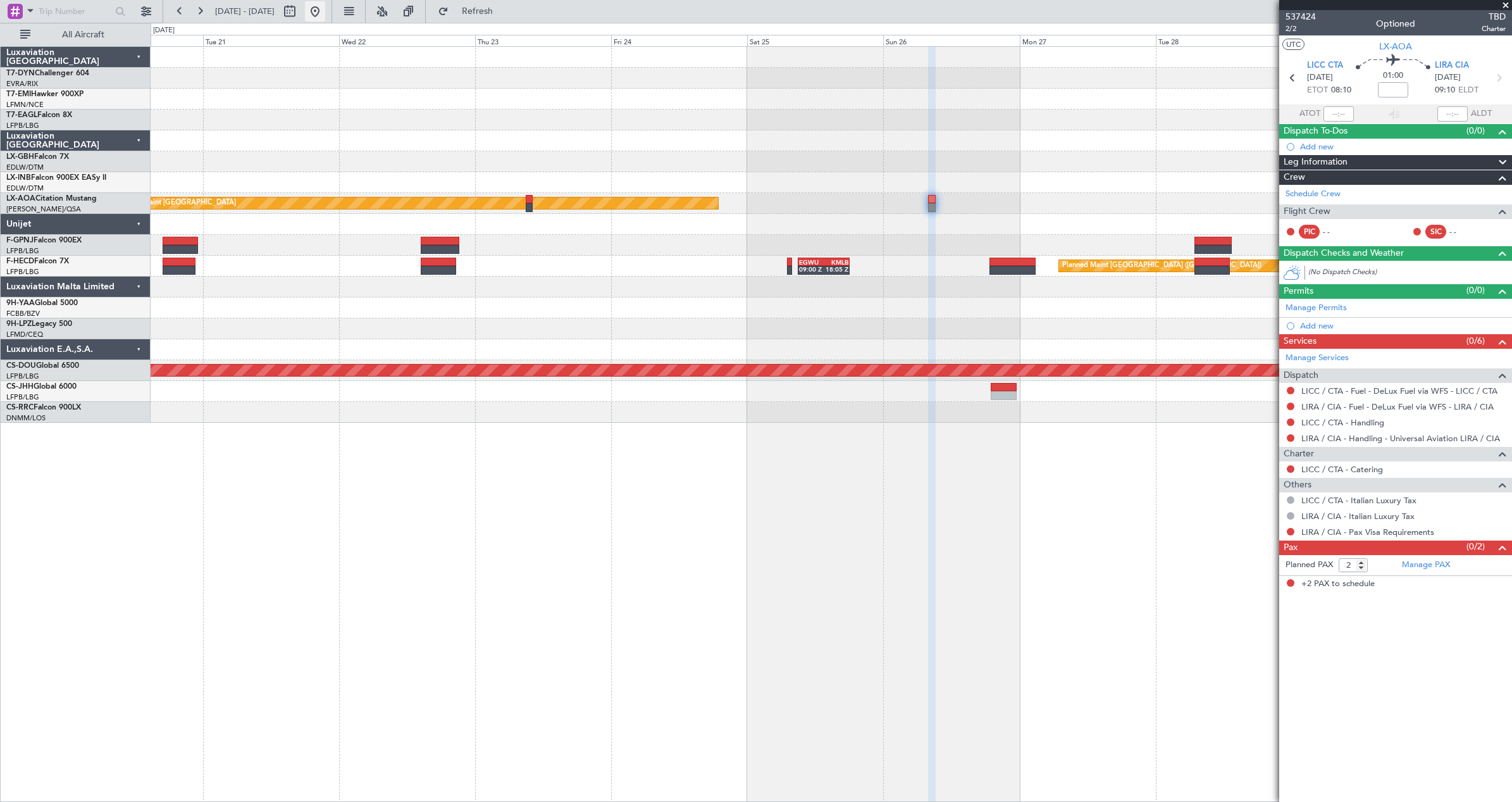
click at [325, 16] on button at bounding box center [315, 11] width 20 height 20
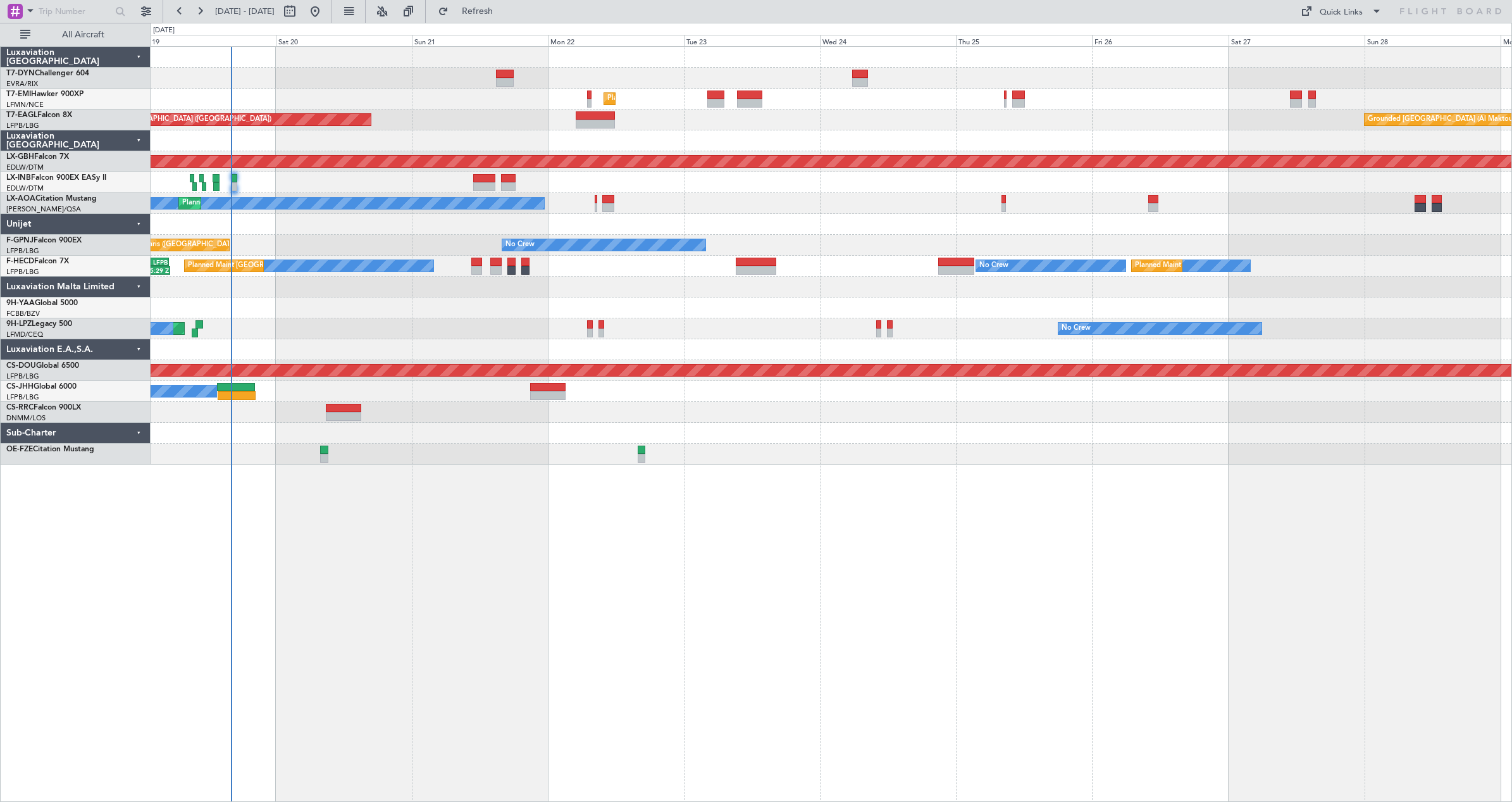
click at [392, 283] on div at bounding box center [831, 287] width 1361 height 21
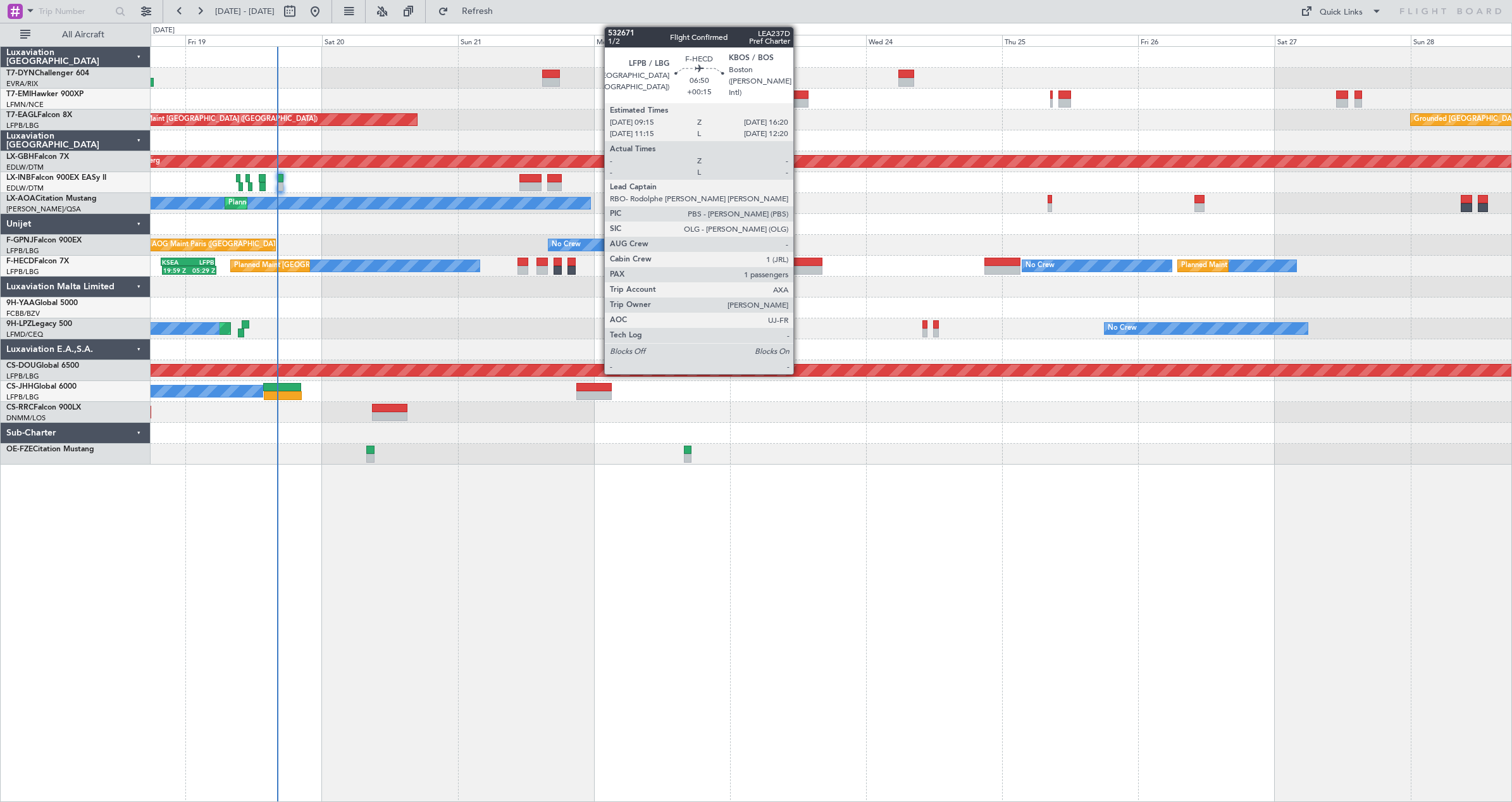
click at [799, 271] on div at bounding box center [802, 270] width 40 height 9
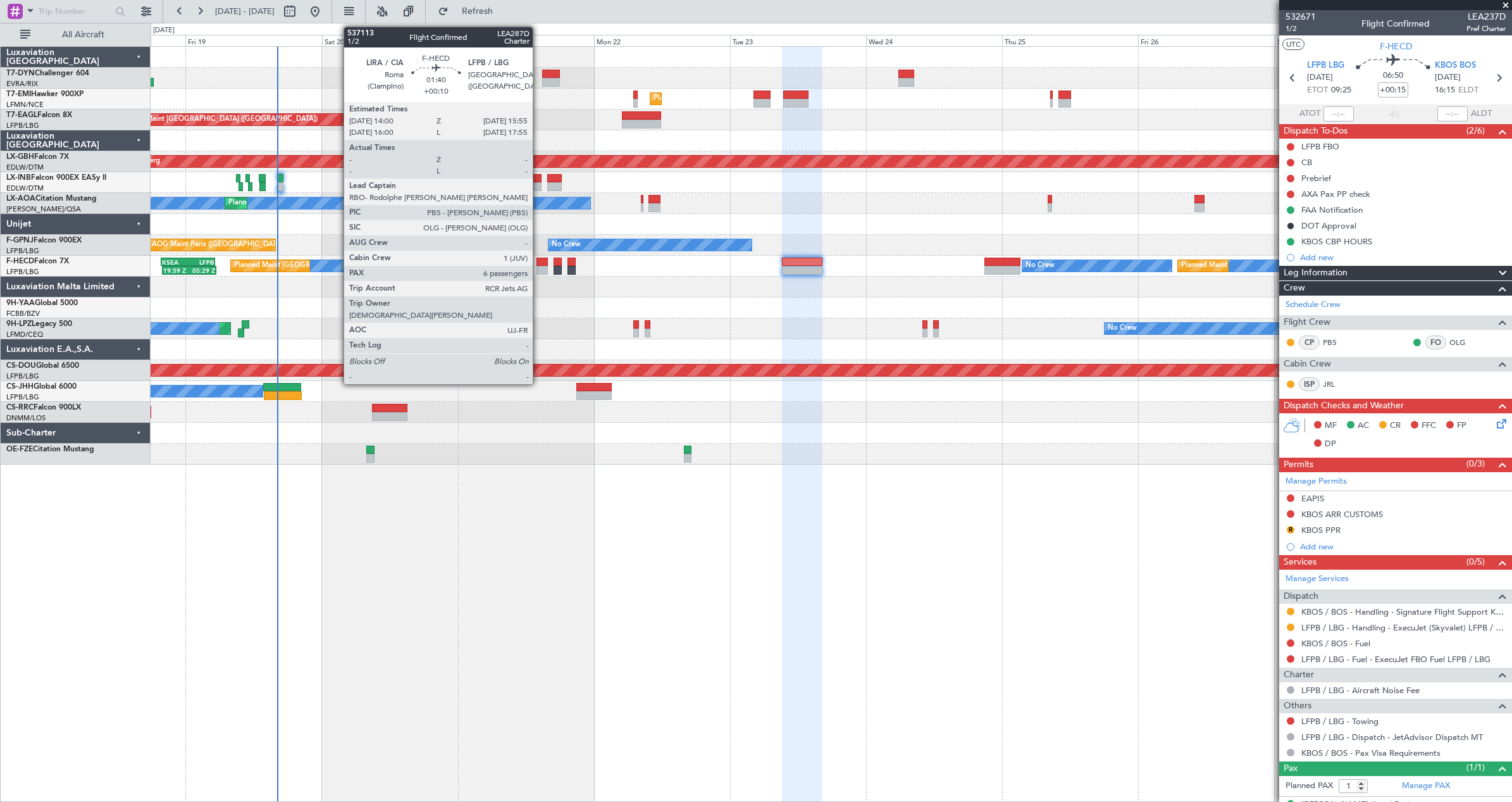
click at [539, 272] on div at bounding box center [542, 270] width 11 height 9
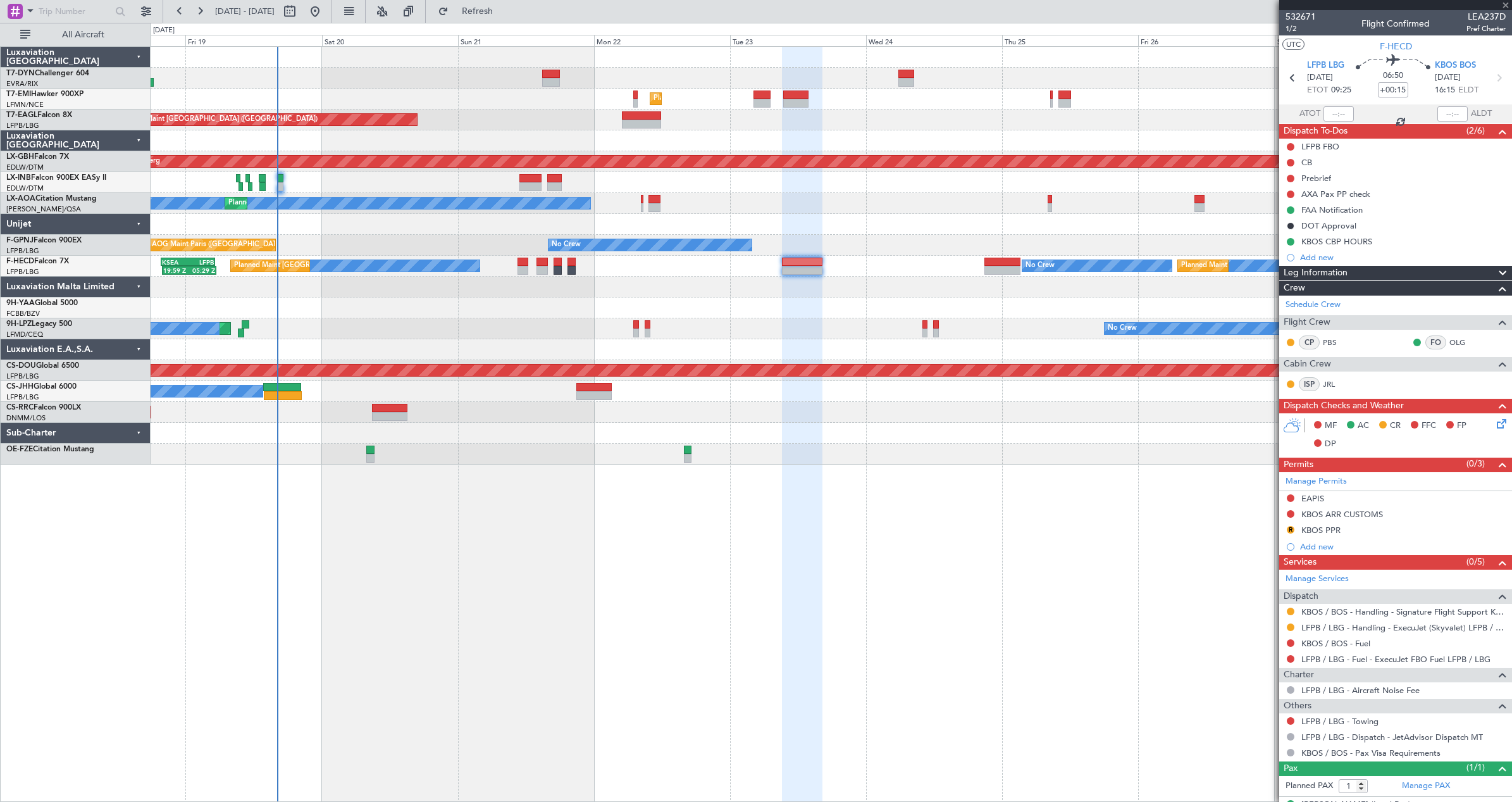
type input "+00:10"
type input "6"
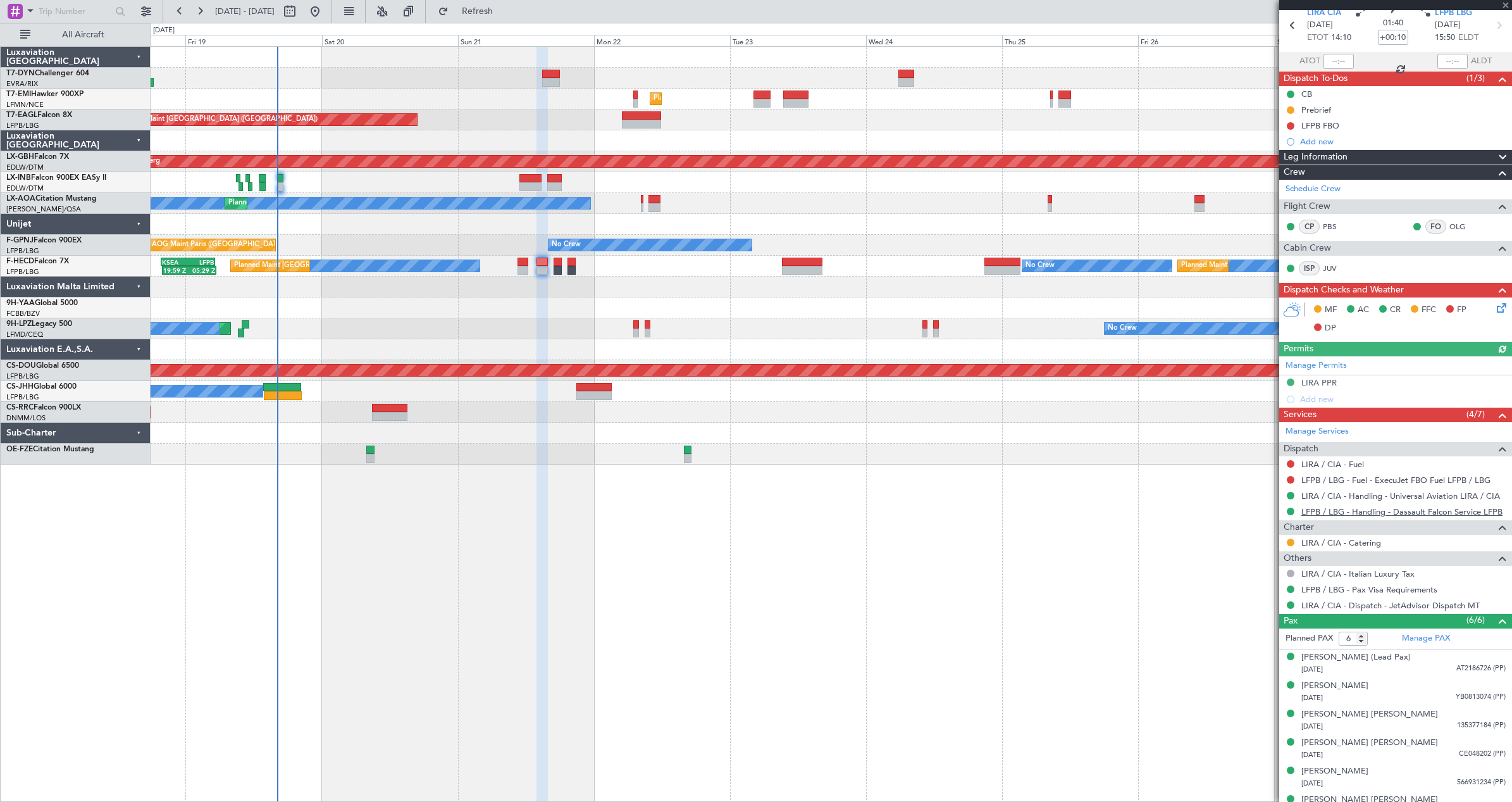
scroll to position [63, 0]
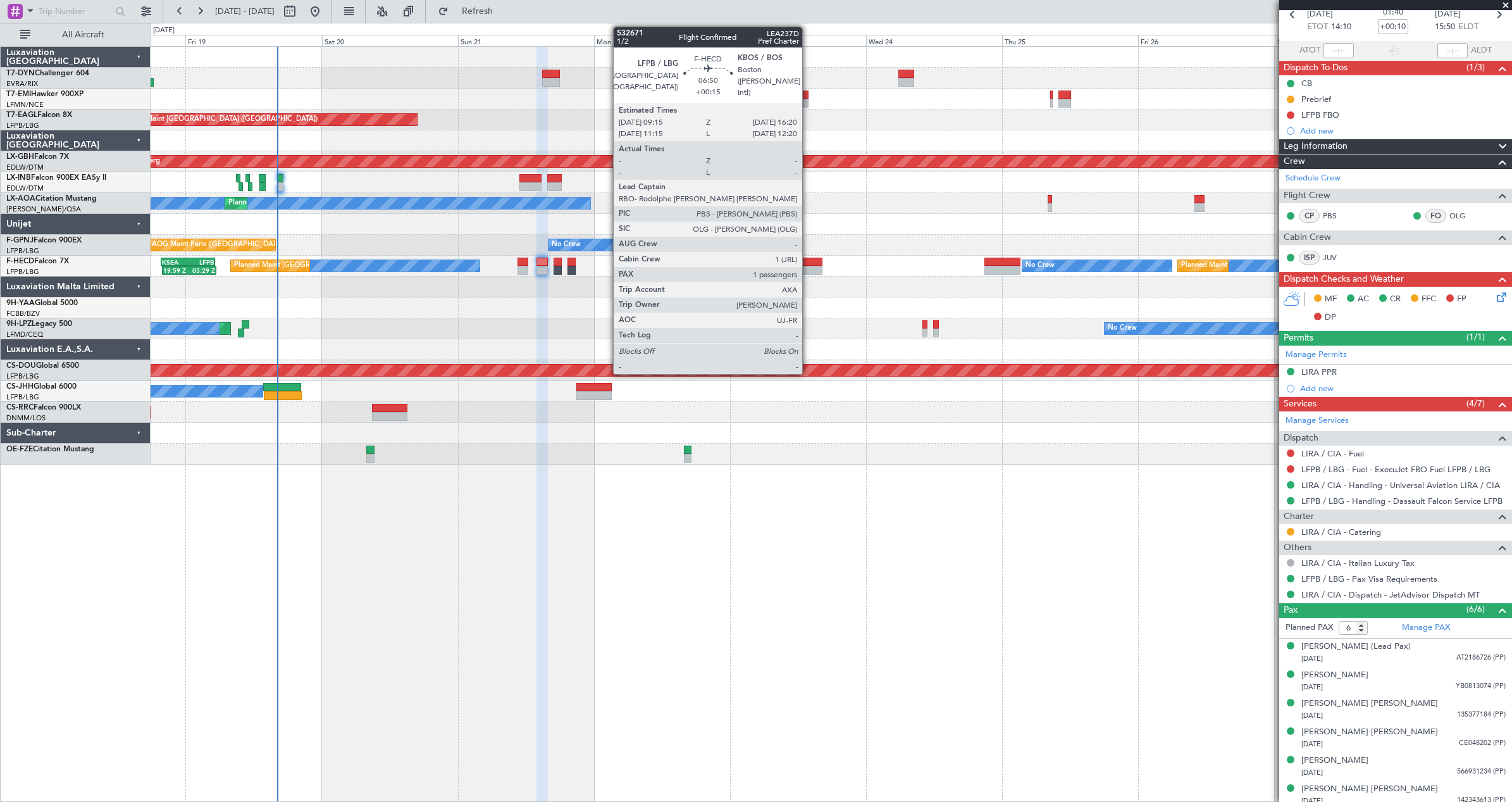
click at [808, 266] on div at bounding box center [802, 270] width 40 height 9
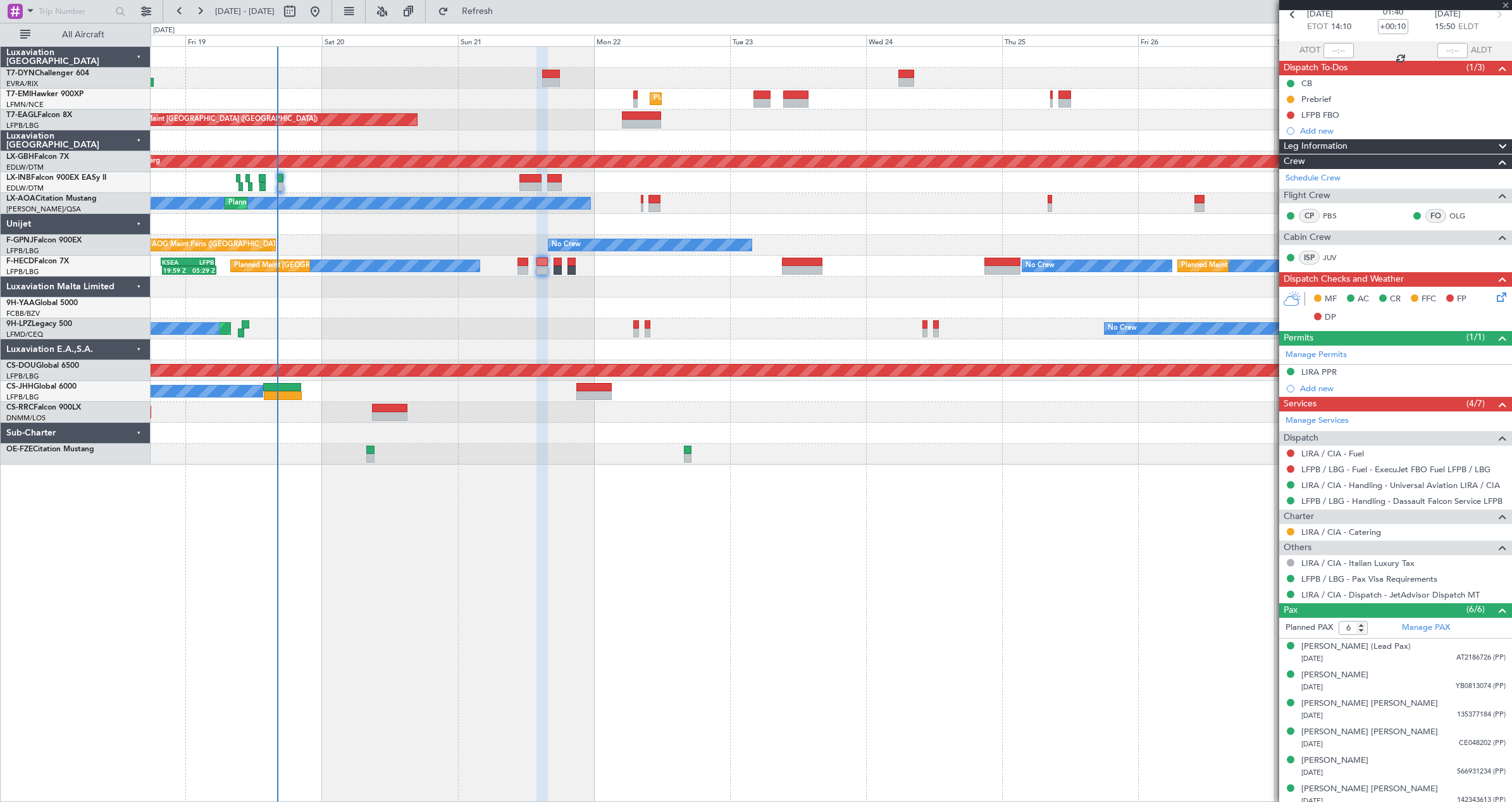
type input "+00:15"
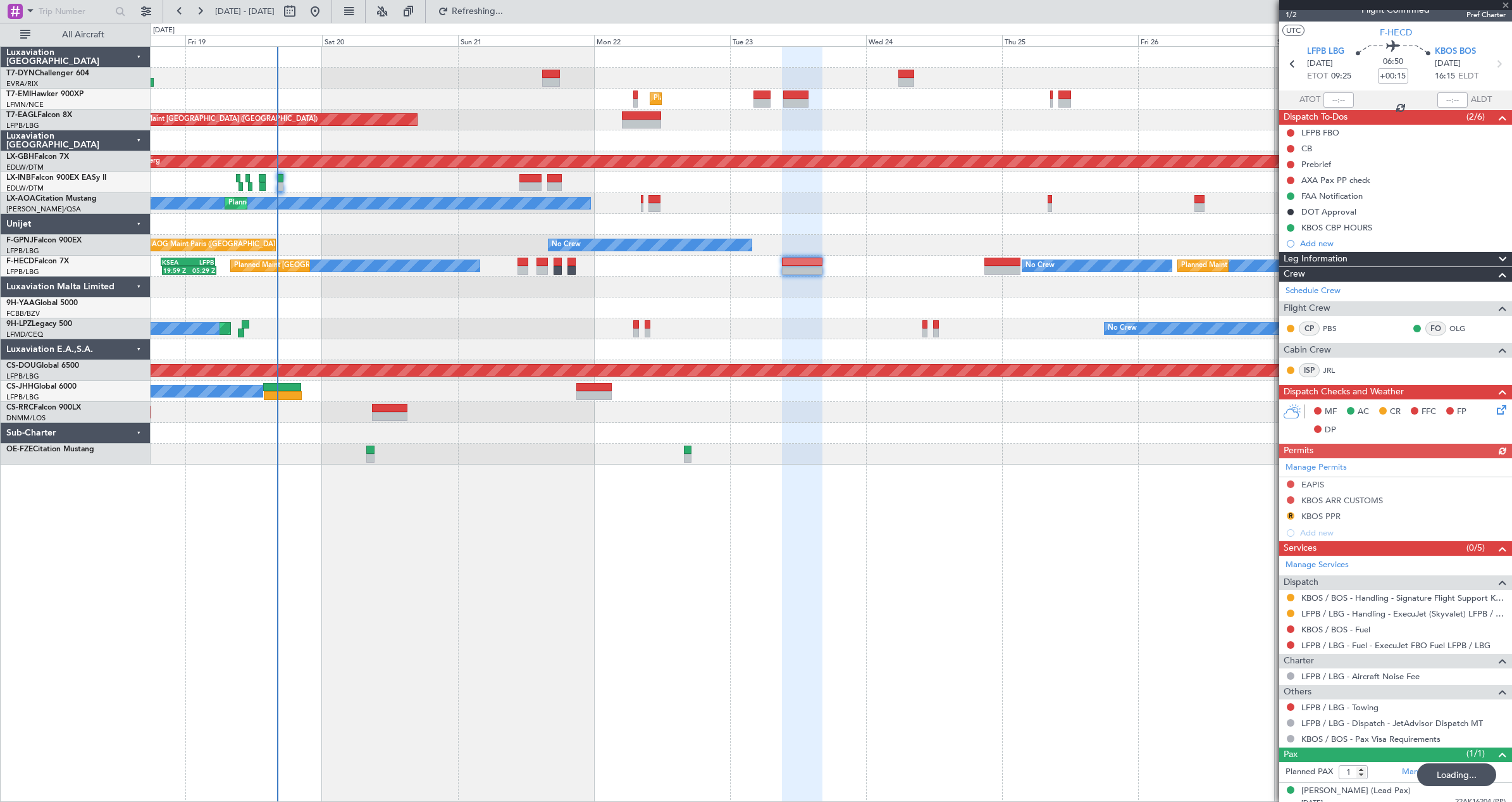
scroll to position [23, 0]
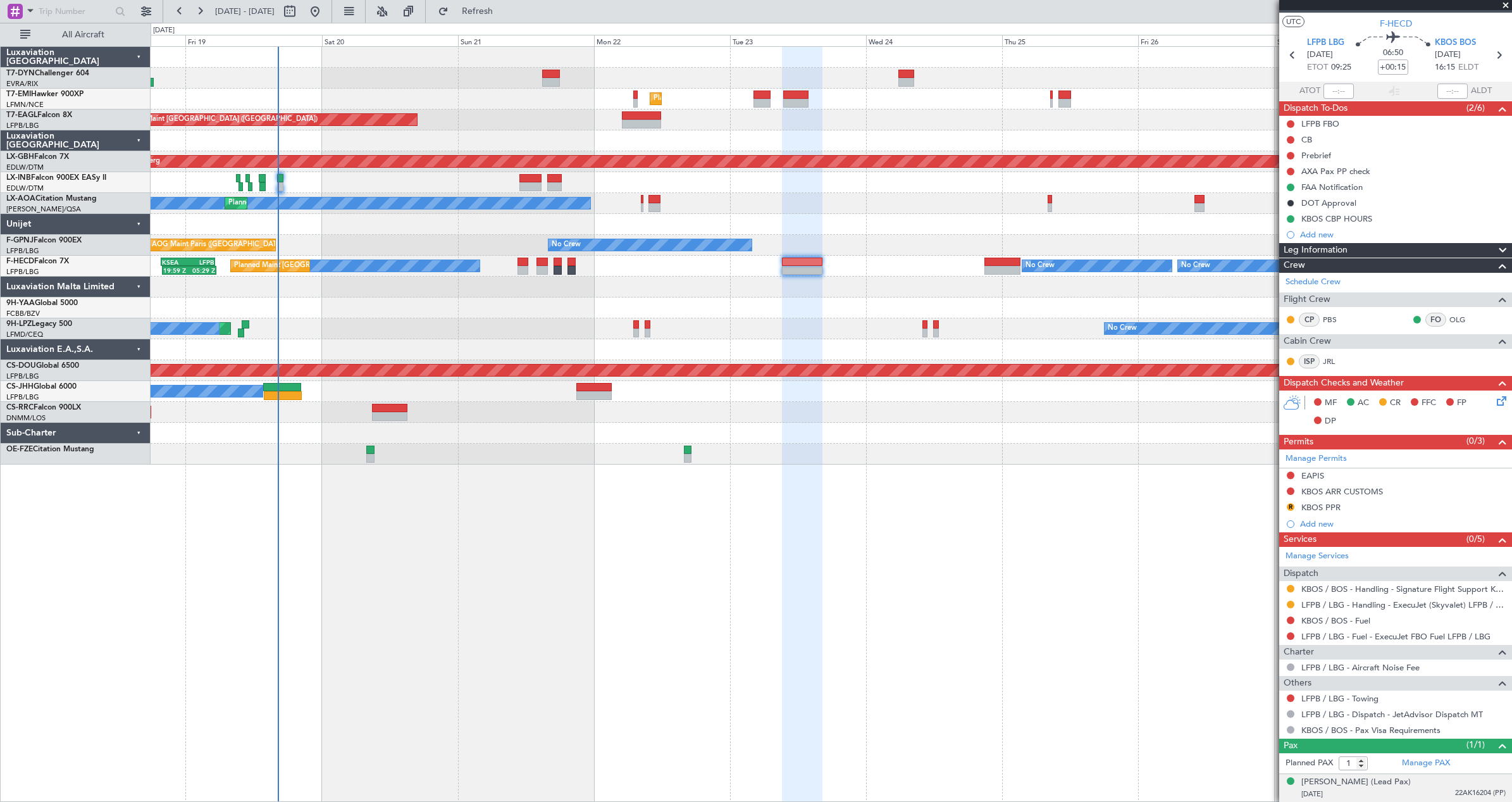
click at [1408, 792] on div "24/03/1973 22AK16204 (PP)" at bounding box center [1403, 794] width 204 height 12
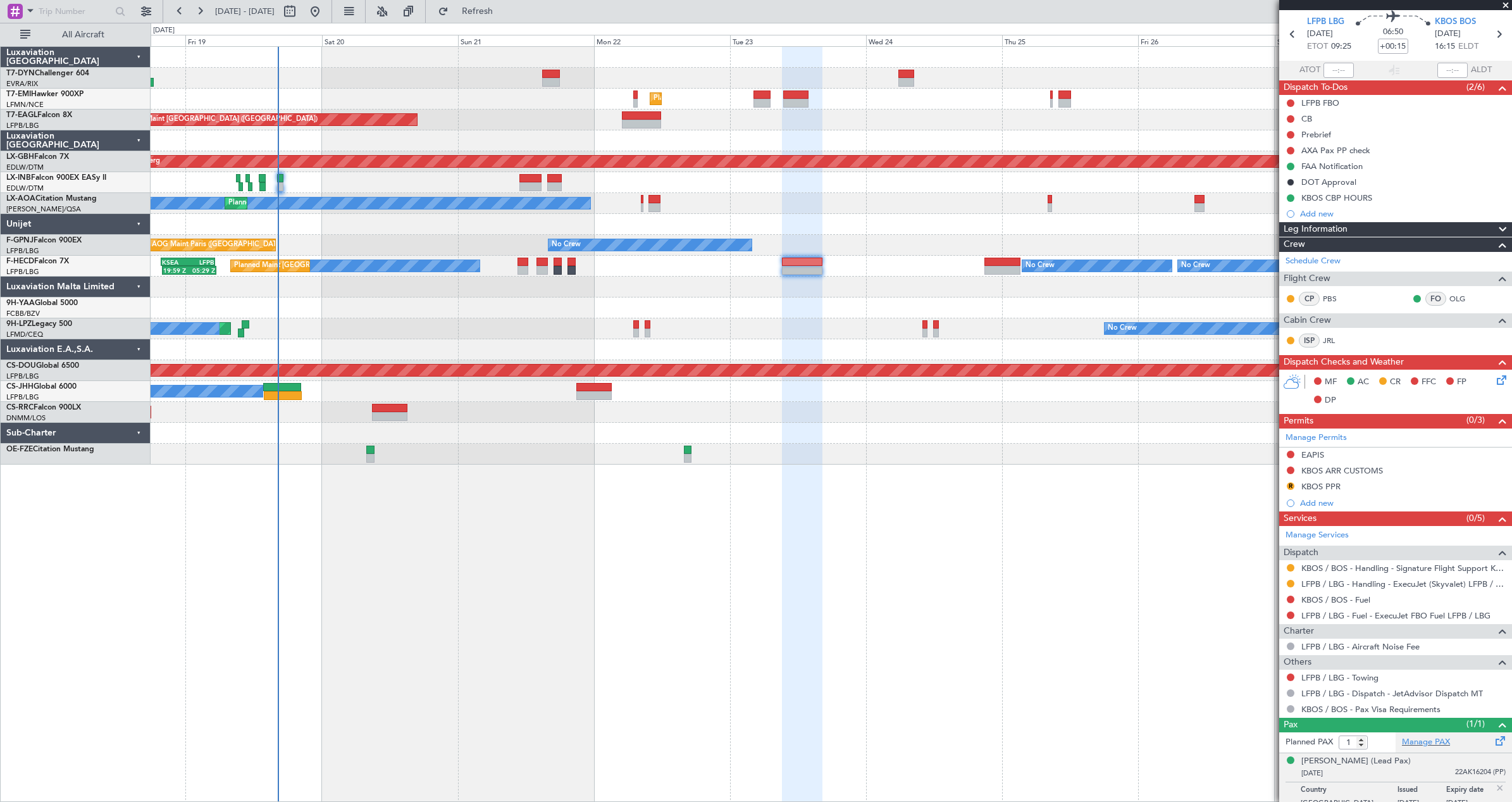
scroll to position [54, 0]
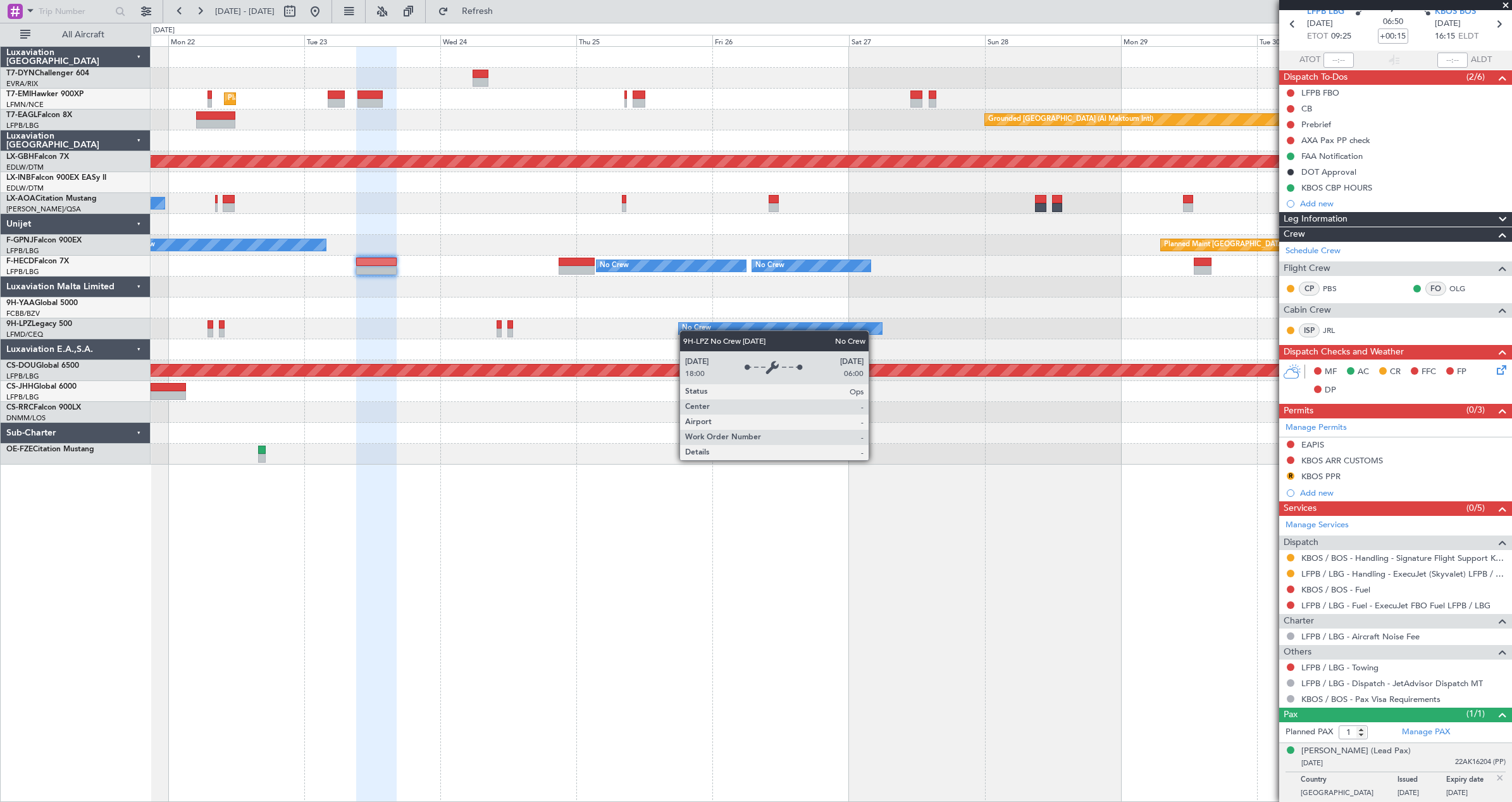
click at [686, 330] on div "No Crew" at bounding box center [696, 328] width 29 height 19
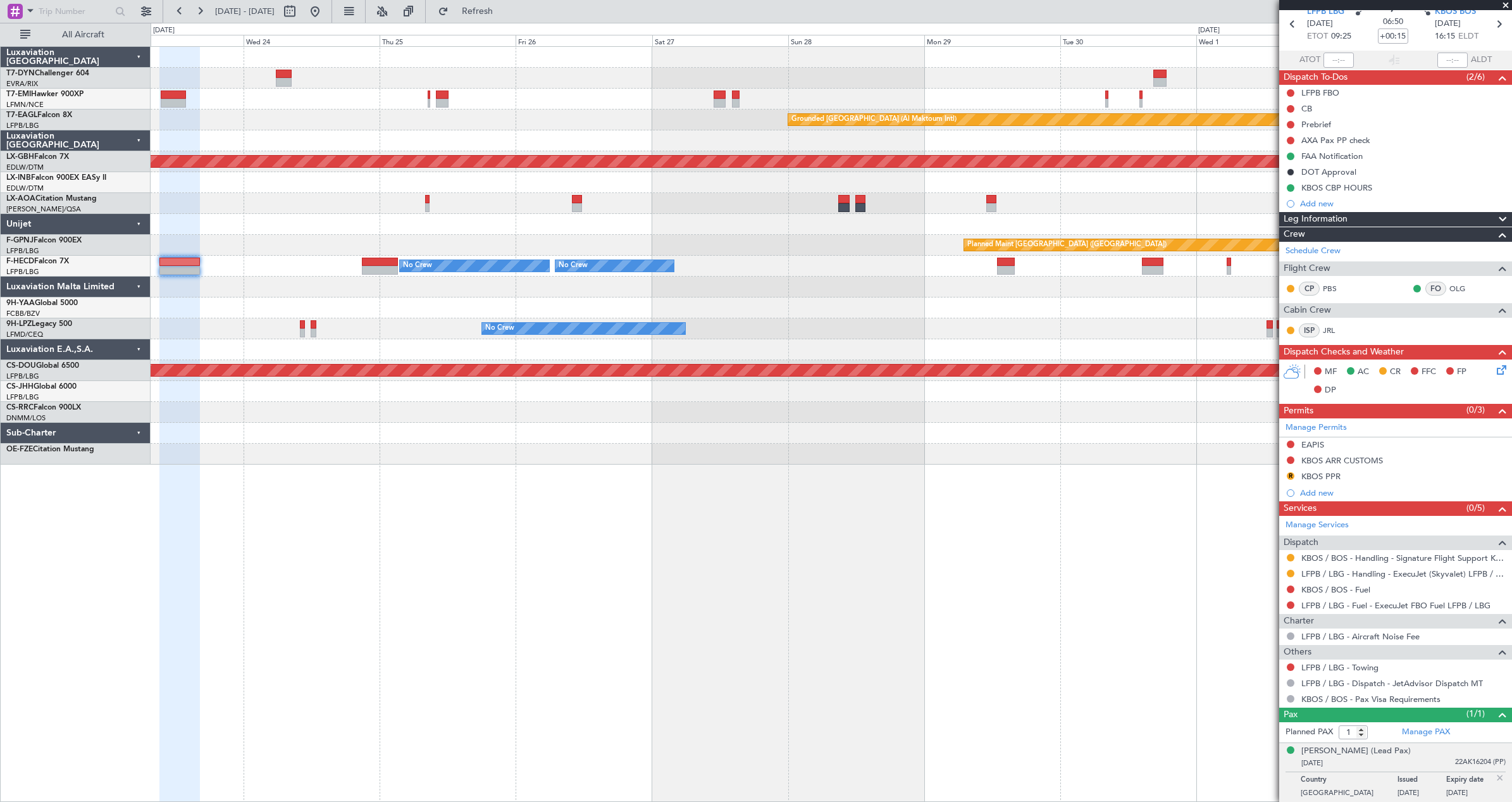
click at [873, 326] on div "No Crew" at bounding box center [831, 329] width 1361 height 21
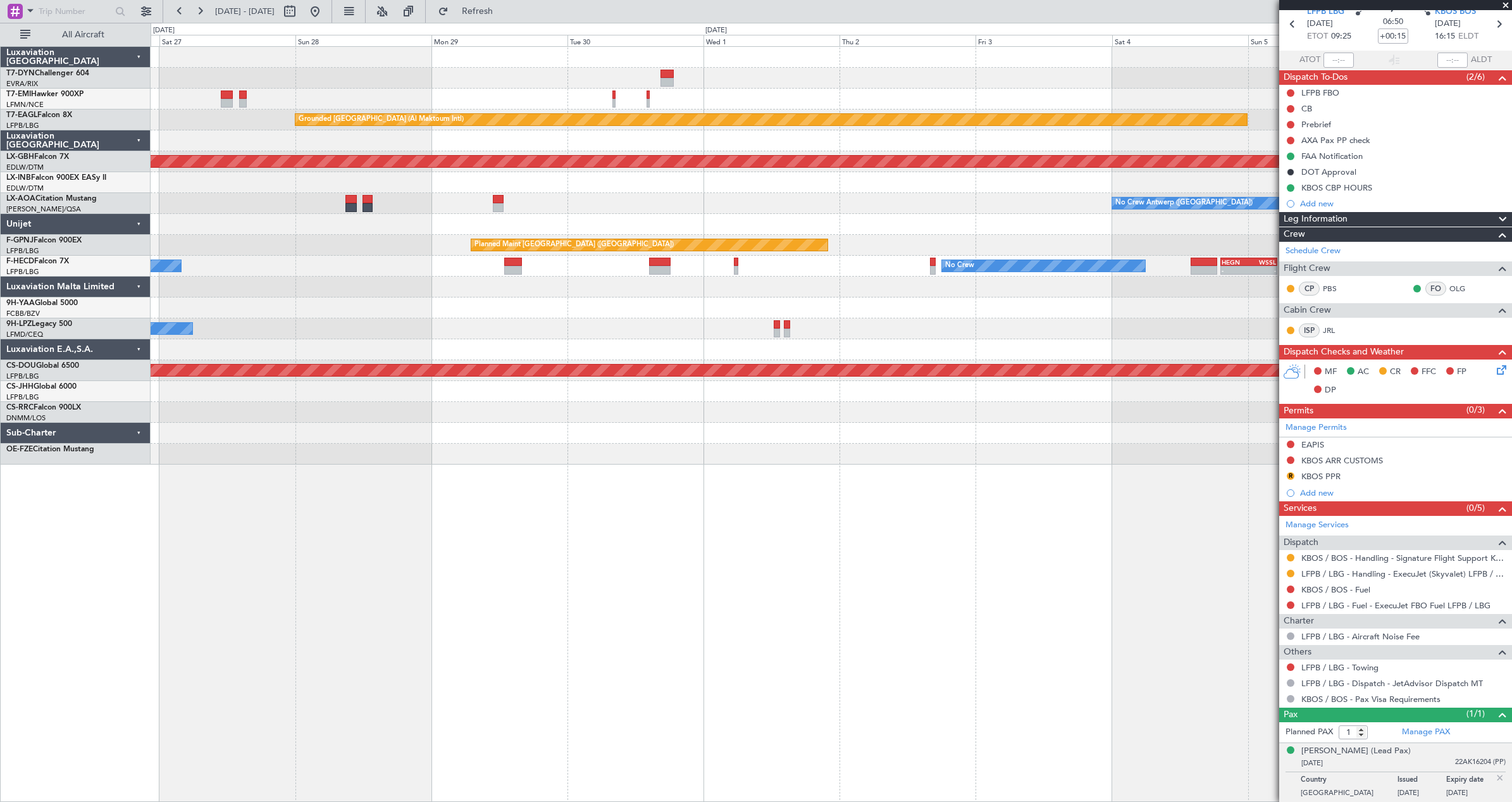
click at [707, 336] on div "No Crew" at bounding box center [831, 329] width 1361 height 21
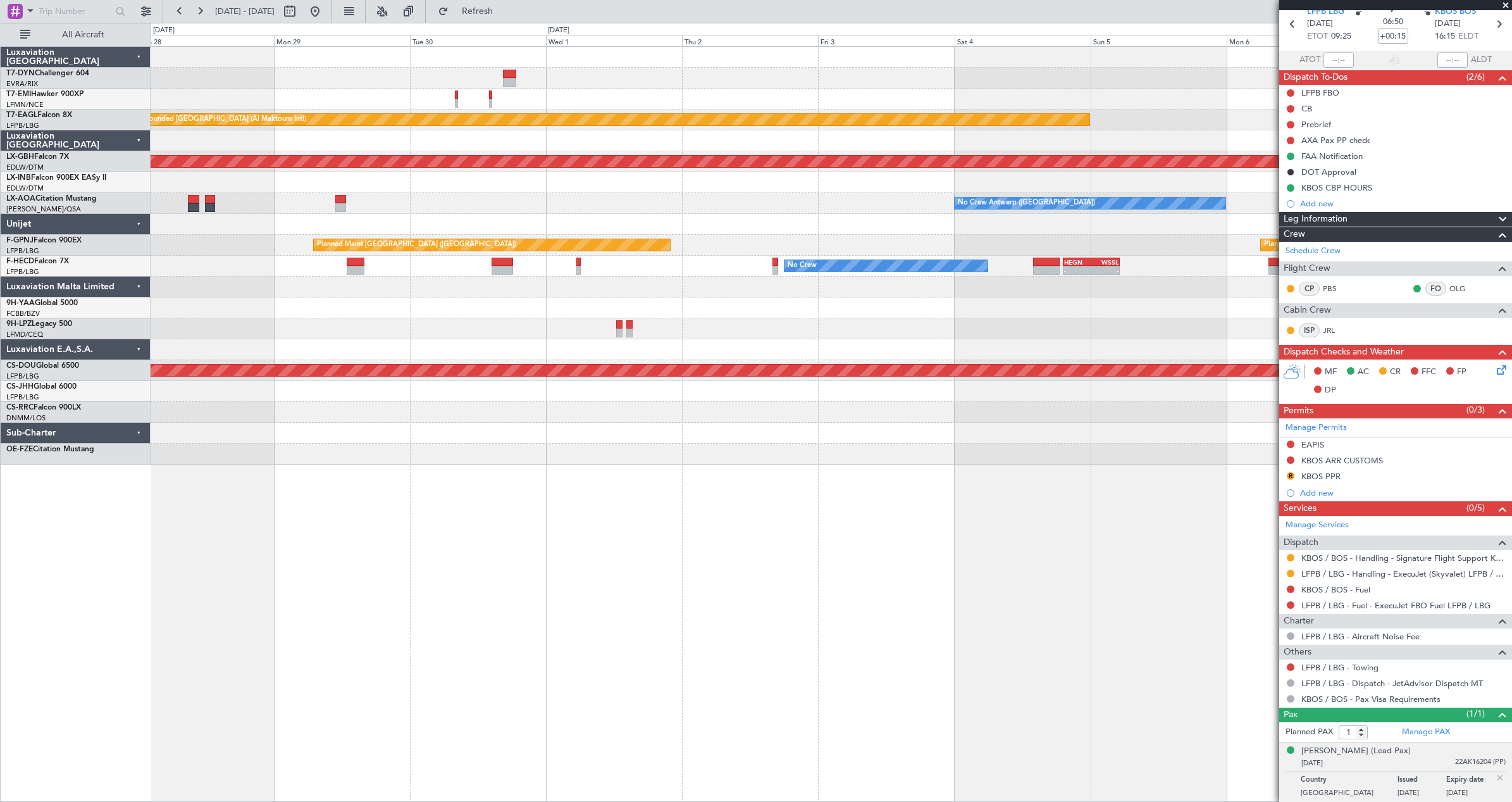
click at [783, 332] on div "No Crew" at bounding box center [831, 329] width 1361 height 21
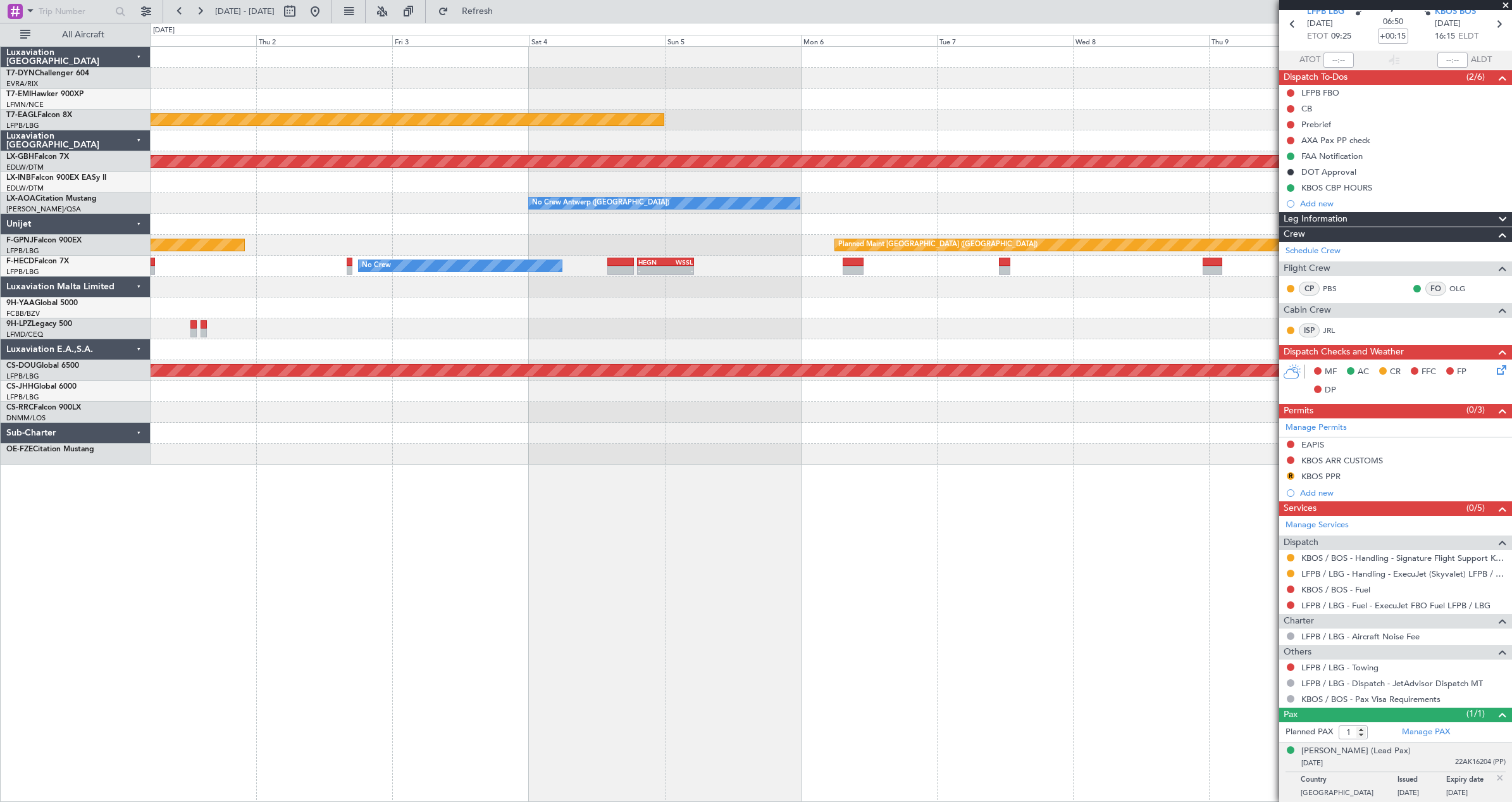
click at [819, 336] on div at bounding box center [831, 329] width 1361 height 21
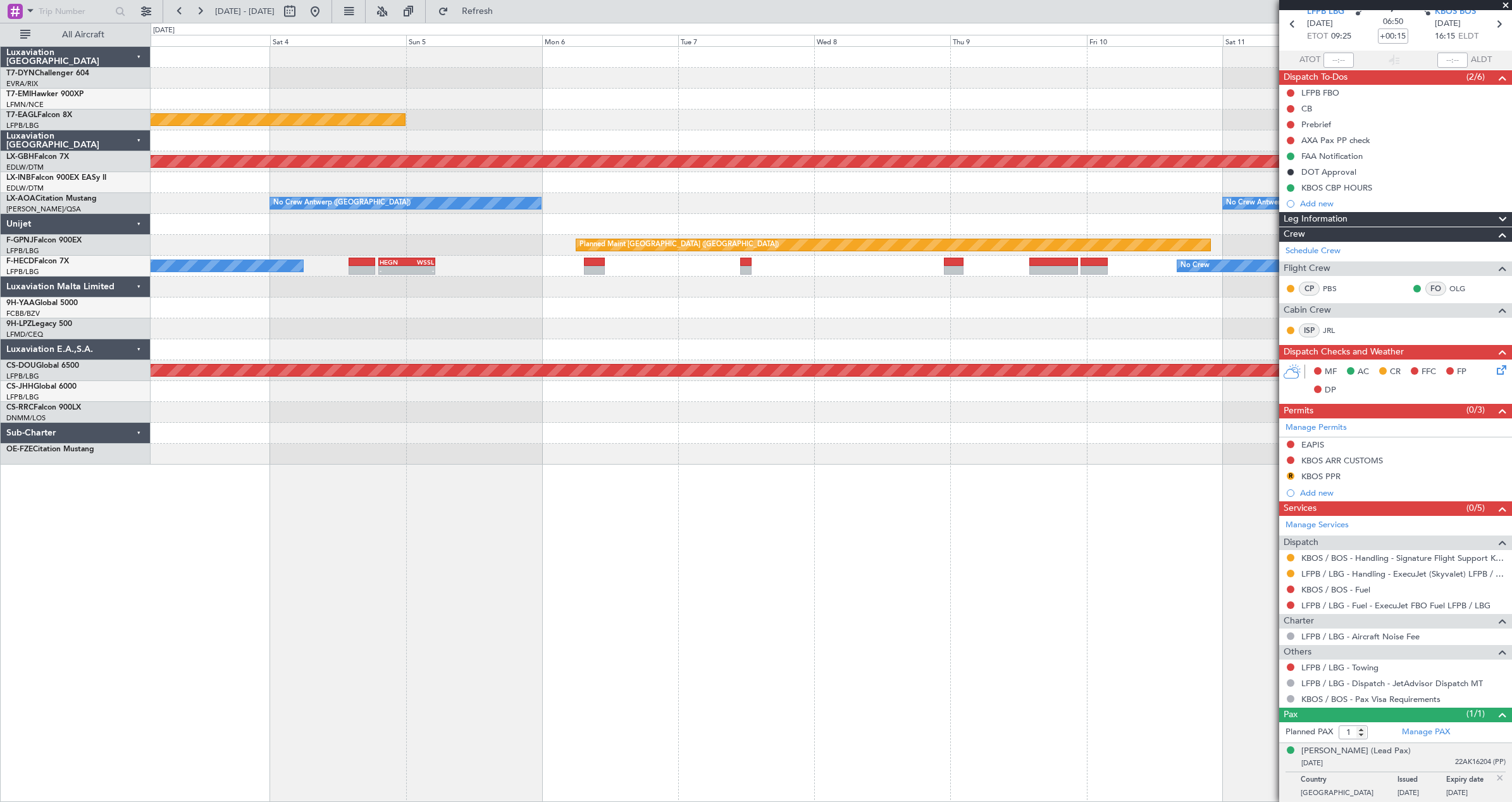
click at [695, 347] on div "Grounded Dubai (Al Maktoum Intl) Planned Maint Nurnberg No Crew Antwerp (Deurne…" at bounding box center [831, 255] width 1361 height 418
click at [497, 8] on span "Refresh" at bounding box center [478, 12] width 53 height 9
click at [325, 14] on button at bounding box center [315, 11] width 20 height 20
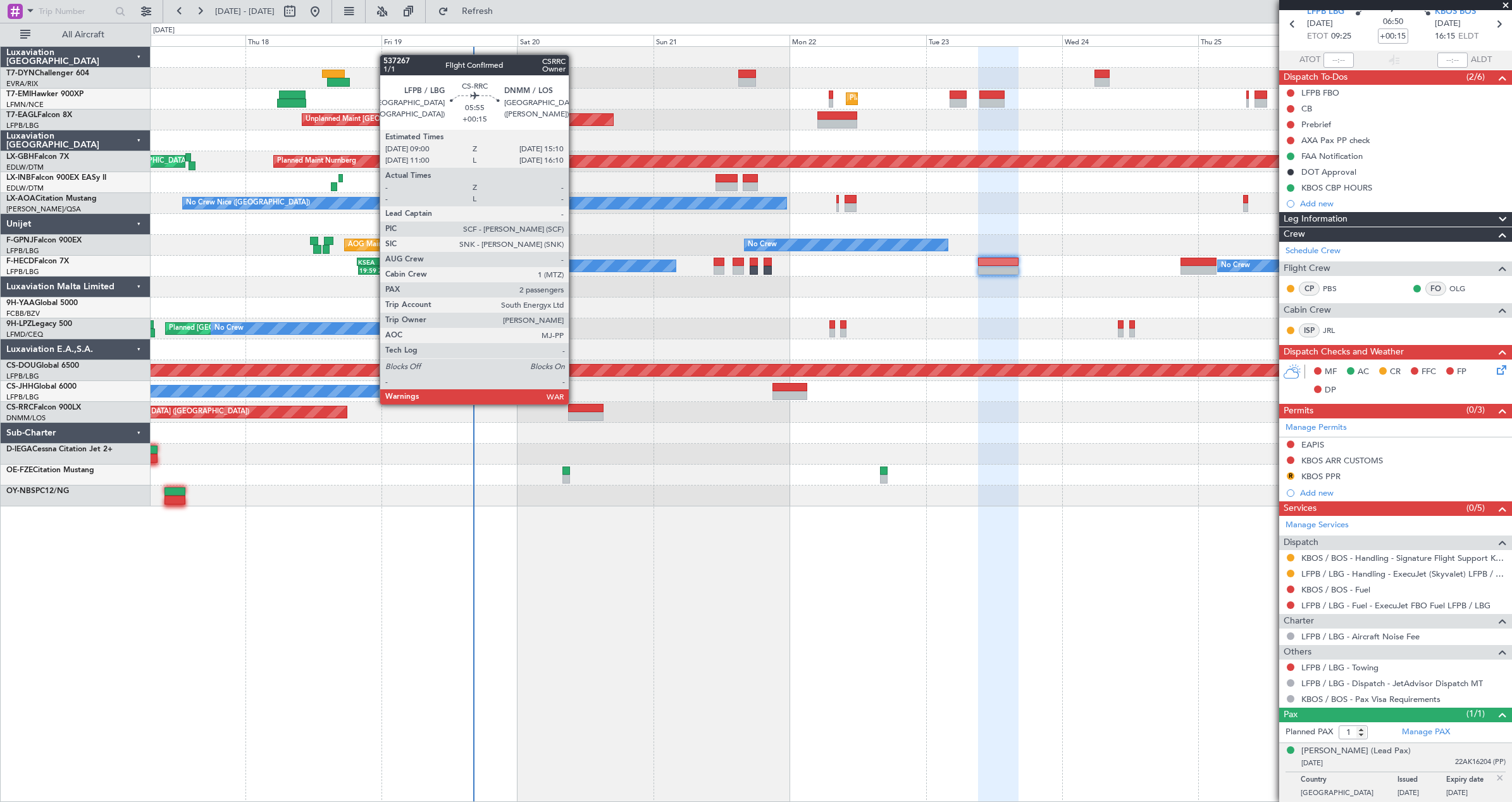
click at [574, 404] on div at bounding box center [585, 408] width 35 height 9
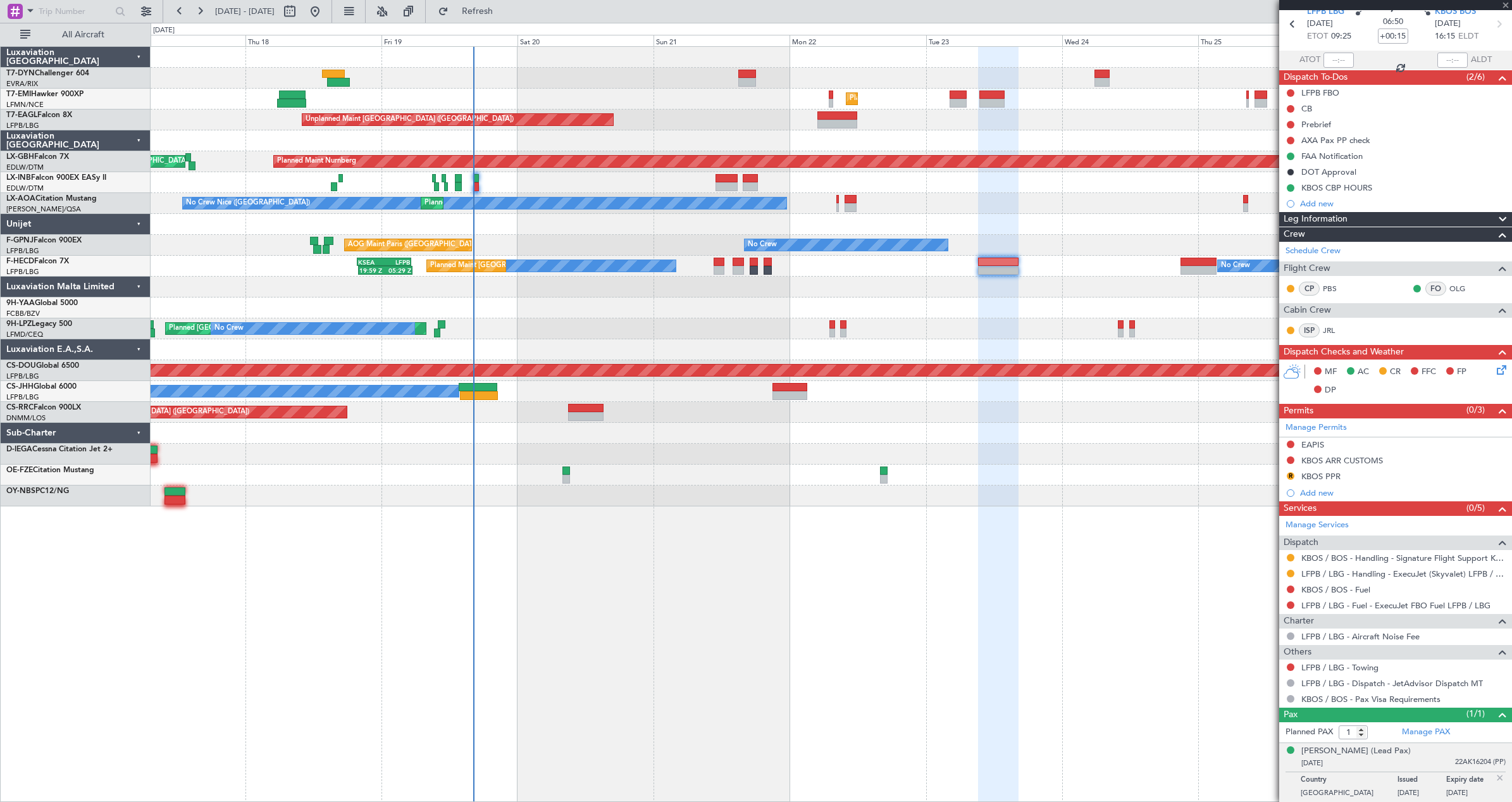
type input "2"
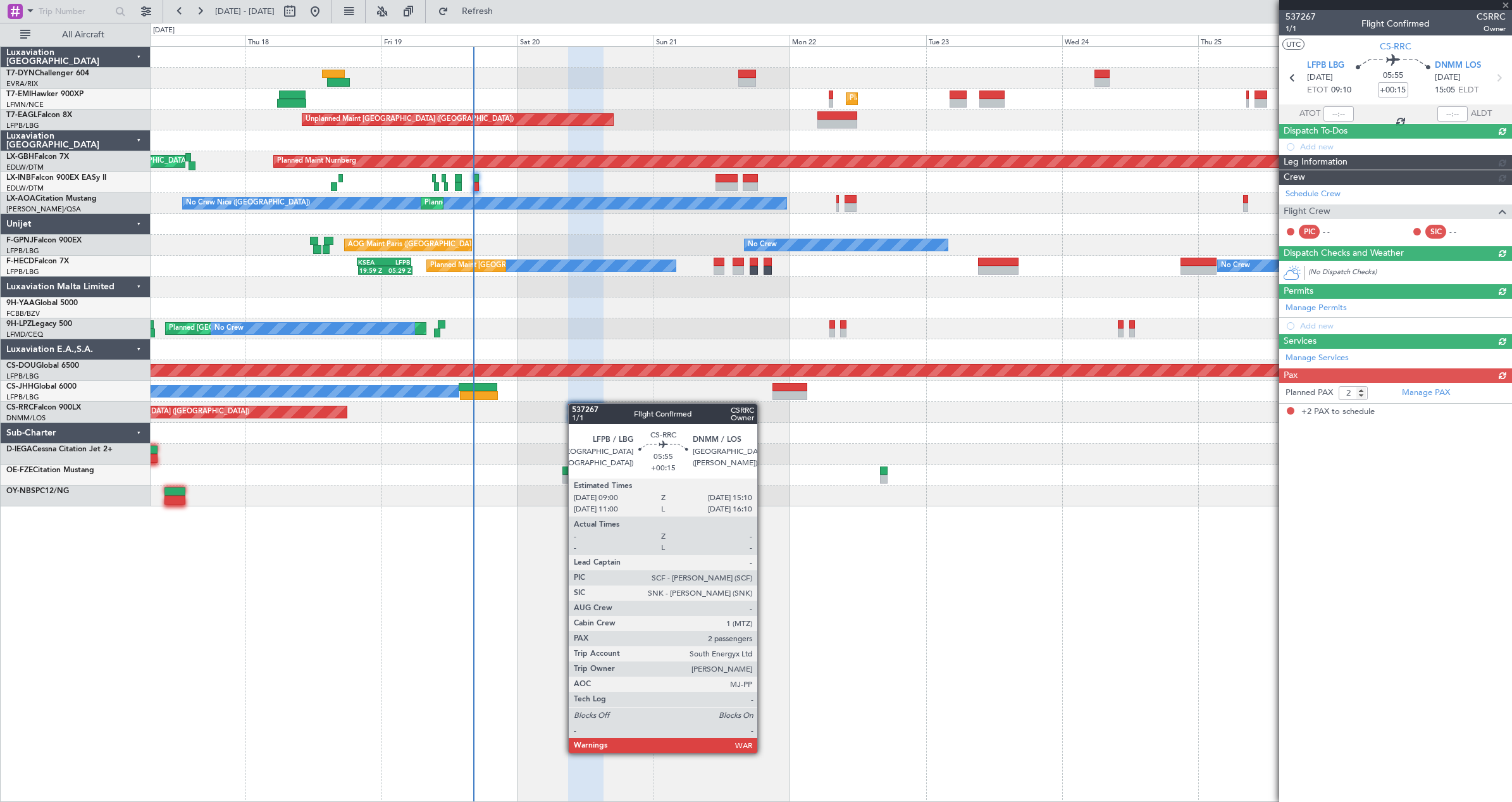
scroll to position [0, 0]
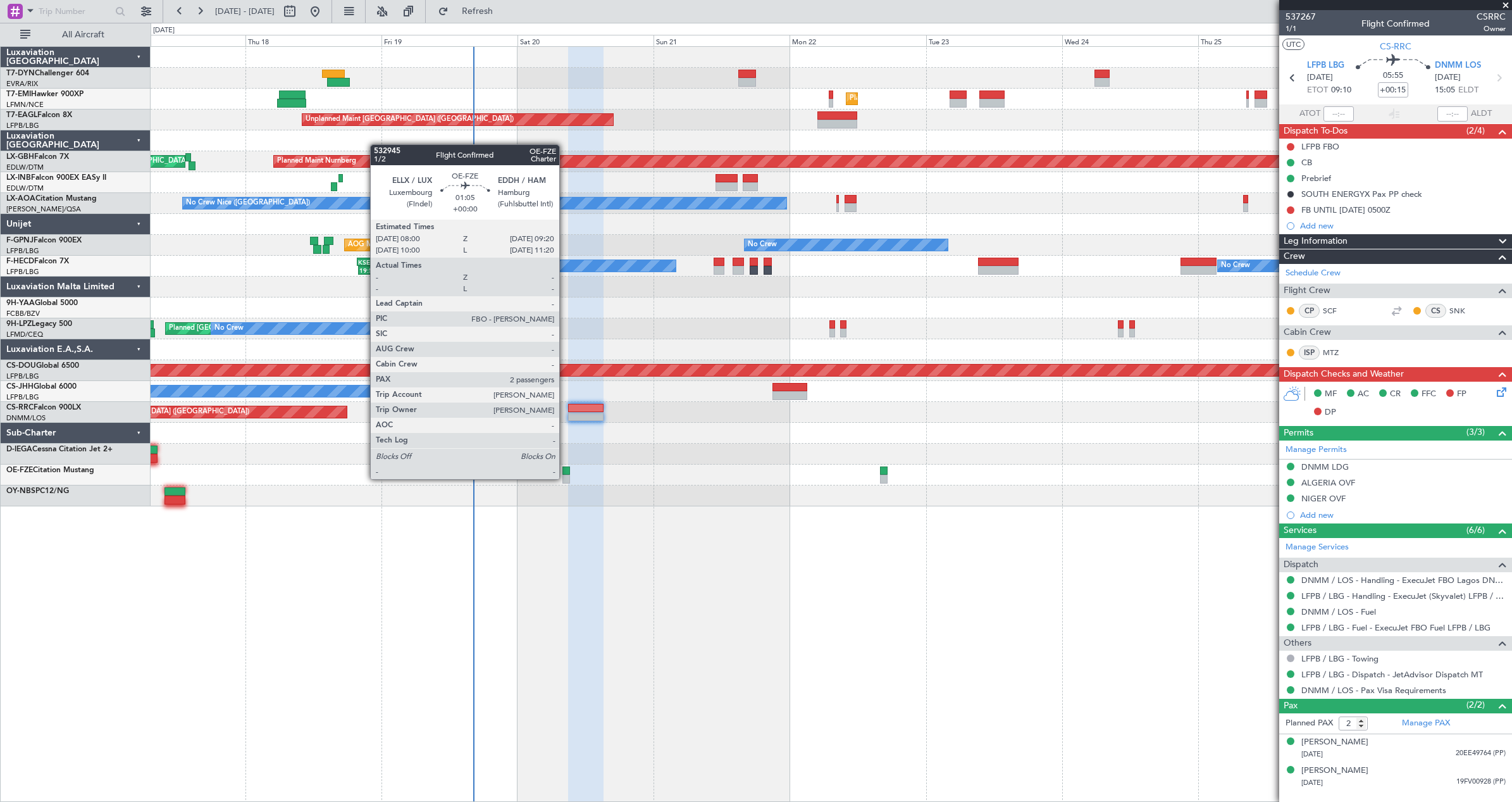
click at [565, 478] on div at bounding box center [567, 480] width 8 height 9
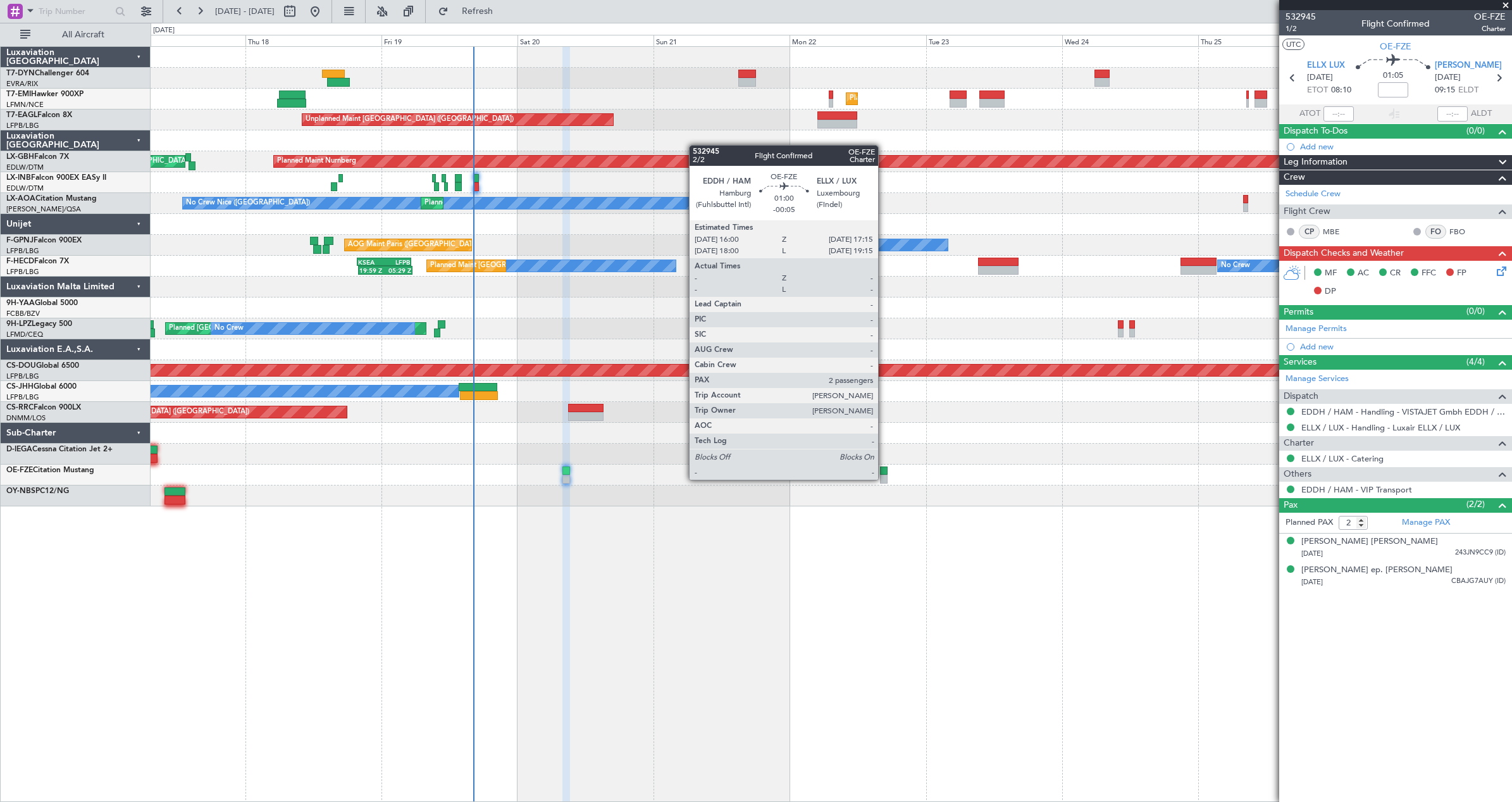
click at [884, 478] on div at bounding box center [884, 480] width 8 height 9
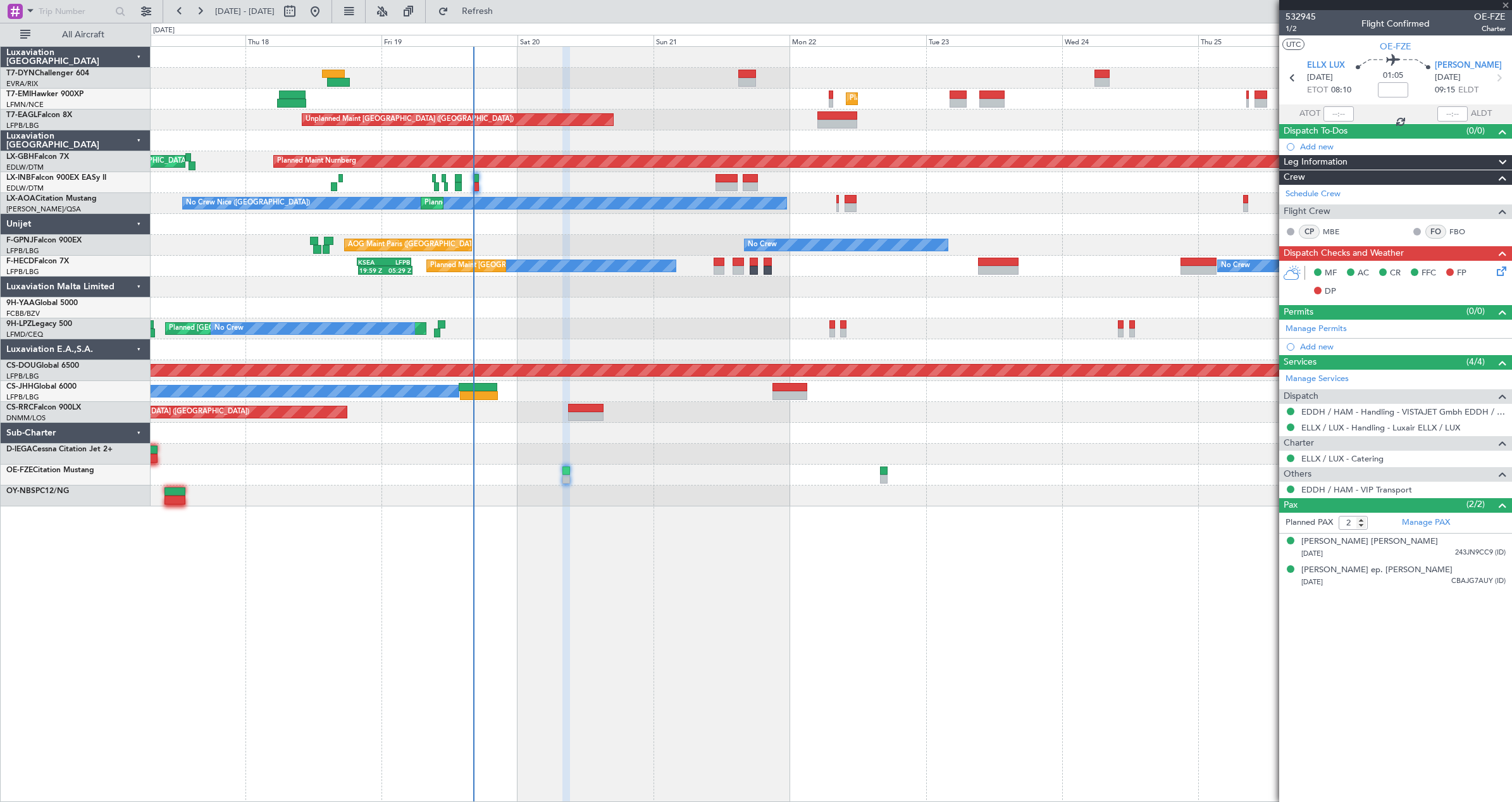
type input "-00:05"
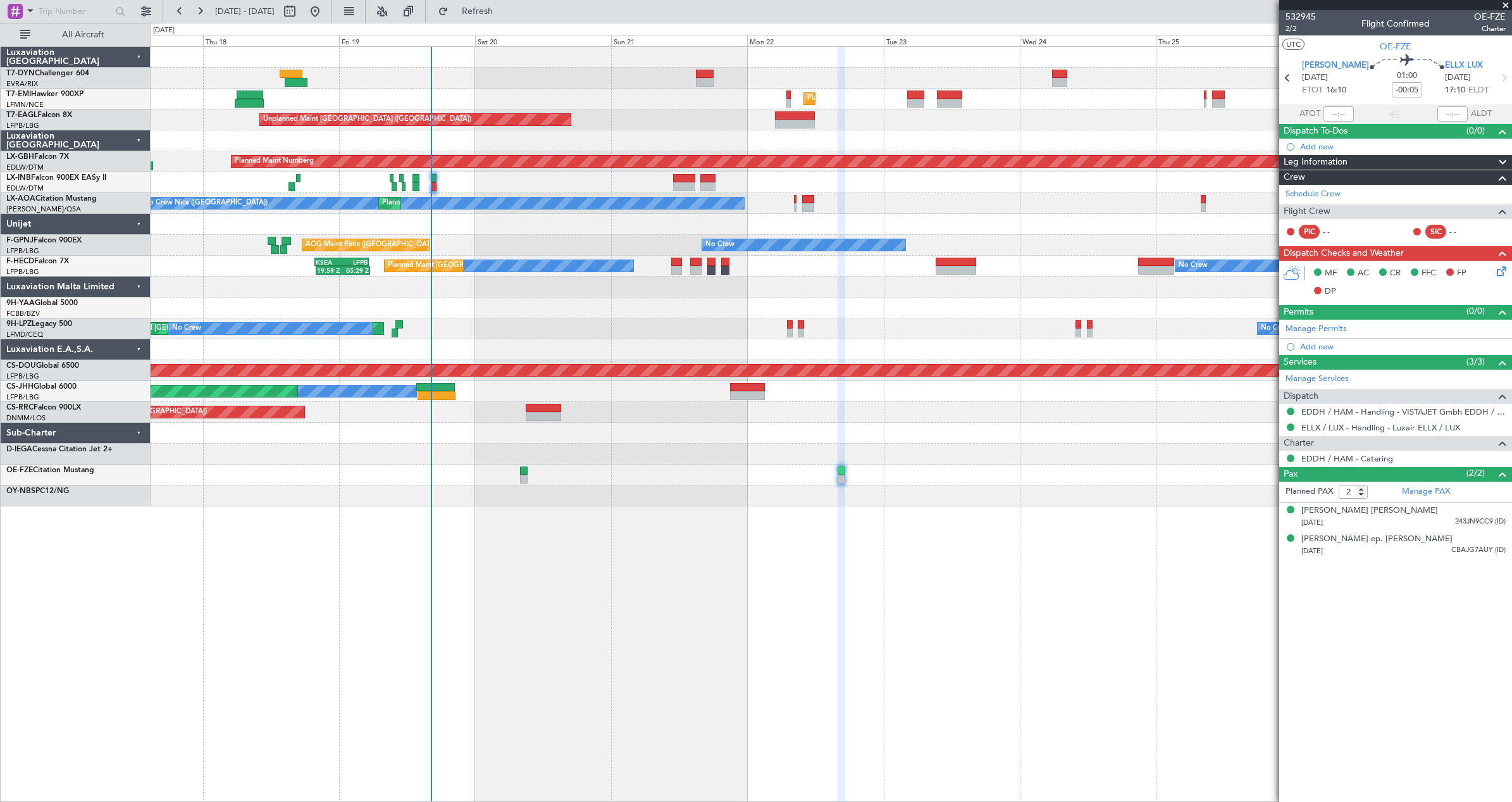
click at [1071, 560] on div "Unplanned Maint Riga (Riga Intl) Planned Maint Zurich Unplanned Maint Paris (Le…" at bounding box center [831, 424] width 1362 height 756
click at [901, 554] on div "Unplanned Maint Riga (Riga Intl) Planned Maint Zurich Unplanned Maint Paris (Le…" at bounding box center [831, 424] width 1362 height 756
click at [1011, 530] on div "Unplanned Maint Riga (Riga Intl) Planned Maint Zurich Unplanned Maint Paris (Le…" at bounding box center [831, 424] width 1362 height 756
